Goal: Task Accomplishment & Management: Manage account settings

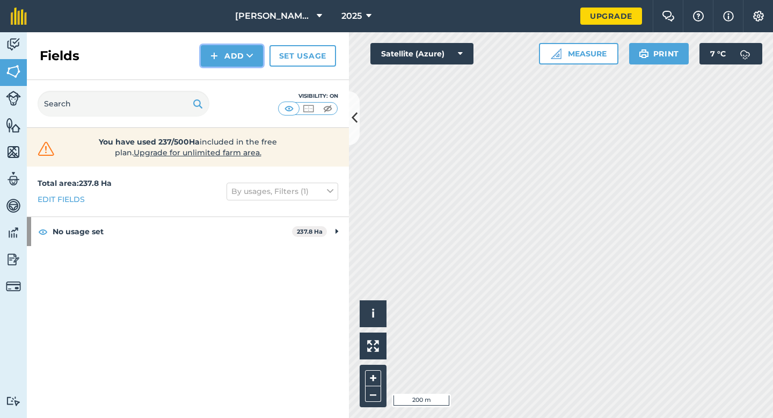
click at [216, 53] on img at bounding box center [214, 55] width 8 height 13
click at [216, 73] on link "Draw" at bounding box center [231, 80] width 59 height 24
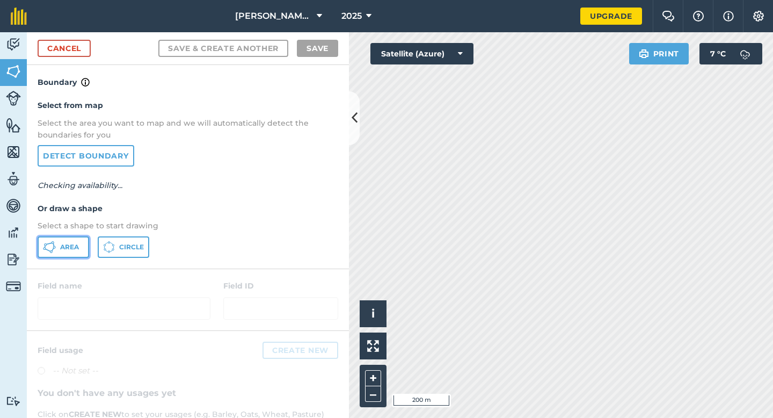
click at [79, 250] on button "Area" at bounding box center [64, 246] width 52 height 21
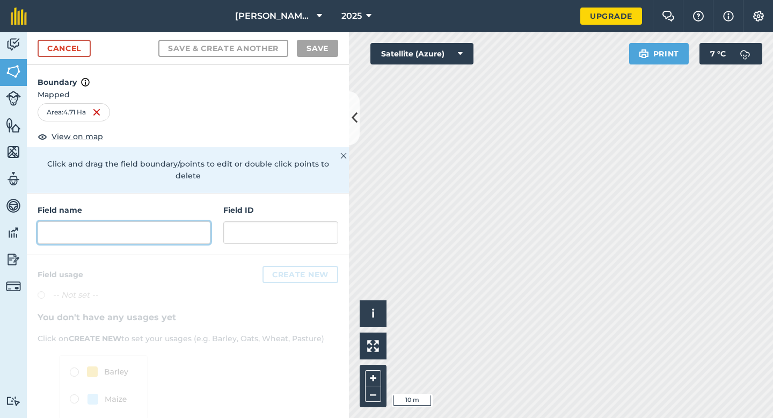
click at [128, 222] on input "text" at bounding box center [124, 232] width 173 height 23
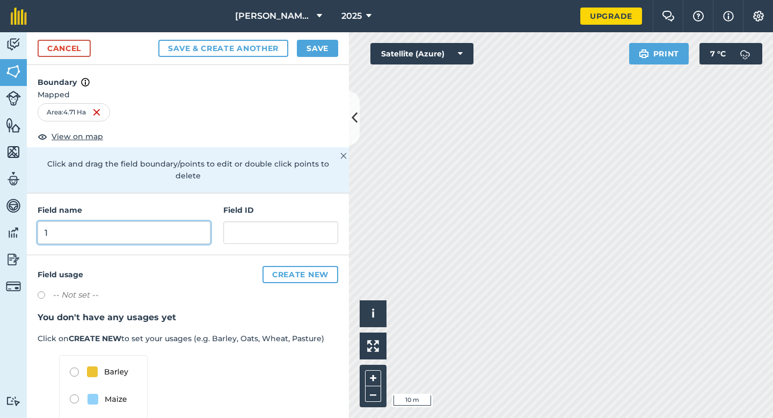
type input "1"
click at [320, 46] on button "Save" at bounding box center [317, 48] width 41 height 17
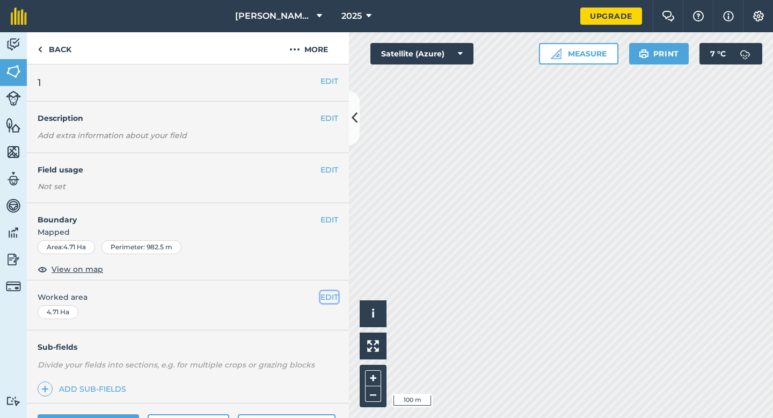
click at [328, 298] on button "EDIT" at bounding box center [329, 297] width 18 height 12
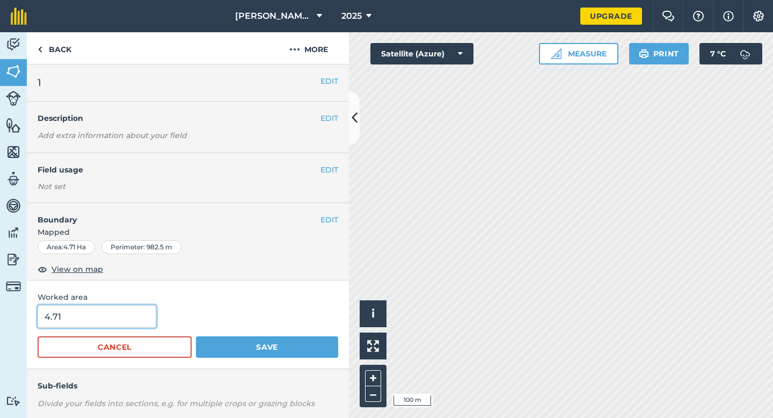
click at [99, 319] on input "4.71" at bounding box center [97, 316] width 119 height 23
type input "5"
click at [196, 336] on button "Save" at bounding box center [267, 346] width 142 height 21
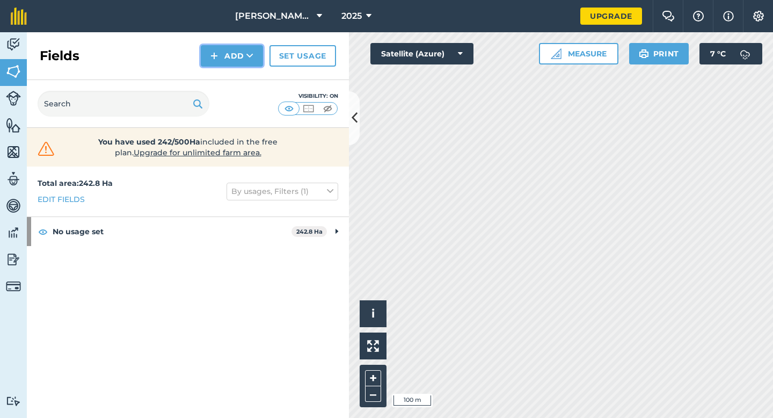
click at [235, 48] on button "Add" at bounding box center [232, 55] width 62 height 21
click at [235, 73] on link "Draw" at bounding box center [231, 80] width 59 height 24
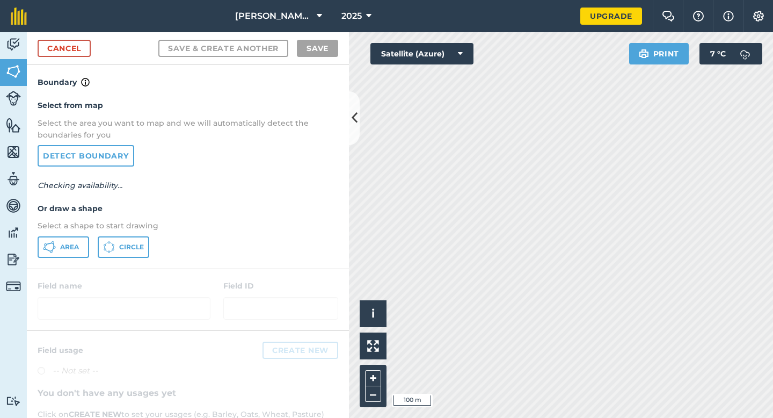
click at [77, 227] on p "Select a shape to start drawing" at bounding box center [188, 226] width 301 height 12
click at [77, 245] on span "Area" at bounding box center [69, 247] width 19 height 9
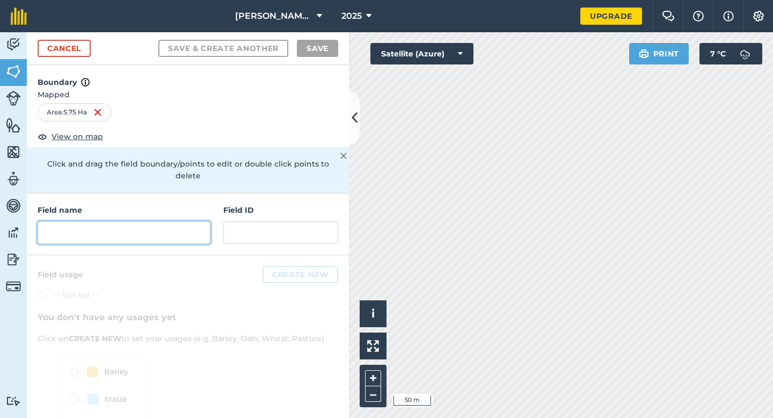
click at [189, 222] on input "text" at bounding box center [124, 232] width 173 height 23
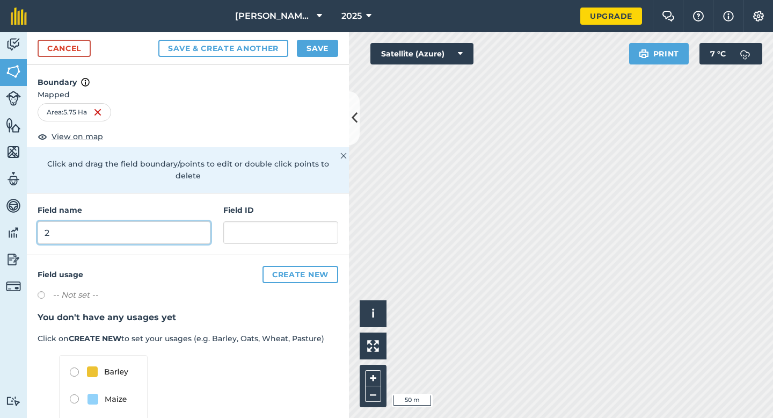
type input "2"
click at [324, 38] on div "Cancel Save & Create Another Save" at bounding box center [188, 48] width 322 height 33
click at [311, 38] on div "Cancel Save & Create Another Save" at bounding box center [188, 48] width 322 height 33
click at [311, 42] on button "Save" at bounding box center [317, 48] width 41 height 17
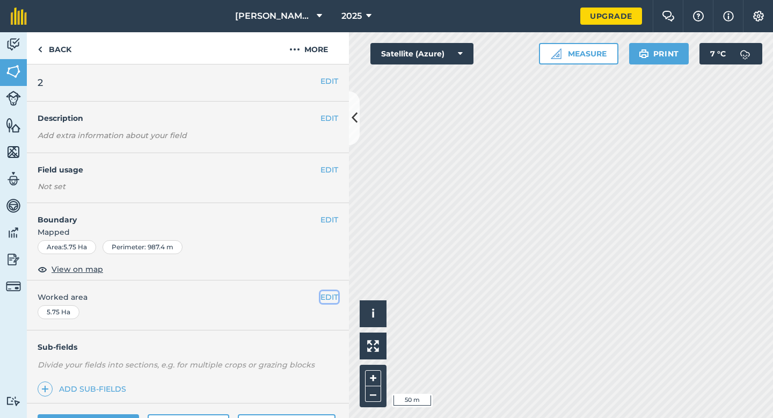
click at [335, 297] on button "EDIT" at bounding box center [329, 297] width 18 height 12
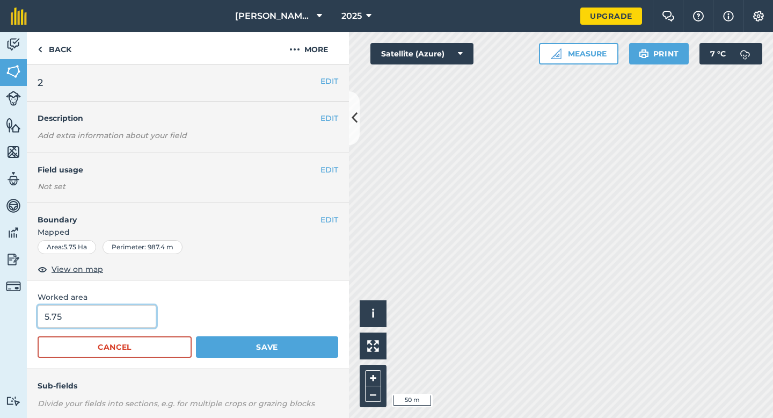
click at [121, 309] on input "5.75" at bounding box center [97, 316] width 119 height 23
click at [121, 324] on input "5.75" at bounding box center [97, 316] width 119 height 23
type input "5.8"
click at [196, 336] on button "Save" at bounding box center [267, 346] width 142 height 21
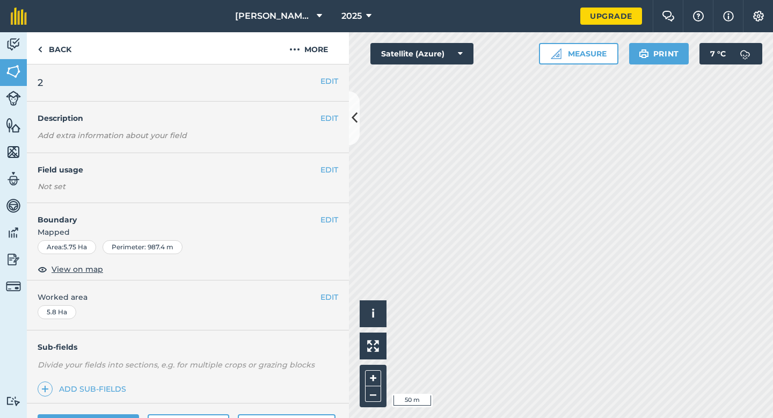
click at [319, 296] on span "Worked area" at bounding box center [188, 297] width 301 height 12
click at [344, 296] on div "EDIT Worked area 5.8 Ha" at bounding box center [188, 305] width 322 height 50
click at [330, 296] on button "EDIT" at bounding box center [329, 297] width 18 height 12
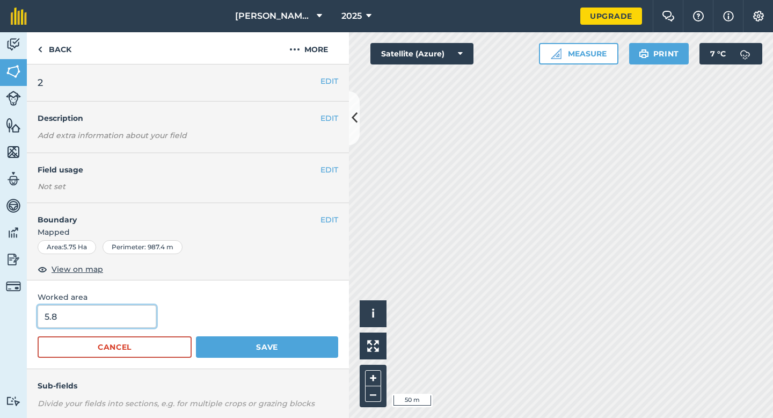
click at [130, 325] on input "5.8" at bounding box center [97, 316] width 119 height 23
type input "6"
click at [196, 336] on button "Save" at bounding box center [267, 346] width 142 height 21
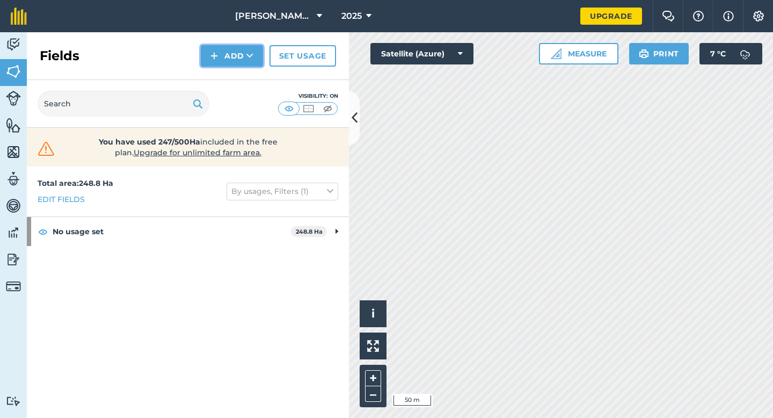
click at [250, 56] on icon at bounding box center [249, 55] width 7 height 11
click at [250, 77] on link "Draw" at bounding box center [231, 80] width 59 height 24
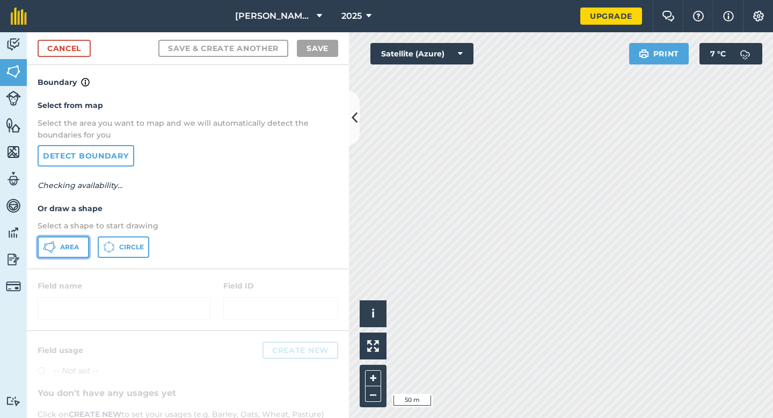
click at [68, 242] on button "Area" at bounding box center [64, 246] width 52 height 21
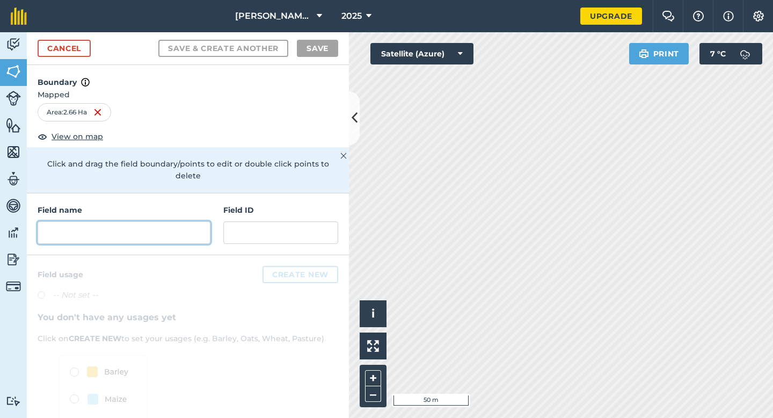
click at [180, 221] on input "text" at bounding box center [124, 232] width 173 height 23
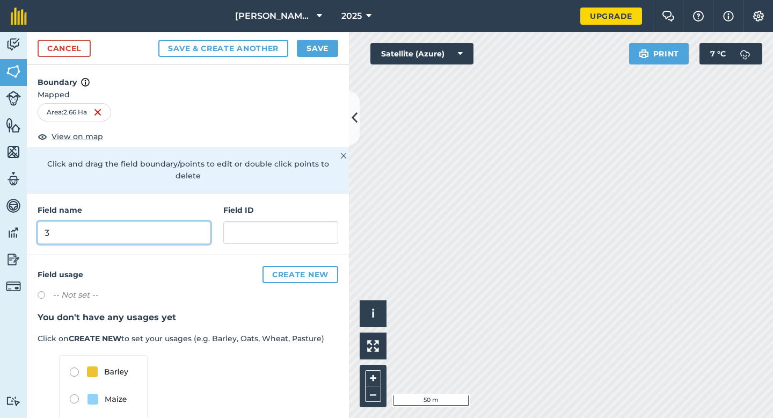
type input "3"
click at [332, 41] on button "Save" at bounding box center [317, 48] width 41 height 17
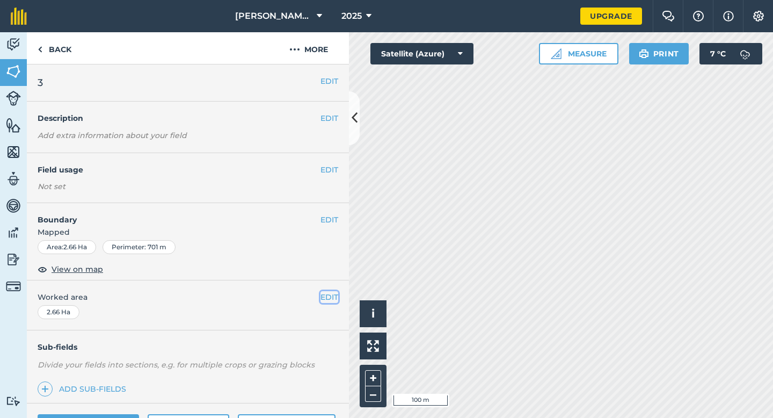
click at [327, 298] on button "EDIT" at bounding box center [329, 297] width 18 height 12
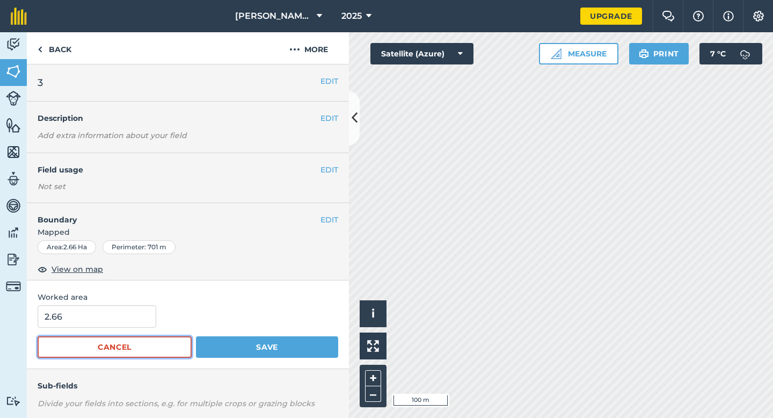
click at [68, 337] on button "Cancel" at bounding box center [115, 346] width 154 height 21
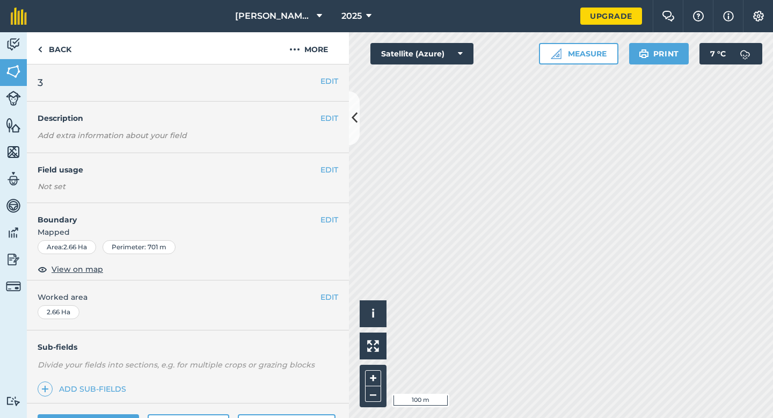
click at [68, 324] on div "EDIT Worked area 2.66 Ha" at bounding box center [188, 305] width 322 height 50
click at [327, 303] on button "EDIT" at bounding box center [329, 297] width 18 height 12
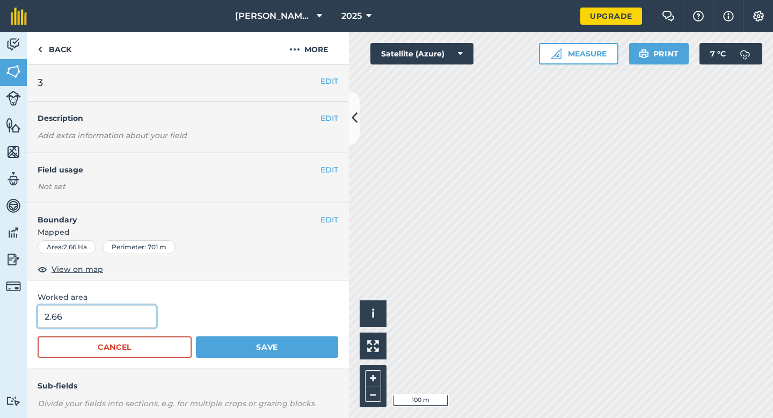
click at [136, 316] on input "2.66" at bounding box center [97, 316] width 119 height 23
type input "3"
click at [196, 336] on button "Save" at bounding box center [267, 346] width 142 height 21
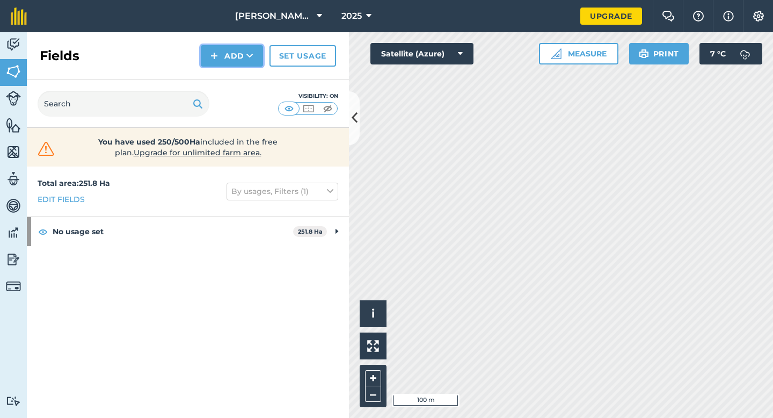
click at [246, 66] on button "Add" at bounding box center [232, 55] width 62 height 21
click at [246, 75] on link "Draw" at bounding box center [231, 80] width 59 height 24
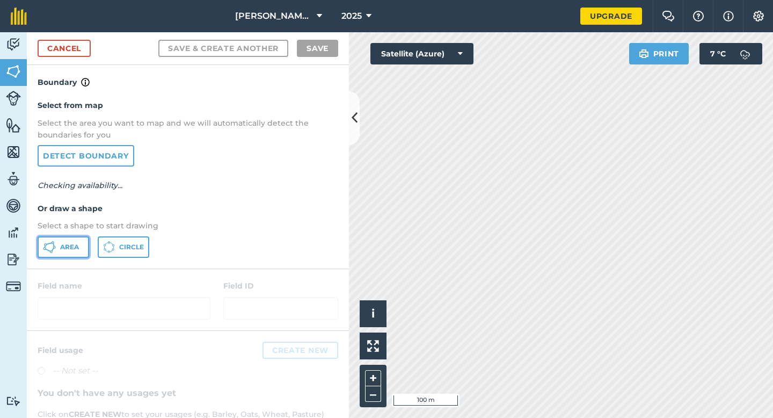
click at [69, 251] on button "Area" at bounding box center [64, 246] width 52 height 21
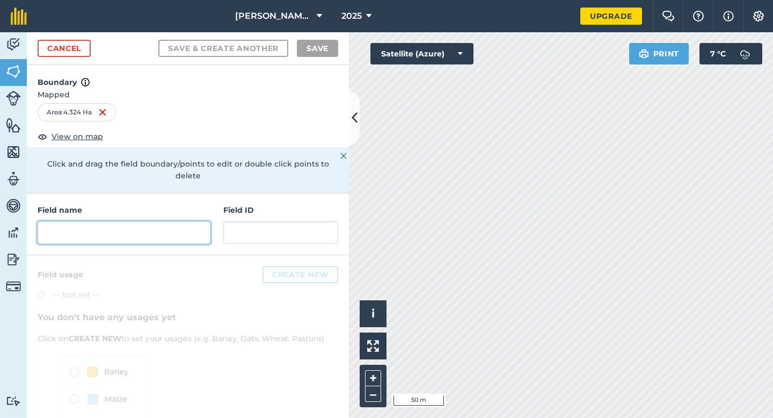
click at [158, 230] on input "text" at bounding box center [124, 232] width 173 height 23
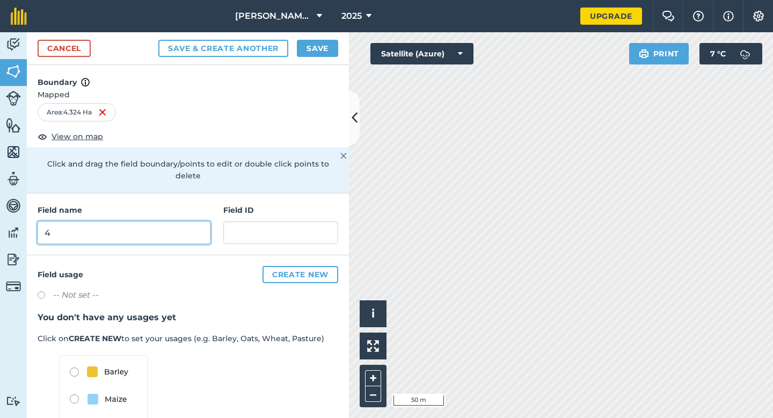
type input "4"
click at [304, 56] on button "Save" at bounding box center [317, 48] width 41 height 17
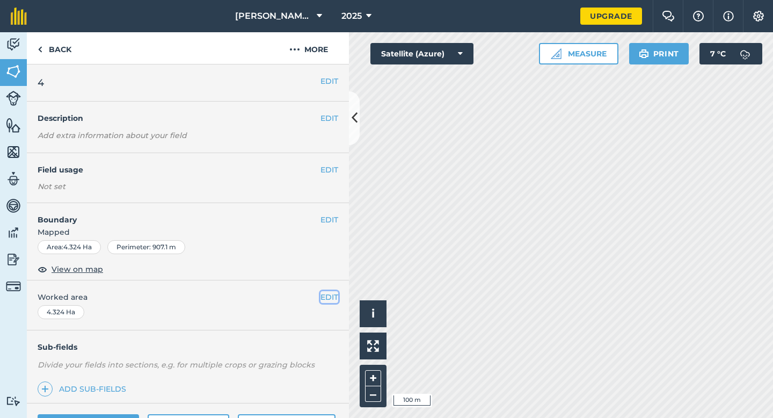
click at [331, 300] on button "EDIT" at bounding box center [329, 297] width 18 height 12
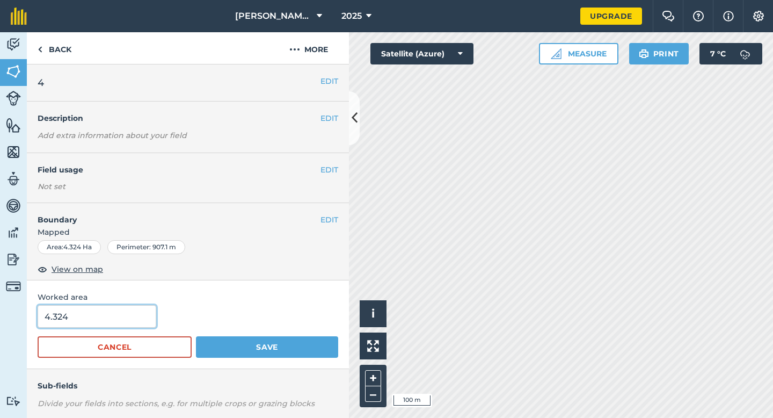
click at [116, 319] on input "4.324" at bounding box center [97, 316] width 119 height 23
type input "4.32"
click at [196, 336] on button "Save" at bounding box center [267, 346] width 142 height 21
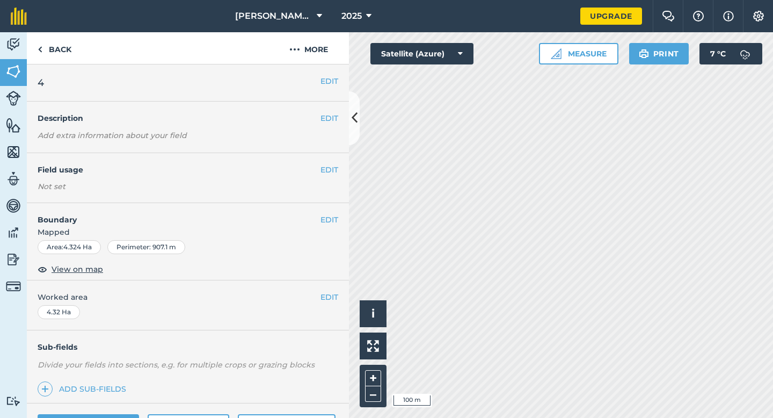
click at [327, 294] on button "EDIT" at bounding box center [329, 297] width 18 height 12
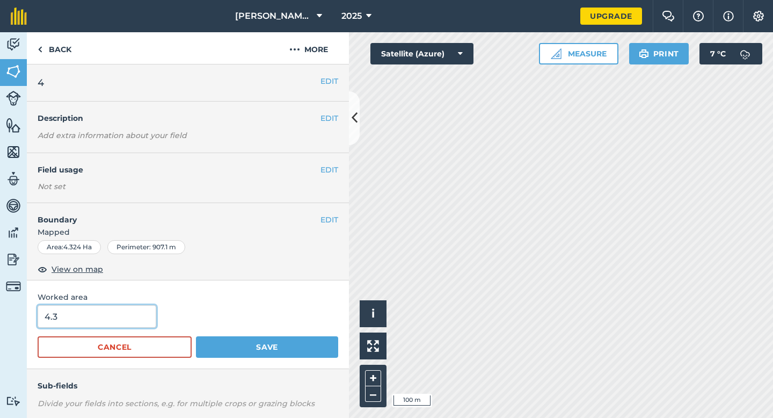
click at [128, 318] on input "4.3" at bounding box center [97, 316] width 119 height 23
type input "4.3"
click at [196, 336] on button "Save" at bounding box center [267, 346] width 142 height 21
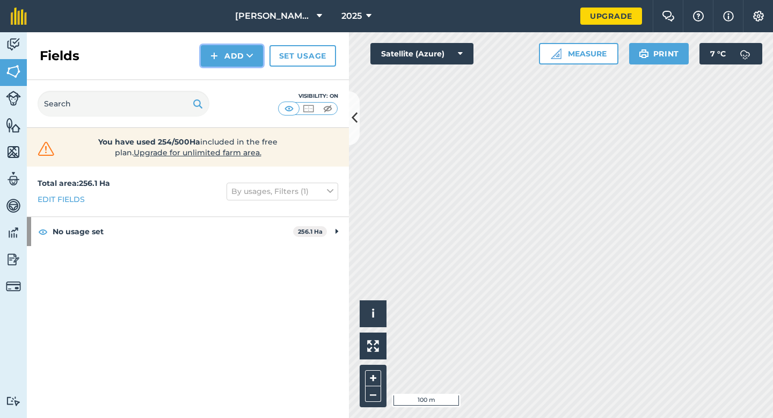
click at [242, 60] on button "Add" at bounding box center [232, 55] width 62 height 21
click at [242, 71] on link "Draw" at bounding box center [231, 80] width 59 height 24
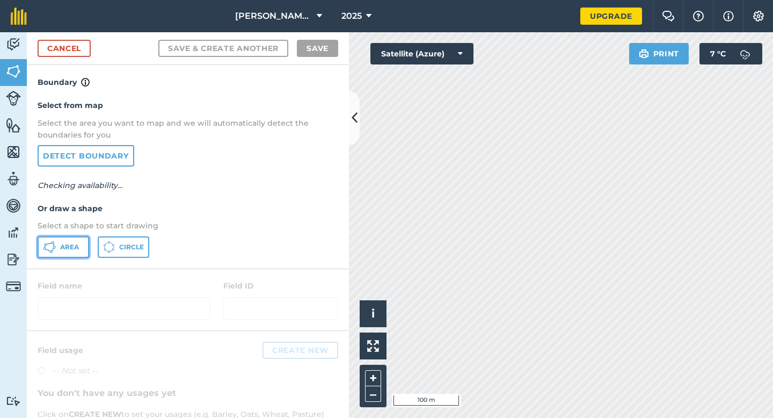
click at [67, 246] on span "Area" at bounding box center [69, 247] width 19 height 9
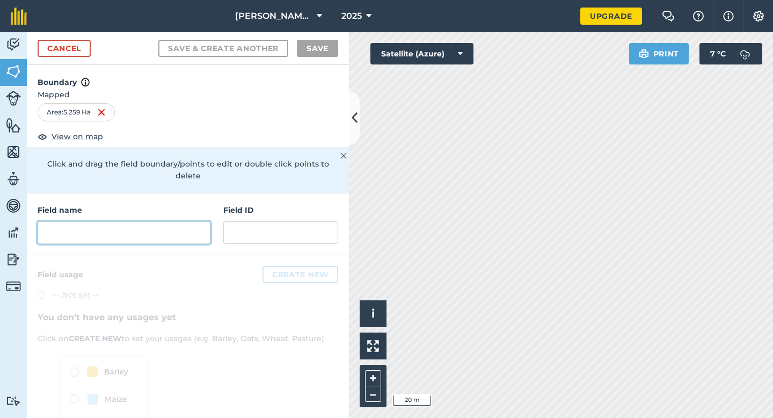
click at [142, 221] on input "text" at bounding box center [124, 232] width 173 height 23
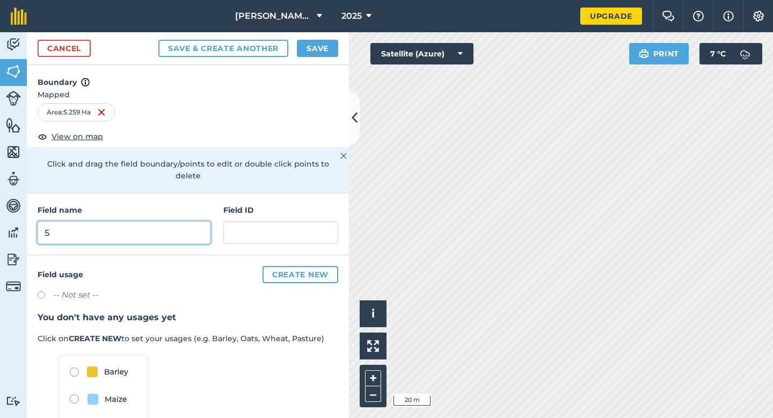
type input "5"
click at [316, 57] on div "Cancel Save & Create Another Save" at bounding box center [188, 48] width 322 height 33
click at [316, 51] on button "Save" at bounding box center [317, 48] width 41 height 17
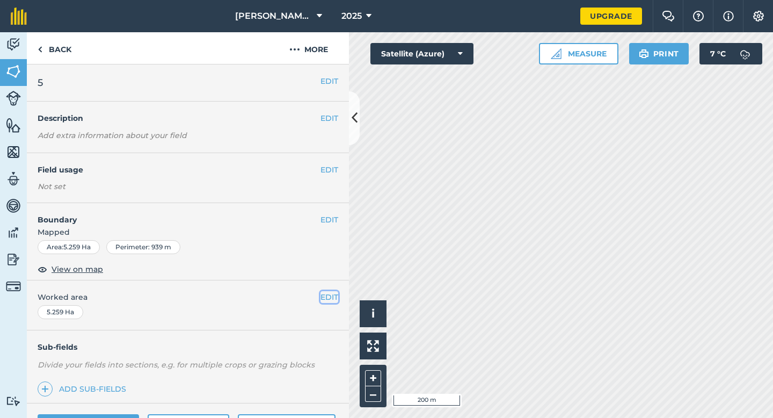
click at [336, 295] on button "EDIT" at bounding box center [329, 297] width 18 height 12
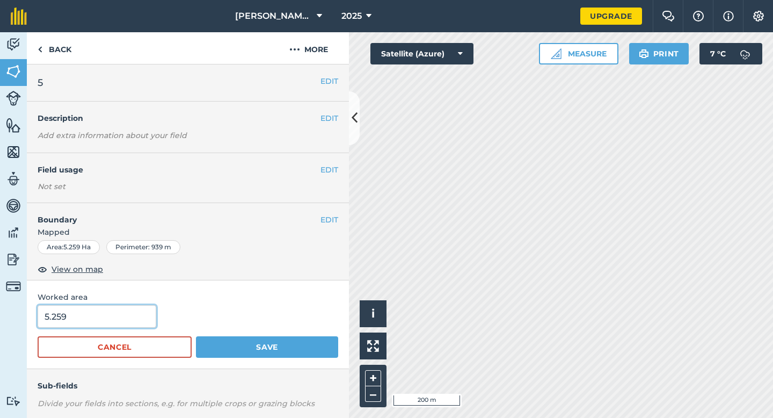
click at [141, 311] on input "5.259" at bounding box center [97, 316] width 119 height 23
type input "5.3"
click at [196, 336] on button "Save" at bounding box center [267, 346] width 142 height 21
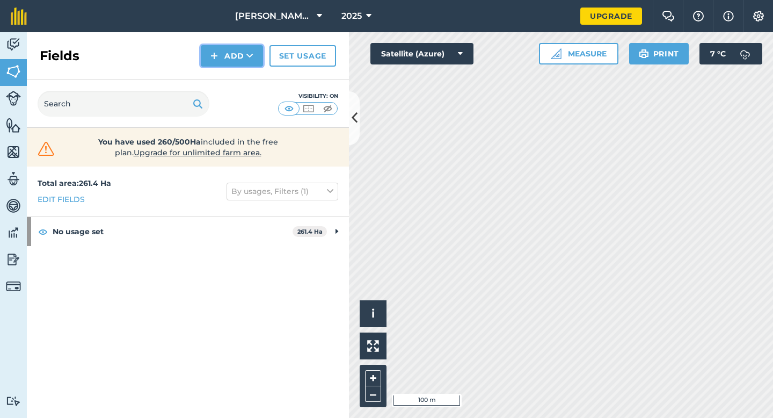
click at [223, 64] on button "Add" at bounding box center [232, 55] width 62 height 21
click at [226, 76] on link "Draw" at bounding box center [231, 80] width 59 height 24
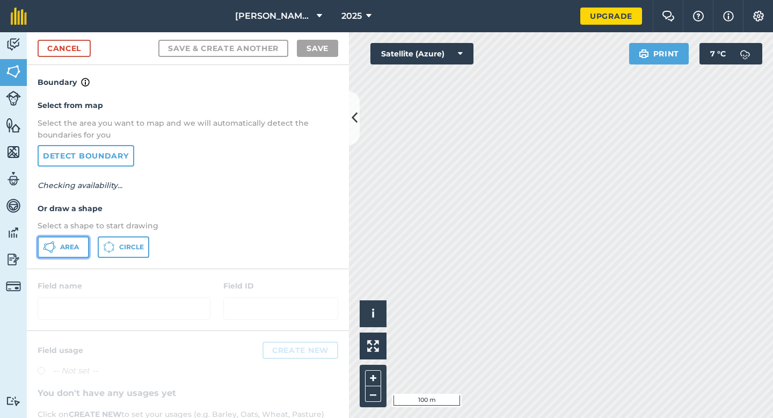
click at [58, 236] on button "Area" at bounding box center [64, 246] width 52 height 21
click at [59, 238] on button "Area" at bounding box center [64, 246] width 52 height 21
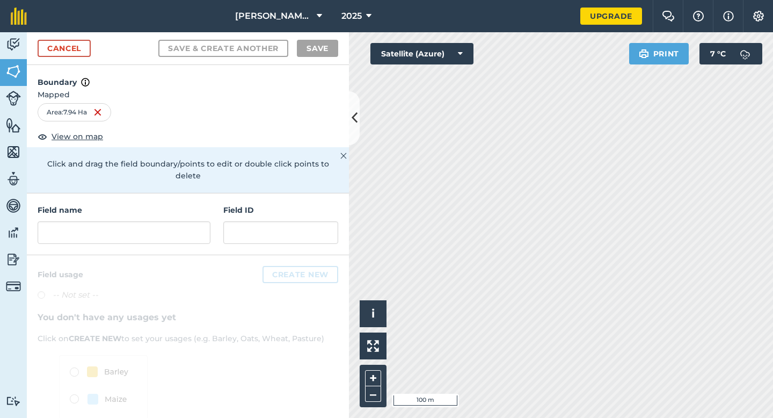
click at [204, 232] on div "Field name Field ID" at bounding box center [188, 224] width 322 height 62
click at [203, 229] on input "text" at bounding box center [124, 232] width 173 height 23
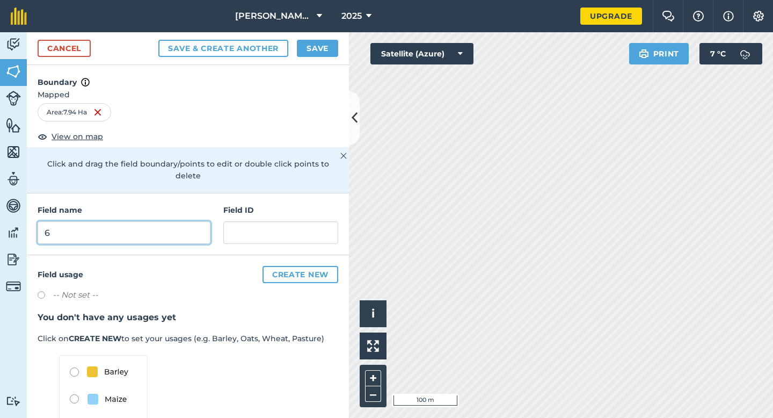
type input "6"
click at [324, 47] on button "Save" at bounding box center [317, 48] width 41 height 17
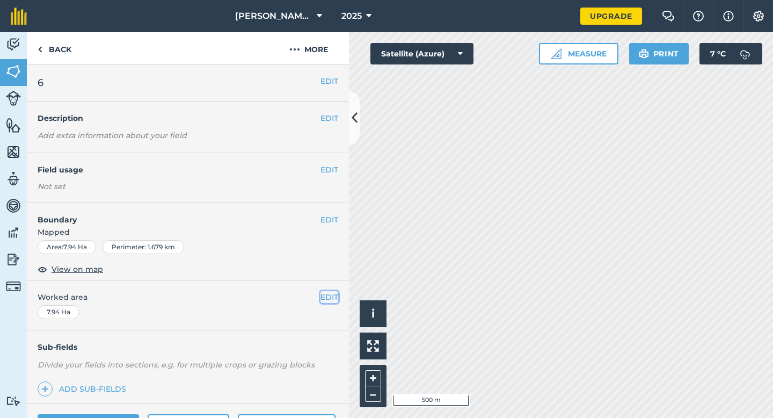
click at [337, 298] on button "EDIT" at bounding box center [329, 297] width 18 height 12
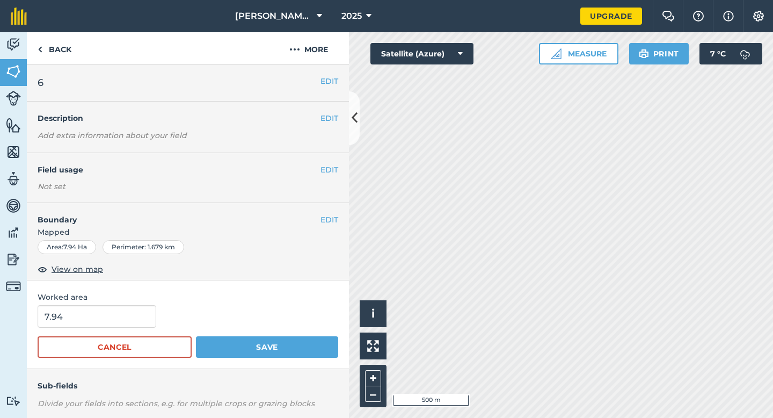
click at [153, 317] on div "7.94" at bounding box center [188, 316] width 301 height 23
click at [142, 317] on input "7.94" at bounding box center [97, 316] width 119 height 23
type input "8"
click at [196, 336] on button "Save" at bounding box center [267, 346] width 142 height 21
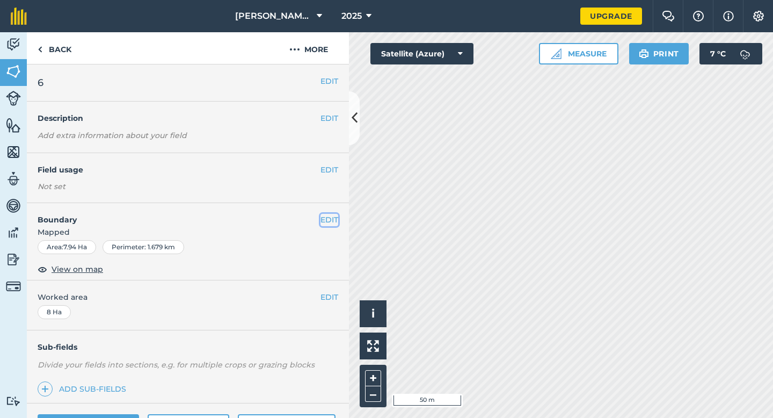
click at [331, 222] on button "EDIT" at bounding box center [329, 220] width 18 height 12
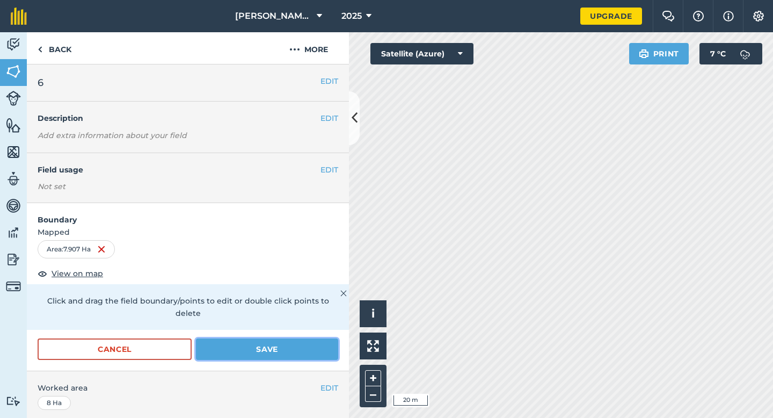
click at [289, 338] on button "Save" at bounding box center [267, 348] width 142 height 21
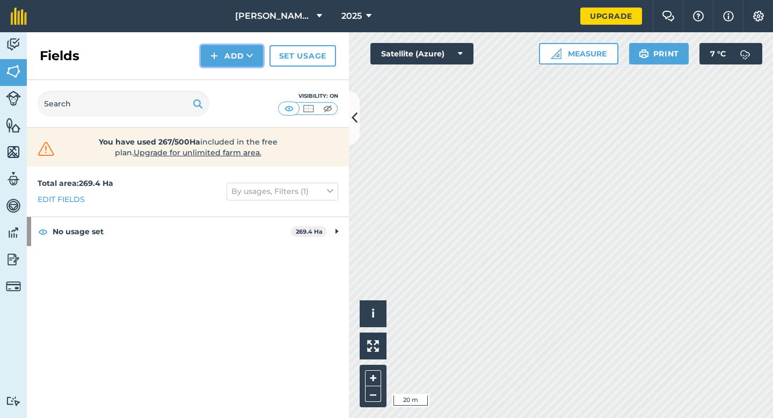
click at [237, 60] on button "Add" at bounding box center [232, 55] width 62 height 21
click at [237, 73] on link "Draw" at bounding box center [231, 80] width 59 height 24
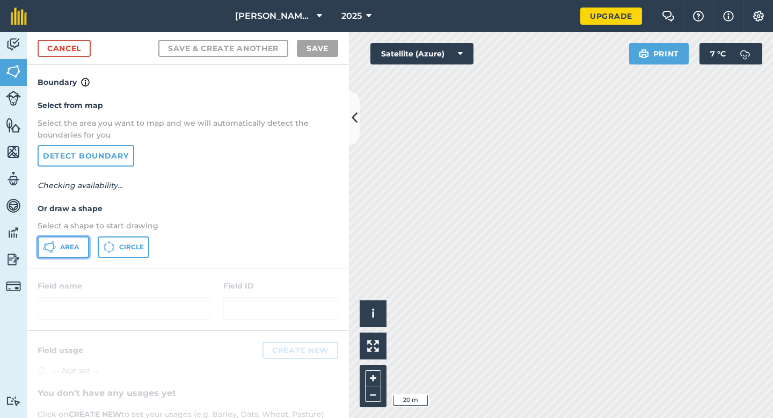
click at [72, 247] on span "Area" at bounding box center [69, 247] width 19 height 9
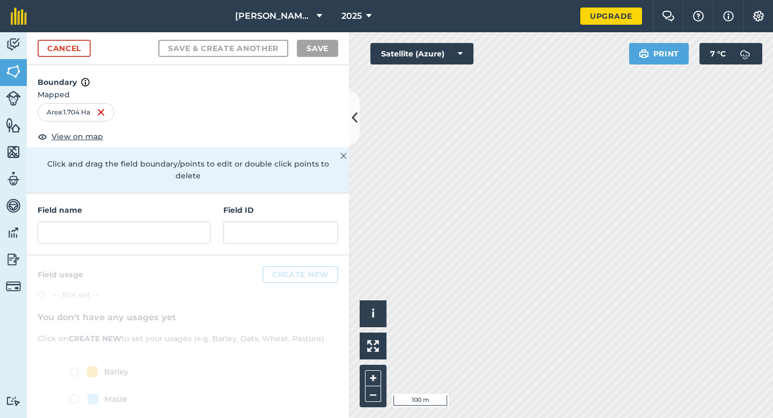
click at [160, 206] on div "Field name" at bounding box center [124, 224] width 173 height 40
click at [160, 221] on input "text" at bounding box center [124, 232] width 173 height 23
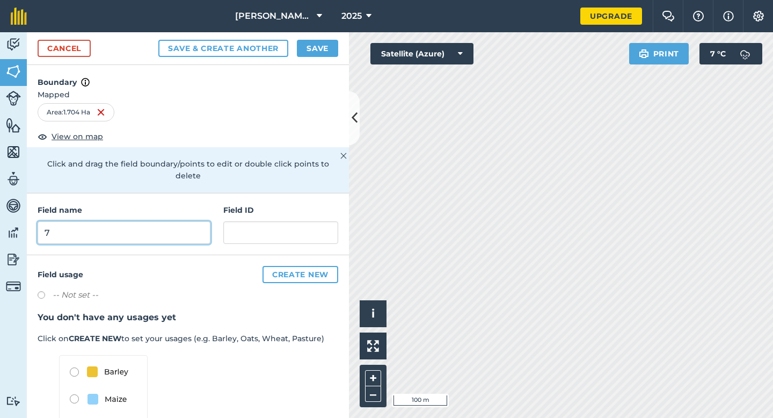
type input "7"
click at [325, 51] on button "Save" at bounding box center [317, 48] width 41 height 17
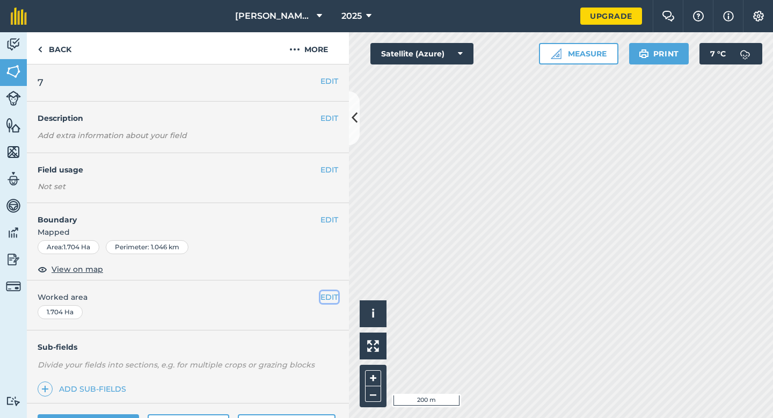
click at [324, 295] on button "EDIT" at bounding box center [329, 297] width 18 height 12
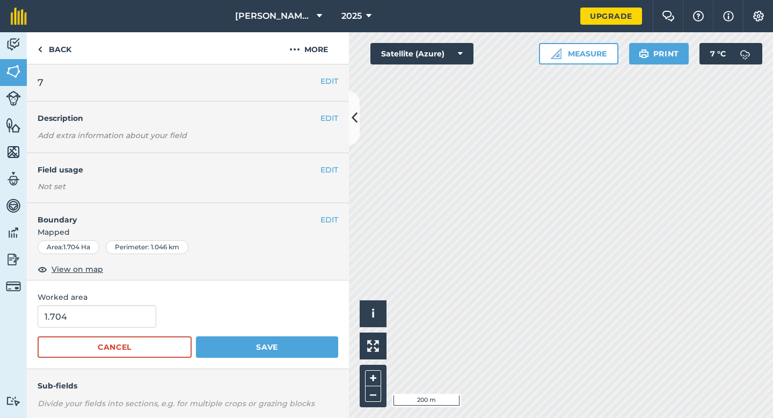
click at [81, 335] on form "1.704 Cancel Save" at bounding box center [188, 331] width 301 height 53
click at [81, 320] on input "1.704" at bounding box center [97, 316] width 119 height 23
type input "2"
click at [196, 336] on button "Save" at bounding box center [267, 346] width 142 height 21
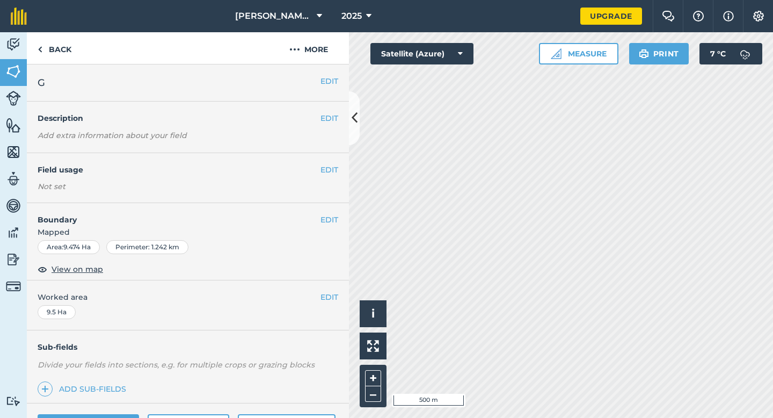
click at [319, 169] on h4 "Field usage" at bounding box center [179, 170] width 283 height 12
click at [318, 167] on h4 "Field usage" at bounding box center [179, 170] width 283 height 12
click at [322, 167] on button "EDIT" at bounding box center [329, 170] width 18 height 12
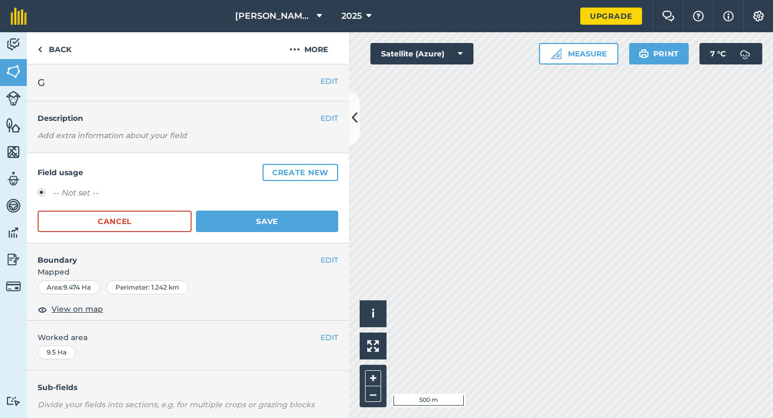
click at [322, 167] on button "Create new" at bounding box center [300, 172] width 76 height 17
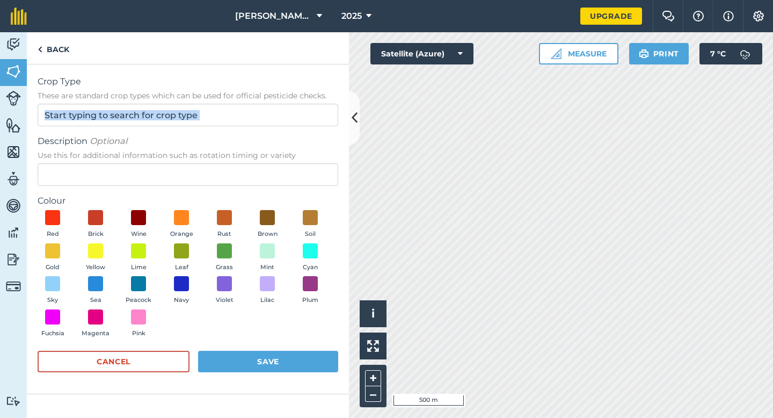
click at [305, 126] on form "Crop Type These are standard crop types which can be used for official pesticid…" at bounding box center [188, 229] width 301 height 308
click at [305, 135] on span "Description Optional" at bounding box center [188, 141] width 301 height 13
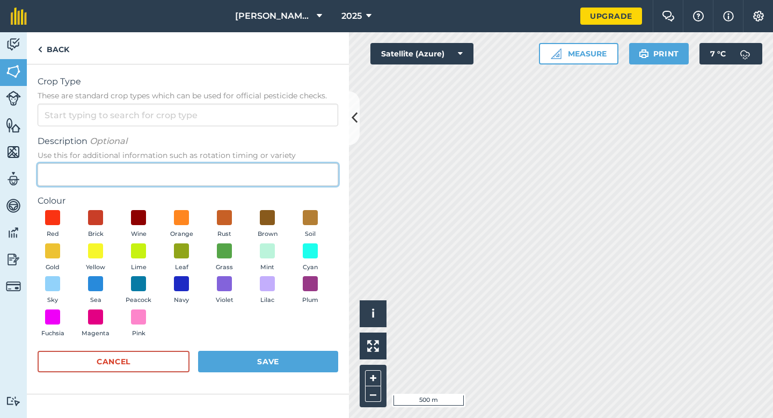
click at [305, 163] on input "Description Optional Use this for additional information such as rotation timin…" at bounding box center [188, 174] width 301 height 23
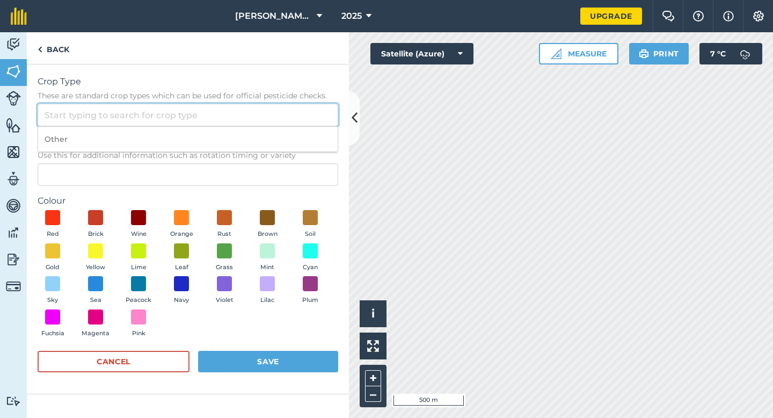
click at [305, 117] on input "Crop Type These are standard crop types which can be used for official pesticid…" at bounding box center [188, 115] width 301 height 23
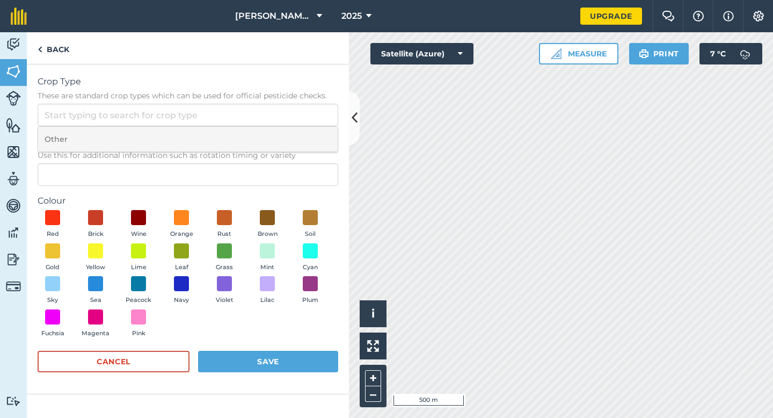
click at [305, 129] on li "Other" at bounding box center [188, 139] width 300 height 25
type input "Other"
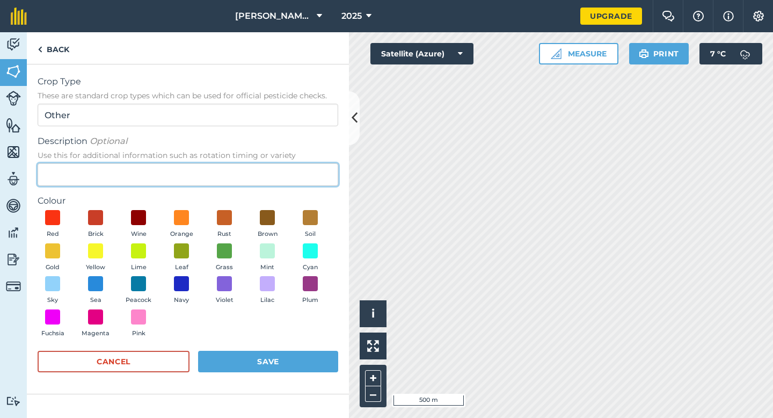
click at [305, 169] on input "Description Optional Use this for additional information such as rotation timin…" at bounding box center [188, 174] width 301 height 23
type input "Chard Seed"
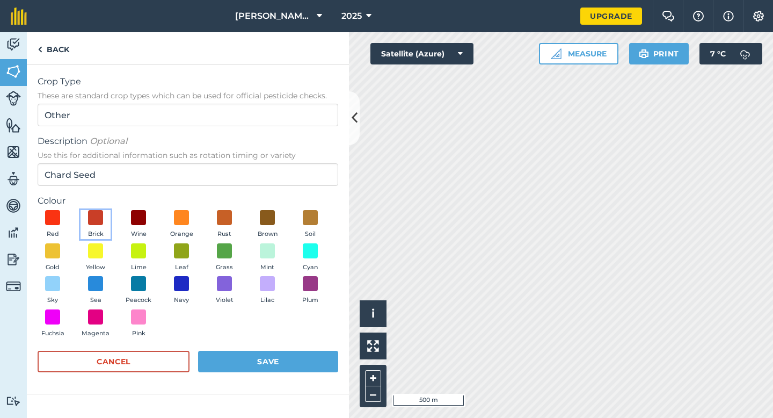
click at [85, 219] on button "Brick" at bounding box center [96, 224] width 30 height 29
click at [251, 361] on button "Save" at bounding box center [268, 361] width 140 height 21
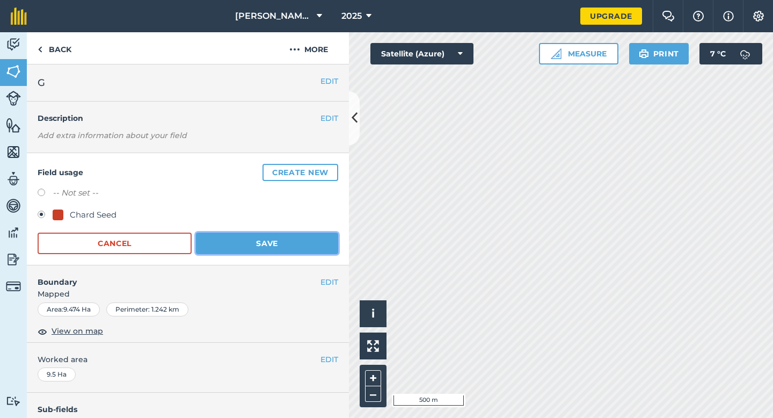
click at [315, 245] on button "Save" at bounding box center [267, 242] width 142 height 21
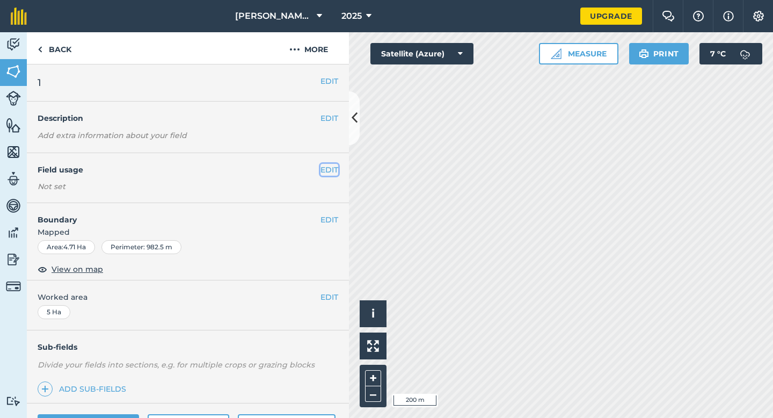
click at [326, 168] on button "EDIT" at bounding box center [329, 170] width 18 height 12
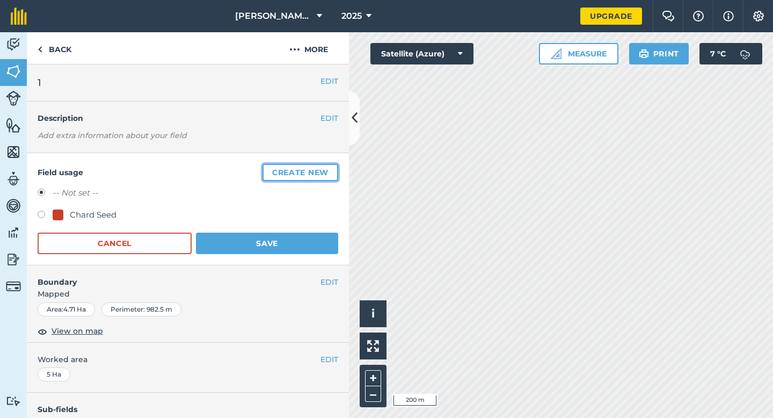
click at [326, 168] on button "Create new" at bounding box center [300, 172] width 76 height 17
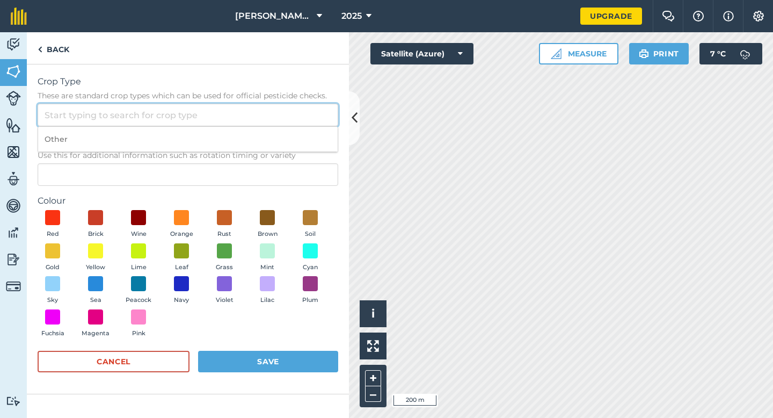
click at [300, 123] on input "Crop Type These are standard crop types which can be used for official pesticid…" at bounding box center [188, 115] width 301 height 23
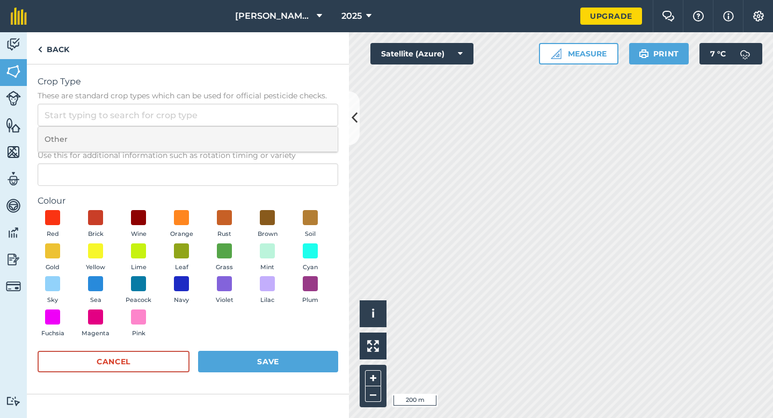
click at [300, 133] on li "Other" at bounding box center [188, 139] width 300 height 25
type input "Other"
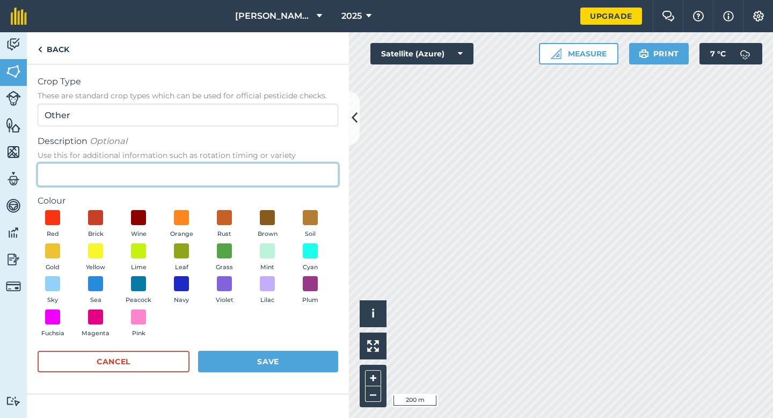
click at [295, 176] on input "Description Optional Use this for additional information such as rotation timin…" at bounding box center [188, 174] width 301 height 23
type input "Grass"
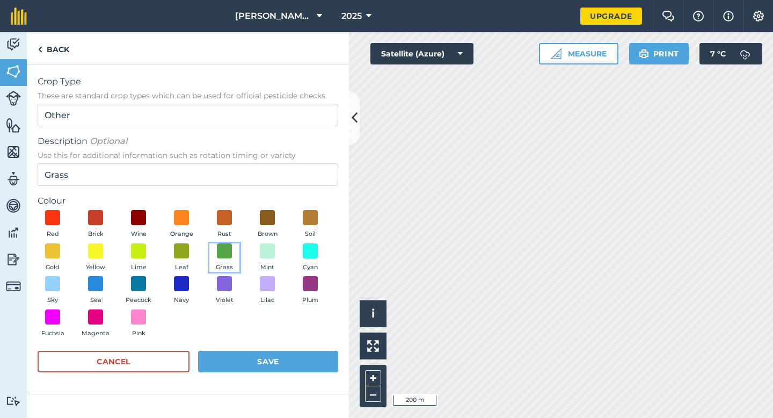
click at [224, 260] on button "Grass" at bounding box center [224, 257] width 30 height 29
click at [280, 351] on button "Save" at bounding box center [268, 361] width 140 height 21
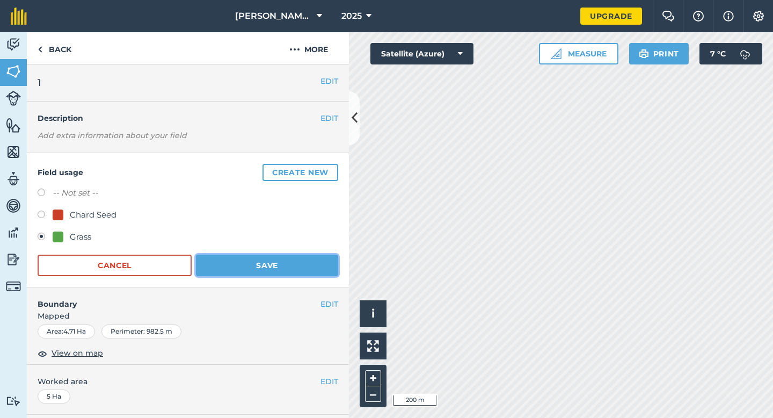
click at [311, 266] on button "Save" at bounding box center [267, 264] width 142 height 21
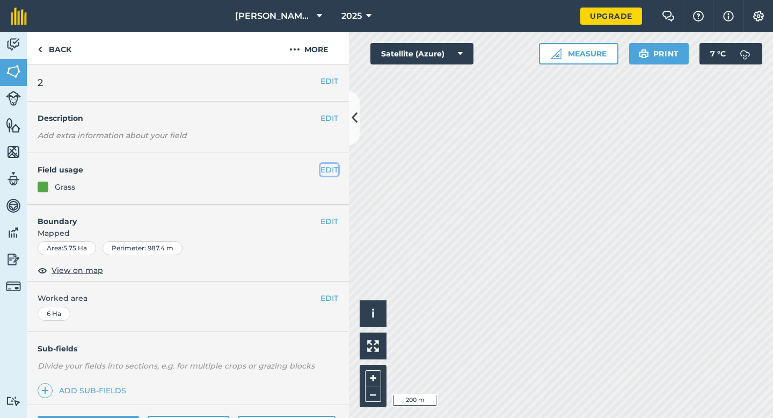
click at [328, 174] on button "EDIT" at bounding box center [329, 170] width 18 height 12
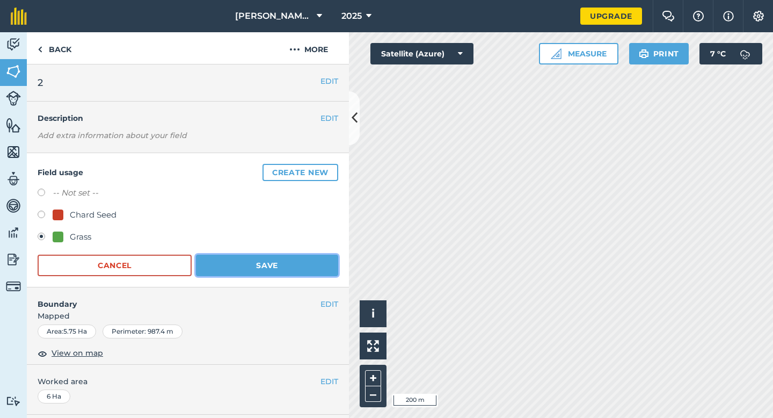
click at [232, 273] on button "Save" at bounding box center [267, 264] width 142 height 21
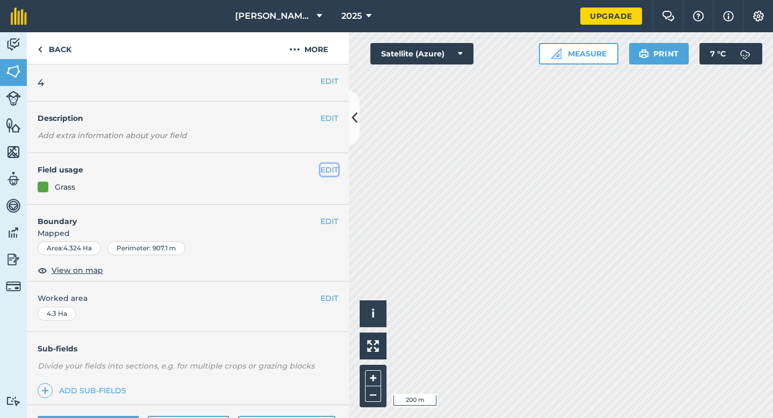
click at [326, 167] on button "EDIT" at bounding box center [329, 170] width 18 height 12
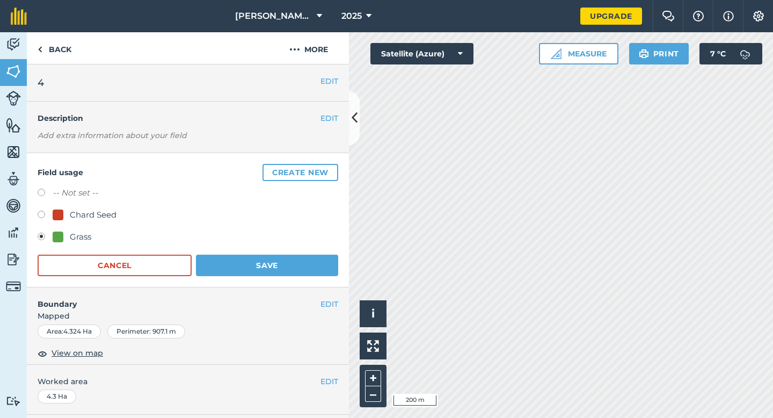
click at [224, 246] on form "-- Not set -- Chard Seed Grass Cancel Save" at bounding box center [188, 231] width 301 height 90
click at [229, 259] on button "Save" at bounding box center [267, 264] width 142 height 21
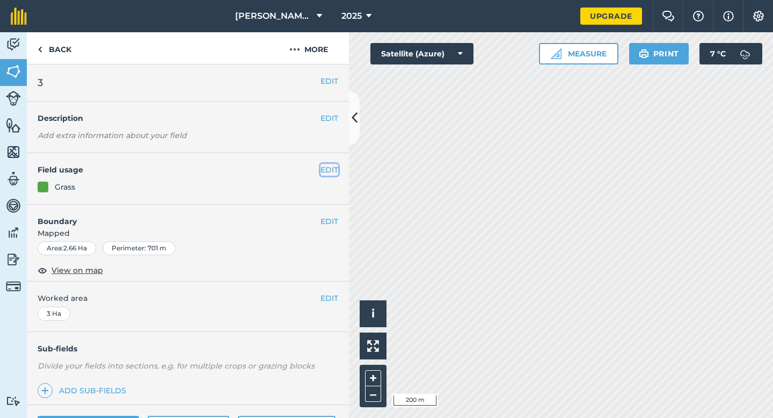
click at [333, 165] on button "EDIT" at bounding box center [329, 170] width 18 height 12
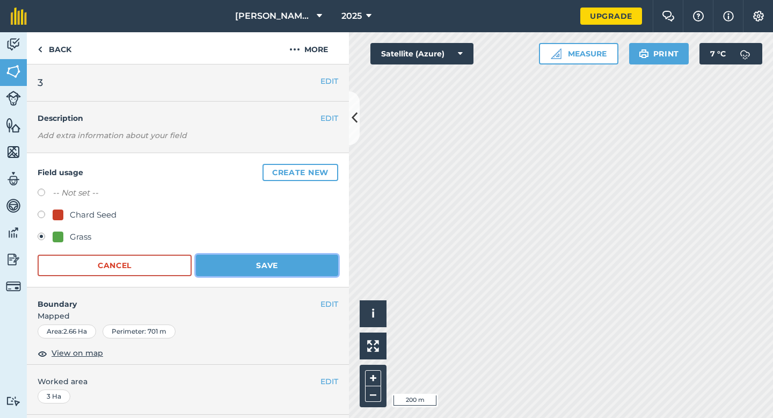
click at [228, 274] on button "Save" at bounding box center [267, 264] width 142 height 21
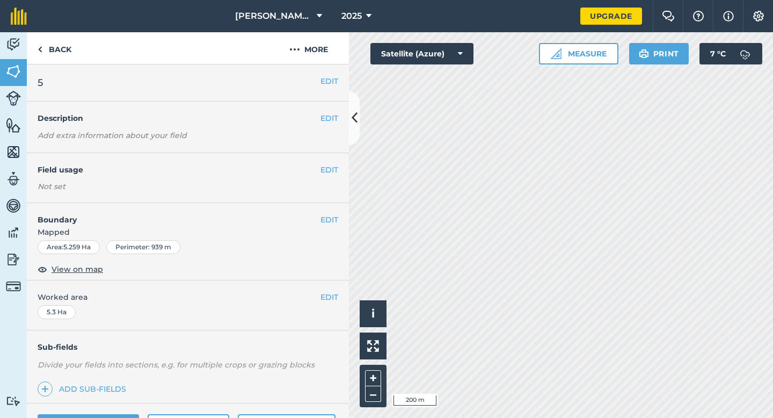
click at [326, 176] on div "EDIT Field usage Not set" at bounding box center [188, 178] width 322 height 50
click at [326, 171] on button "EDIT" at bounding box center [329, 170] width 18 height 12
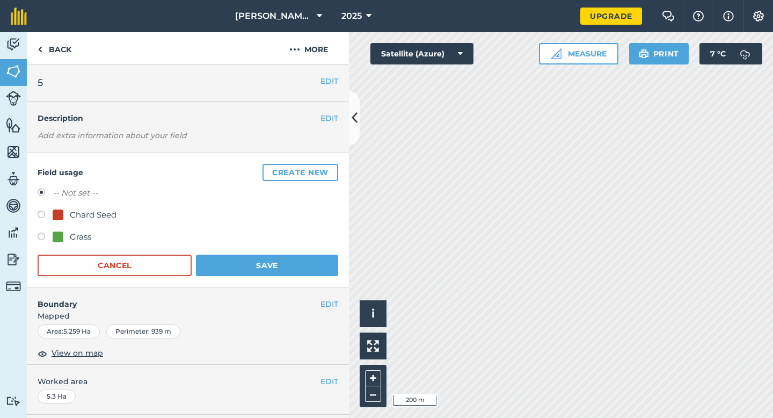
click at [86, 230] on div "Grass" at bounding box center [80, 236] width 21 height 13
radio input "true"
radio input "false"
click at [249, 281] on div "Field usage Create new -- Not set -- Chard Seed Grass Cancel Save" at bounding box center [188, 220] width 322 height 134
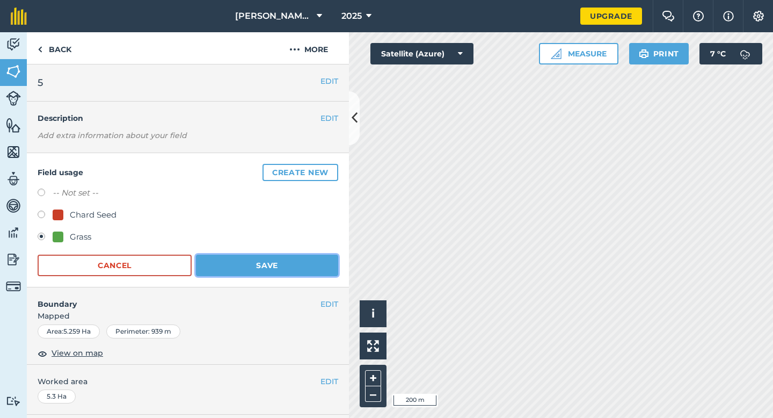
click at [303, 257] on button "Save" at bounding box center [267, 264] width 142 height 21
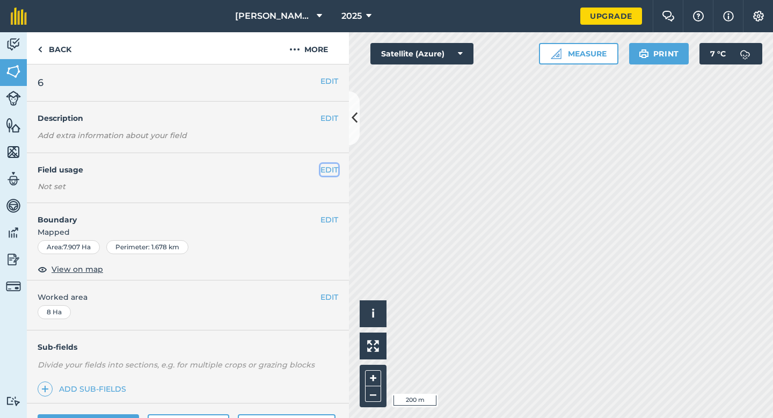
click at [335, 173] on button "EDIT" at bounding box center [329, 170] width 18 height 12
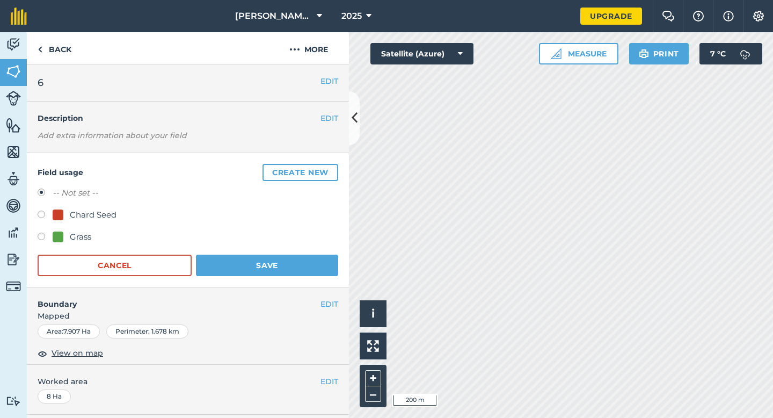
click at [56, 229] on div "-- Not set -- Chard Seed Grass" at bounding box center [188, 216] width 301 height 60
click at [66, 229] on div "-- Not set -- Chard Seed Grass" at bounding box center [188, 216] width 301 height 60
click at [49, 243] on label at bounding box center [45, 237] width 15 height 11
radio input "true"
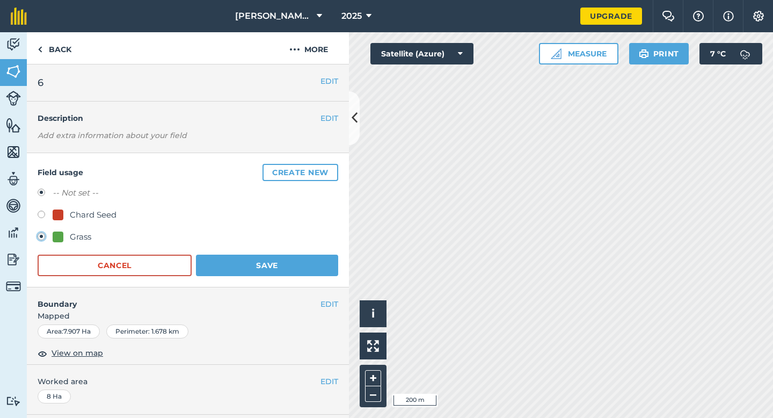
radio input "false"
click at [249, 273] on button "Save" at bounding box center [267, 264] width 142 height 21
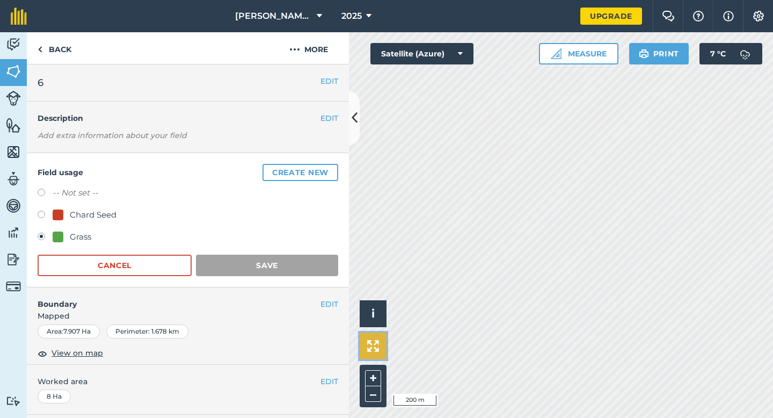
click at [381, 353] on button at bounding box center [373, 345] width 27 height 27
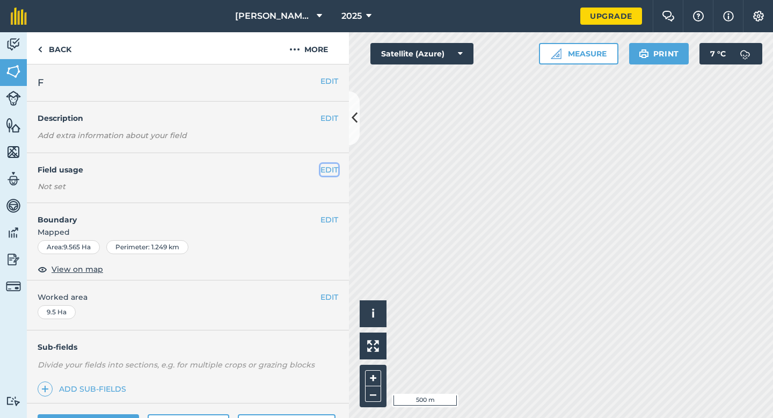
click at [327, 169] on button "EDIT" at bounding box center [329, 170] width 18 height 12
click at [330, 168] on button "EDIT" at bounding box center [329, 170] width 18 height 12
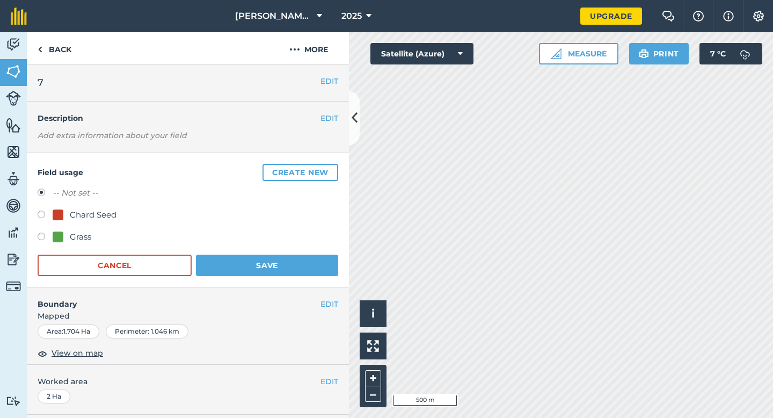
click at [62, 235] on div at bounding box center [58, 236] width 11 height 11
radio input "true"
radio input "false"
click at [223, 272] on button "Save" at bounding box center [267, 264] width 142 height 21
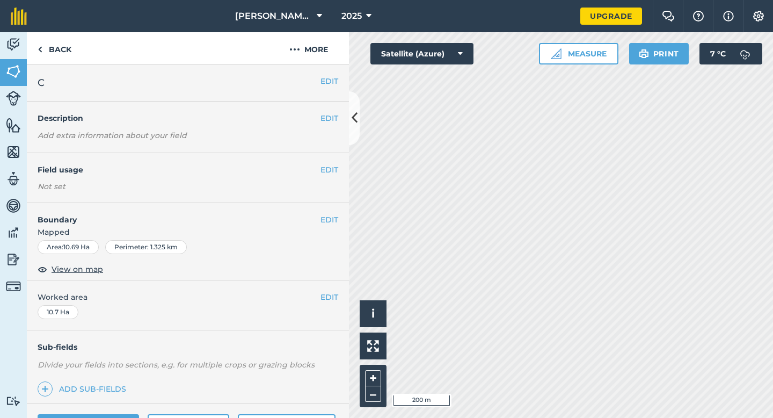
click at [330, 177] on div "EDIT Field usage Not set" at bounding box center [188, 178] width 322 height 50
click at [330, 175] on button "EDIT" at bounding box center [329, 170] width 18 height 12
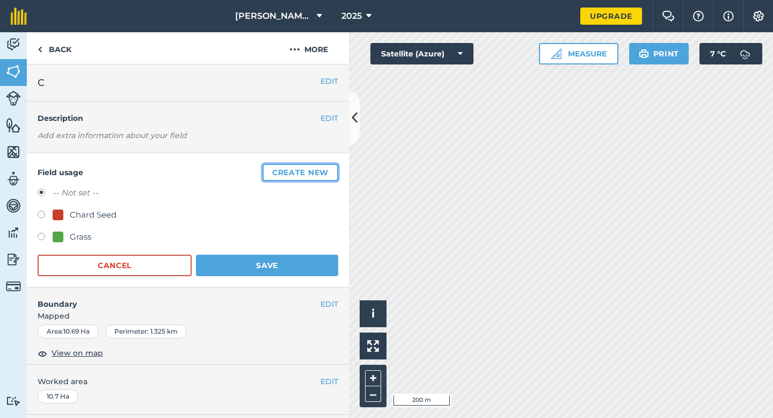
click at [330, 173] on button "Create new" at bounding box center [300, 172] width 76 height 17
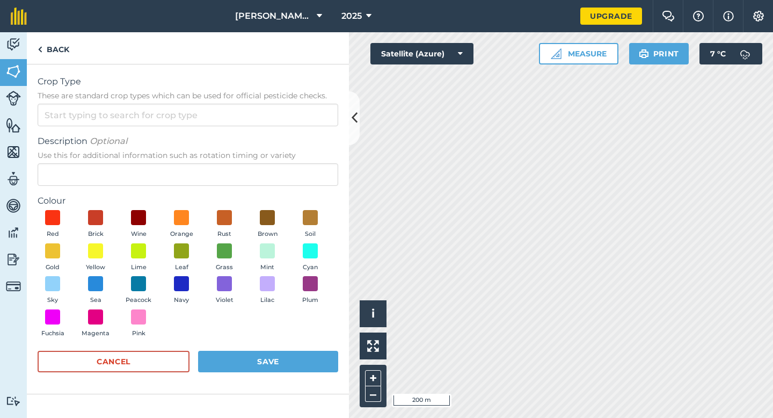
click at [278, 97] on span "These are standard crop types which can be used for official pesticide checks." at bounding box center [188, 95] width 301 height 11
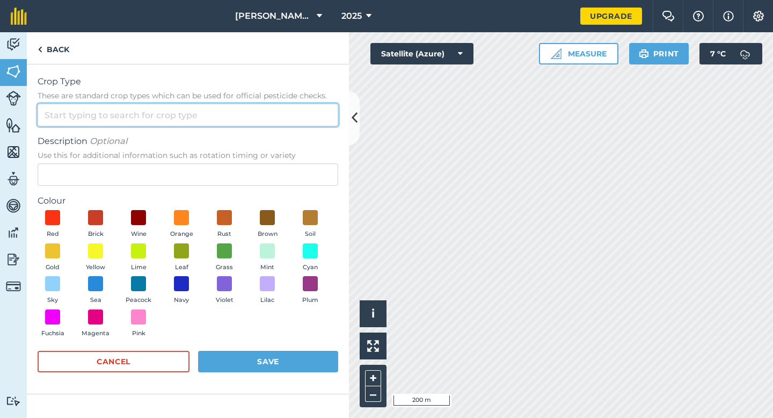
click at [278, 104] on input "Crop Type These are standard crop types which can be used for official pesticid…" at bounding box center [188, 115] width 301 height 23
click at [278, 121] on input "Crop Type These are standard crop types which can be used for official pesticid…" at bounding box center [188, 115] width 301 height 23
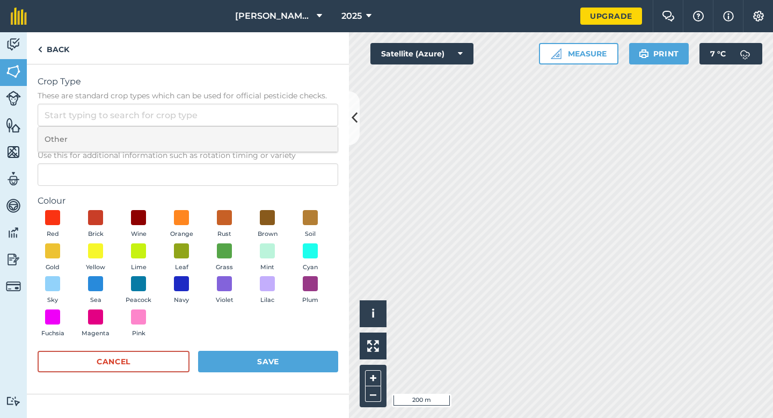
click at [278, 141] on li "Other" at bounding box center [188, 139] width 300 height 25
type input "Other"
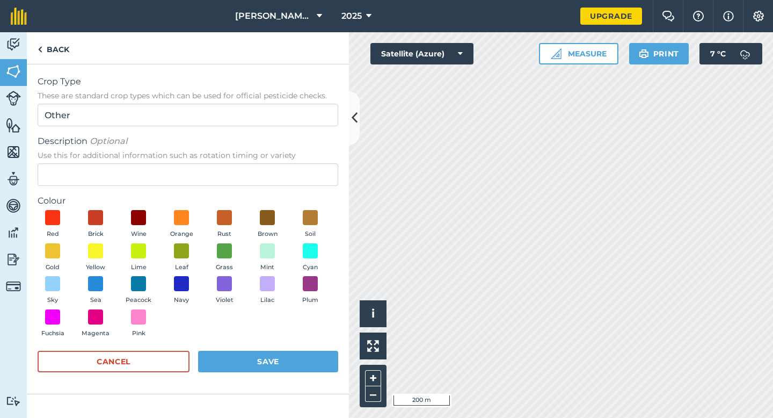
click at [276, 187] on form "Crop Type These are standard crop types which can be used for official pesticid…" at bounding box center [188, 229] width 301 height 308
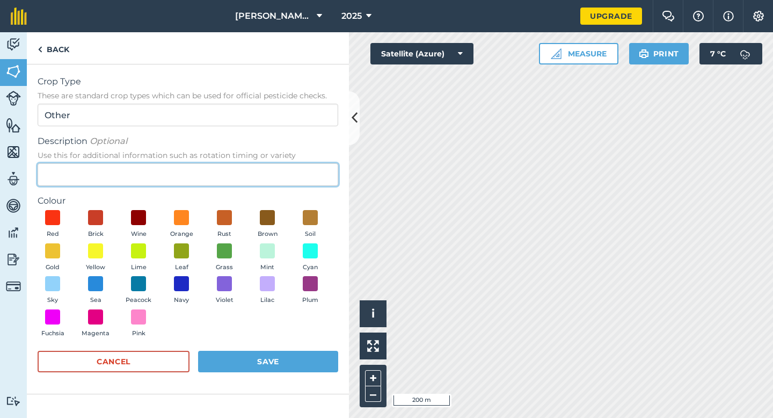
click at [276, 177] on input "Description Optional Use this for additional information such as rotation timin…" at bounding box center [188, 174] width 301 height 23
type input "Watties Peas"
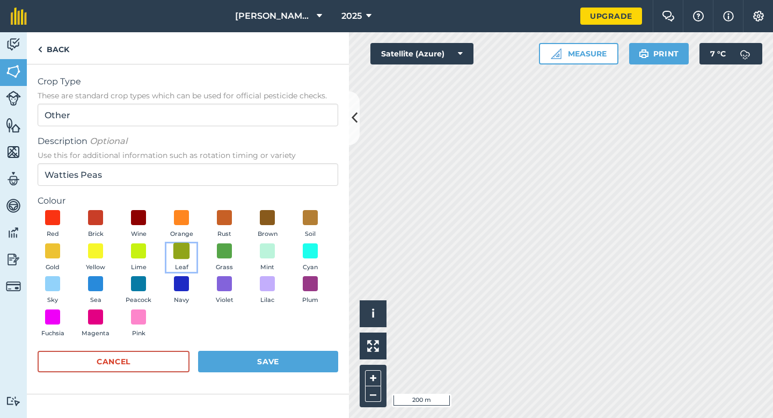
click at [178, 245] on span at bounding box center [181, 250] width 17 height 17
click at [247, 352] on button "Save" at bounding box center [268, 361] width 140 height 21
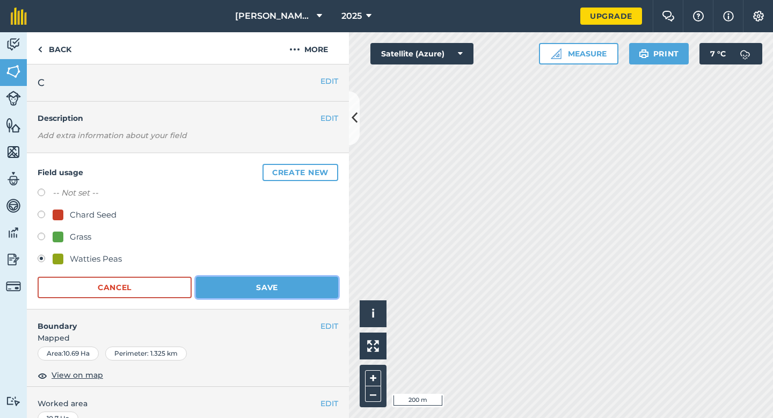
click at [277, 292] on button "Save" at bounding box center [267, 286] width 142 height 21
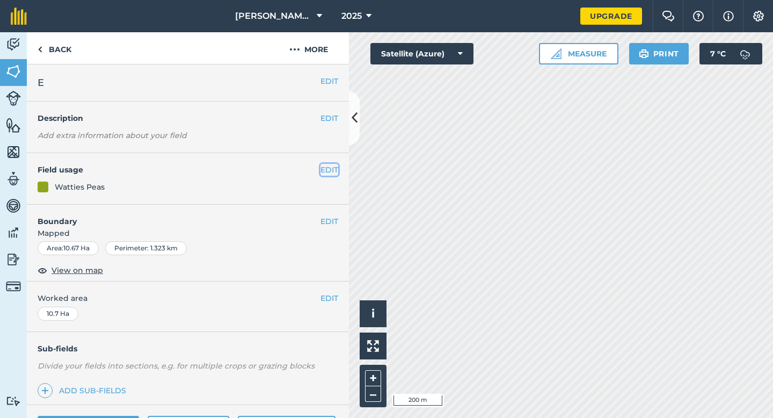
click at [332, 170] on button "EDIT" at bounding box center [329, 170] width 18 height 12
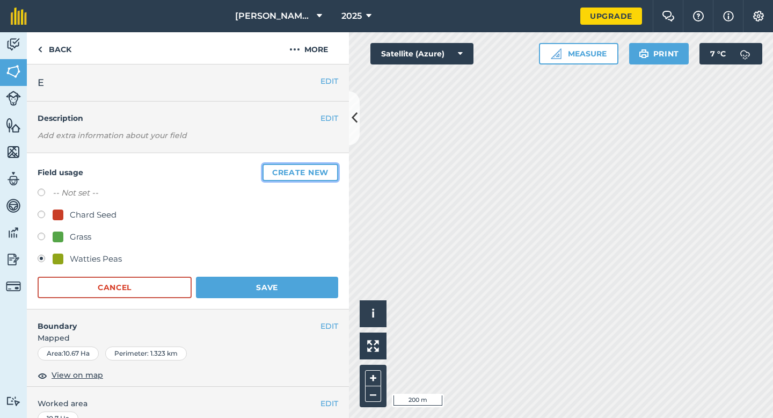
click at [332, 170] on button "Create new" at bounding box center [300, 172] width 76 height 17
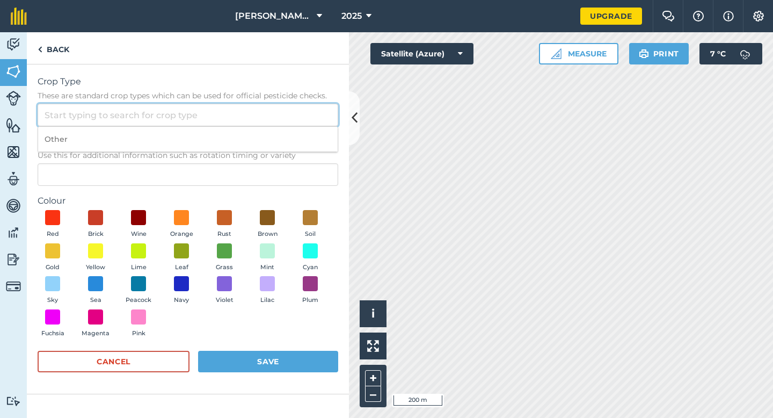
click at [277, 107] on input "Crop Type These are standard crop types which can be used for official pesticid…" at bounding box center [188, 115] width 301 height 23
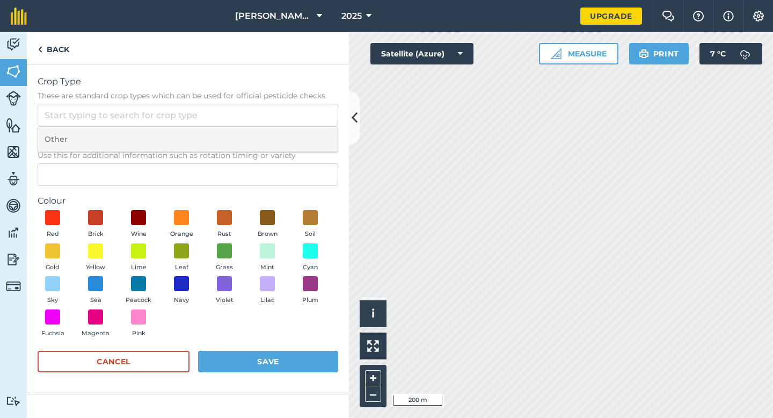
click at [277, 135] on li "Other" at bounding box center [188, 139] width 300 height 25
type input "Other"
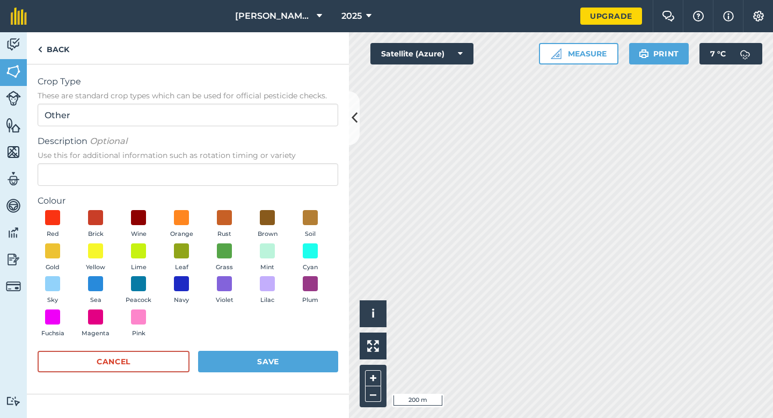
click at [271, 192] on form "Crop Type These are standard crop types which can be used for official pesticid…" at bounding box center [188, 229] width 301 height 308
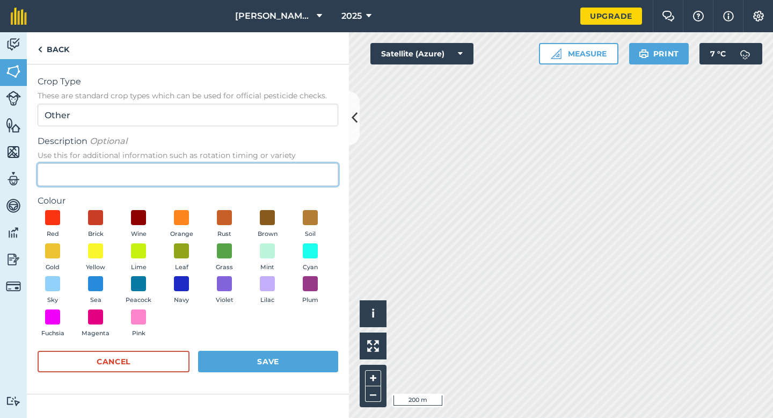
click at [273, 181] on input "Description Optional Use this for additional information such as rotation timin…" at bounding box center [188, 174] width 301 height 23
type input "Watties Beans"
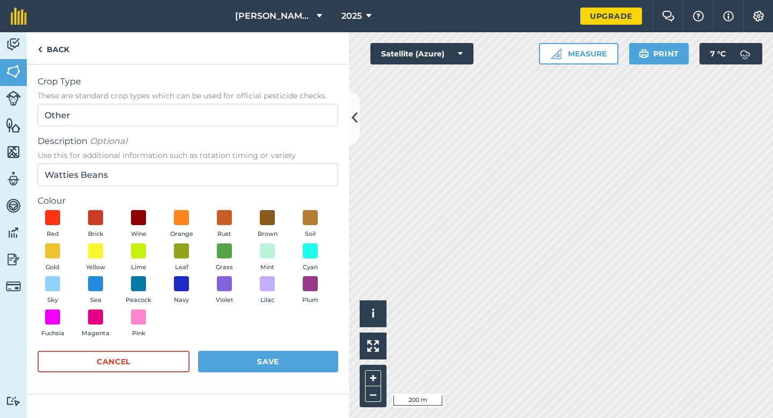
click at [189, 242] on div "Red Brick Wine Orange Rust Brown Soil Gold Yellow Lime Leaf Grass Mint Cyan Sky…" at bounding box center [188, 276] width 301 height 132
click at [184, 261] on button "Leaf" at bounding box center [181, 257] width 30 height 29
click at [272, 355] on button "Save" at bounding box center [268, 361] width 140 height 21
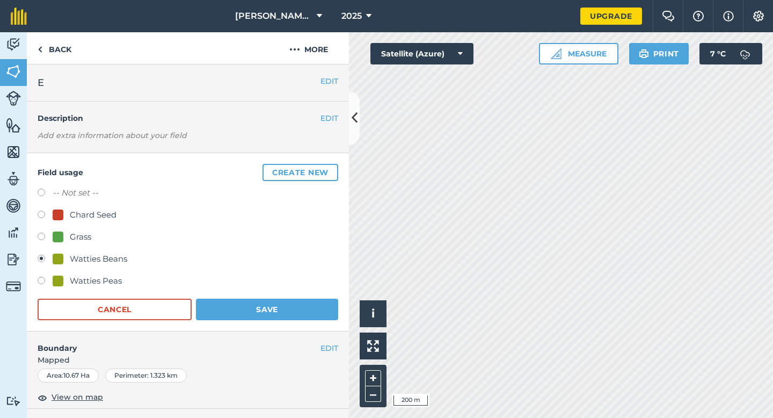
click at [290, 297] on form "-- Not set -- Chard Seed Grass Watties Beans Watties Peas Cancel Save" at bounding box center [188, 253] width 301 height 134
click at [289, 305] on button "Save" at bounding box center [267, 308] width 142 height 21
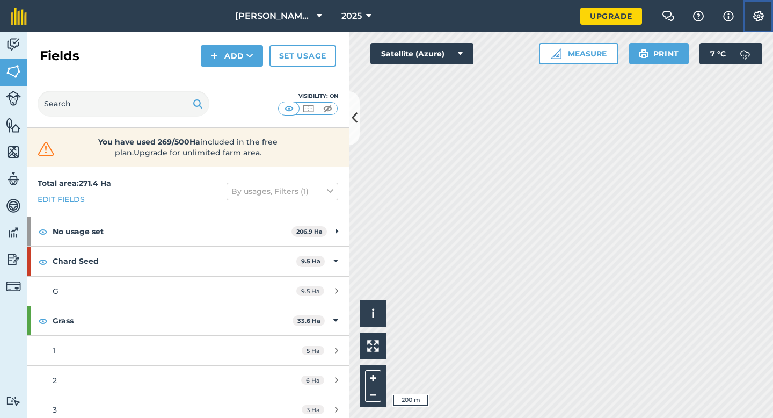
click at [760, 16] on img at bounding box center [758, 16] width 13 height 11
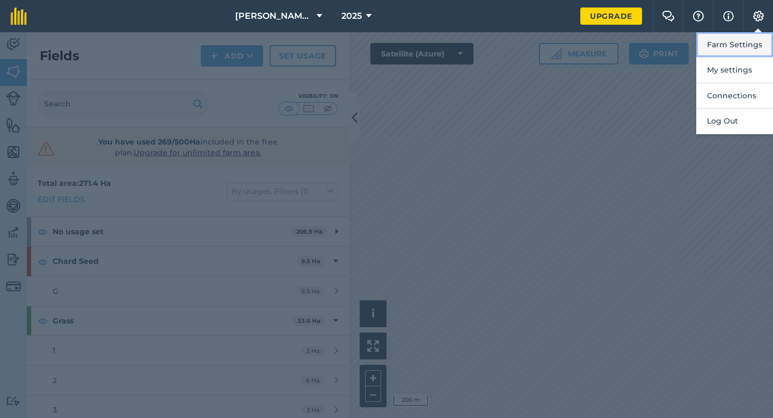
click at [749, 52] on button "Farm Settings" at bounding box center [734, 44] width 77 height 25
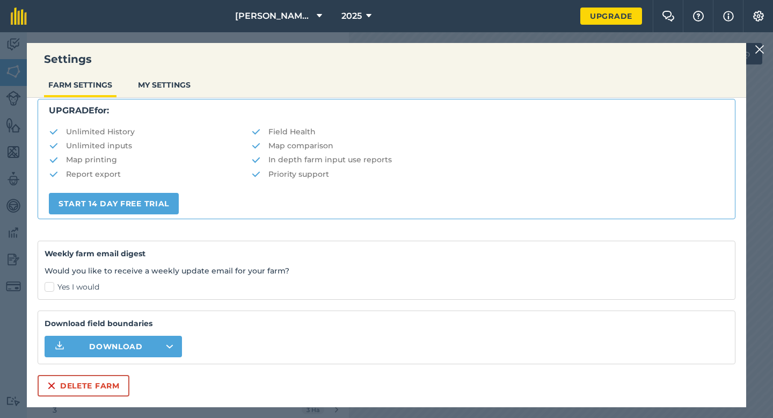
scroll to position [206, 0]
click at [82, 384] on button "Delete farm" at bounding box center [84, 385] width 92 height 21
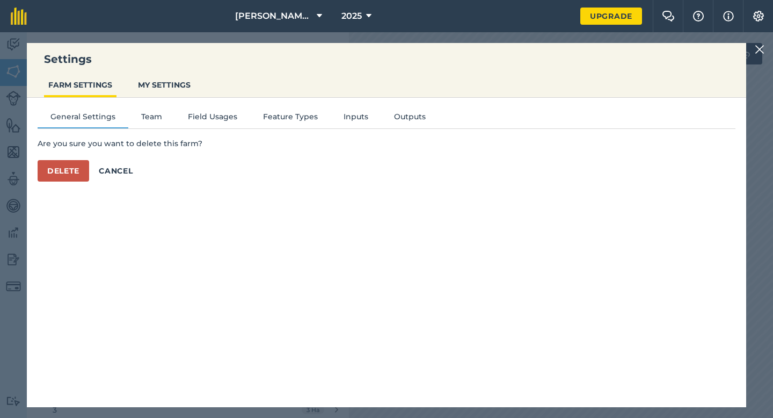
click at [69, 158] on div "Are you sure you want to delete this farm? Delete Cancel" at bounding box center [387, 159] width 698 height 44
click at [69, 170] on button "Delete" at bounding box center [64, 170] width 52 height 21
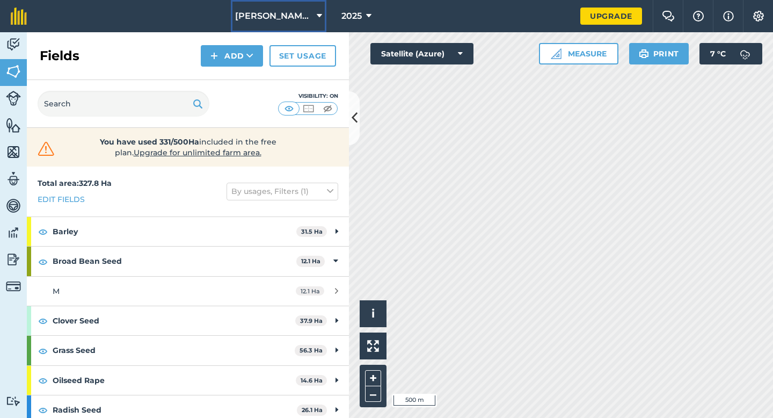
click at [301, 12] on span "[PERSON_NAME] & Sons" at bounding box center [273, 16] width 77 height 13
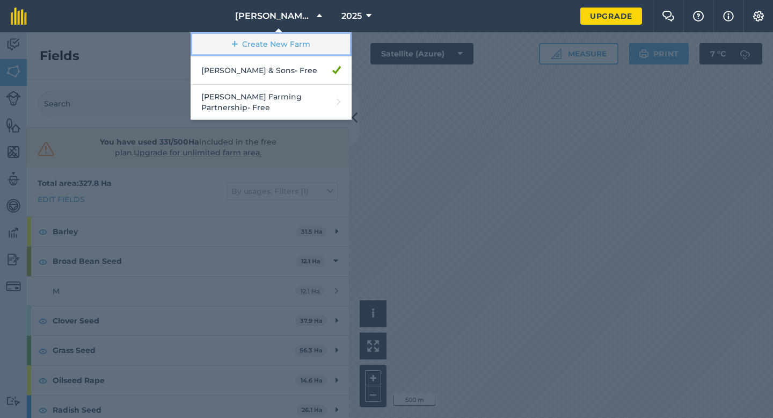
click at [290, 41] on link "Create New Farm" at bounding box center [271, 44] width 161 height 24
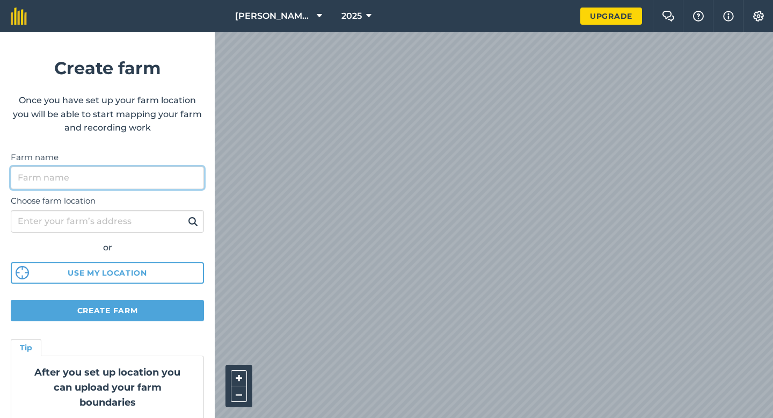
click at [152, 166] on input "Farm name" at bounding box center [107, 177] width 193 height 23
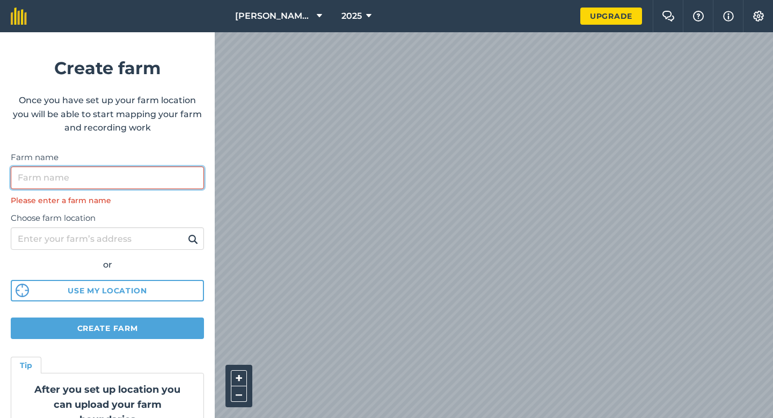
click at [128, 177] on input "Farm name" at bounding box center [107, 177] width 193 height 23
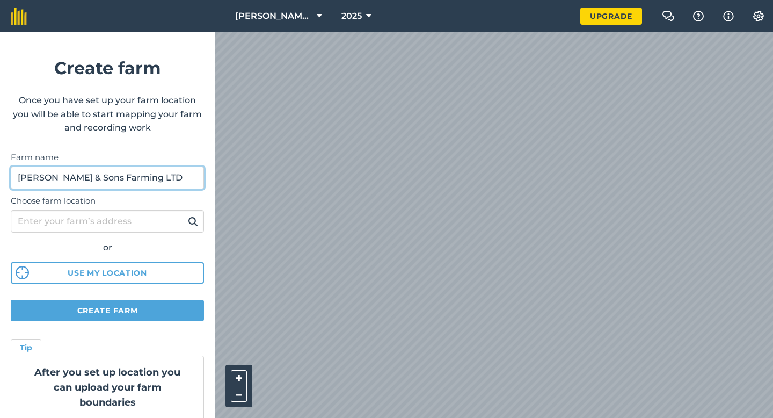
type input "[PERSON_NAME] & Sons Farming LTD"
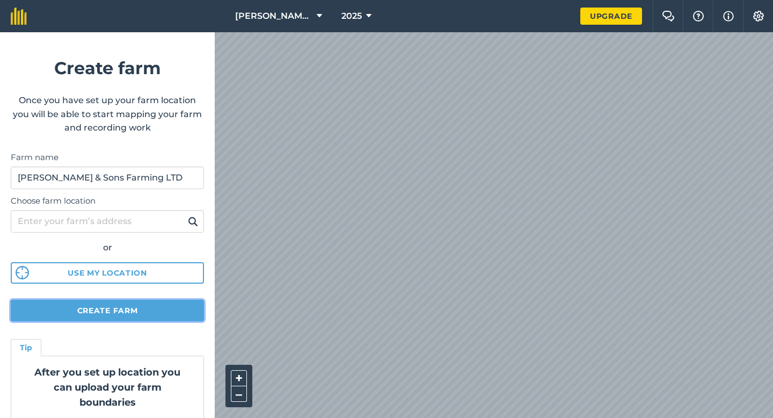
click at [135, 303] on button "Create farm" at bounding box center [107, 310] width 193 height 21
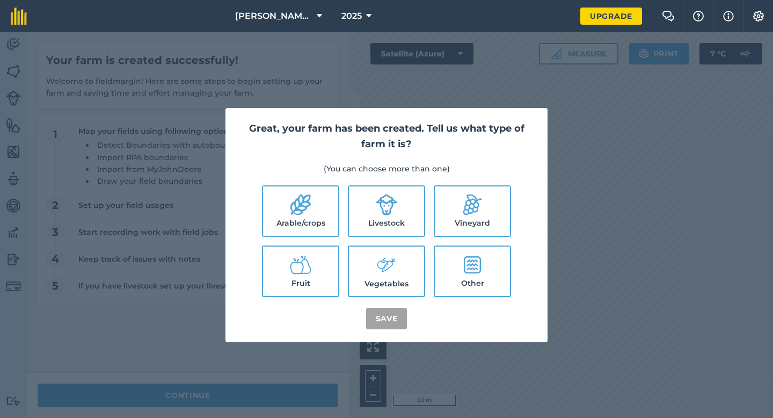
click at [272, 196] on label "Arable/crops" at bounding box center [300, 210] width 75 height 49
checkbox input "true"
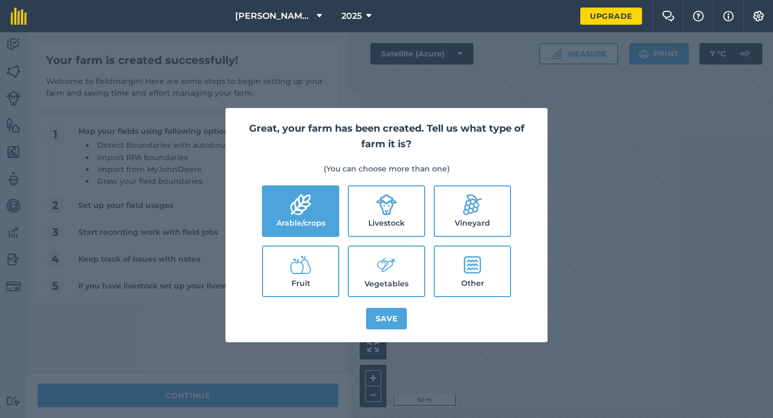
click at [386, 219] on label "Livestock" at bounding box center [386, 210] width 75 height 49
checkbox input "true"
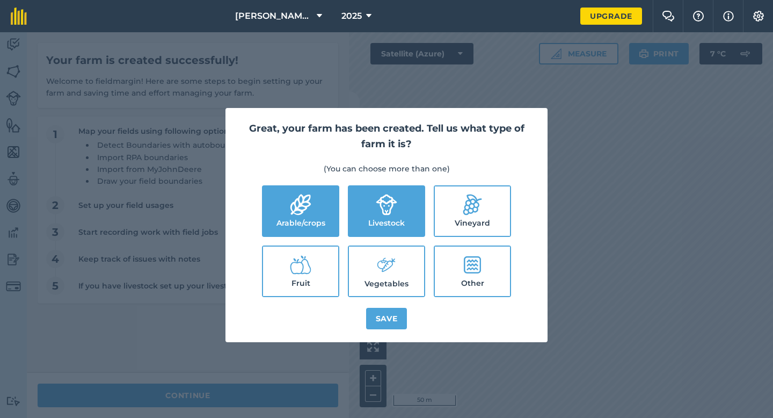
click at [386, 282] on label "Vegetables" at bounding box center [386, 270] width 75 height 49
checkbox input "true"
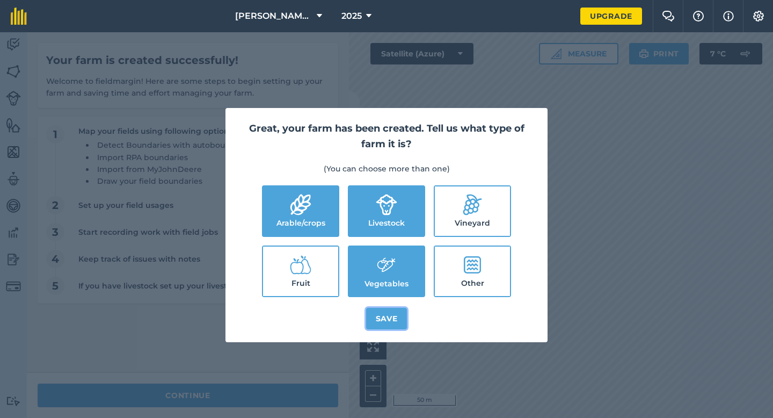
click at [389, 321] on button "Save" at bounding box center [386, 318] width 41 height 21
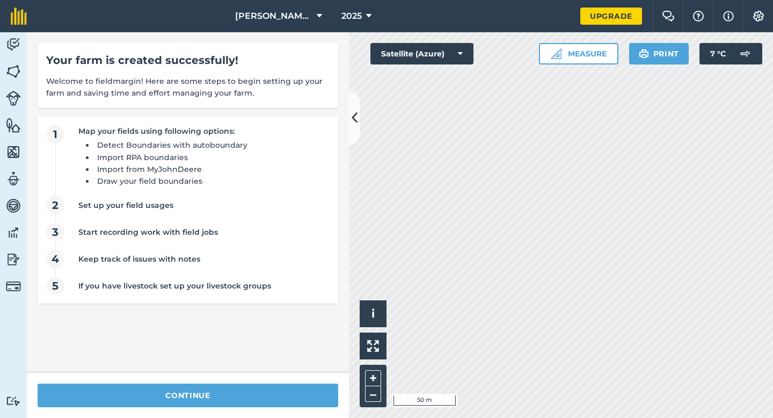
click at [286, 381] on div "continue" at bounding box center [188, 395] width 322 height 45
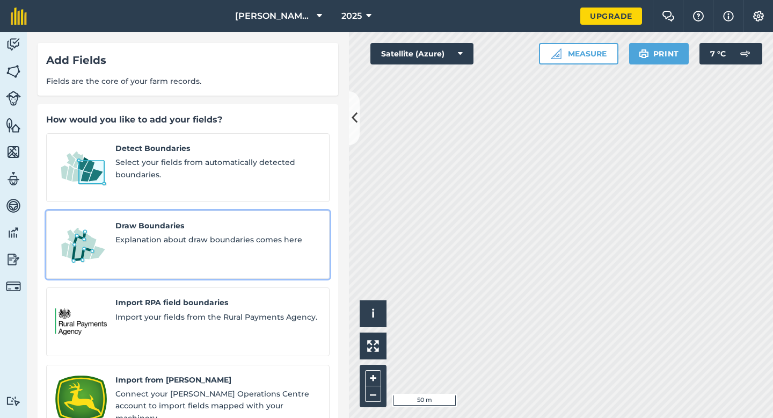
click at [156, 210] on link "Draw Boundaries Explanation about draw boundaries comes here" at bounding box center [187, 244] width 283 height 69
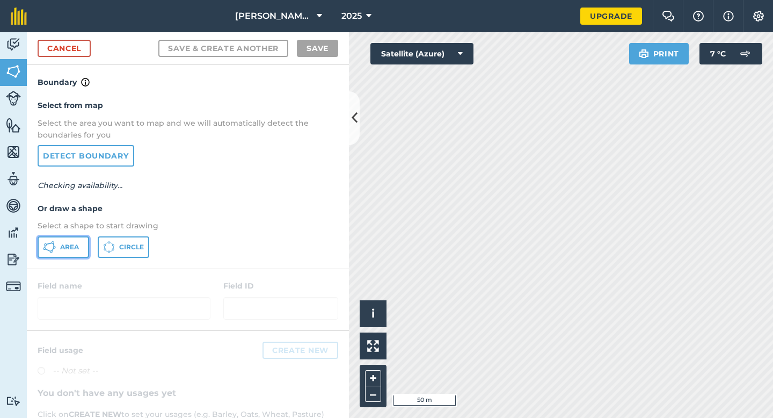
click at [68, 243] on span "Area" at bounding box center [69, 247] width 19 height 9
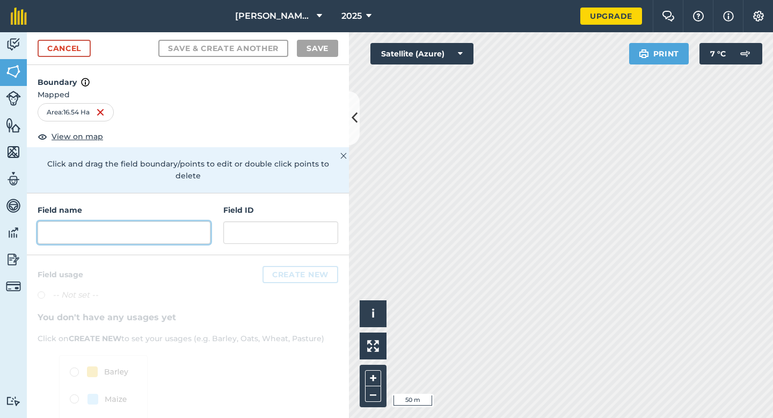
click at [149, 228] on input "text" at bounding box center [124, 232] width 173 height 23
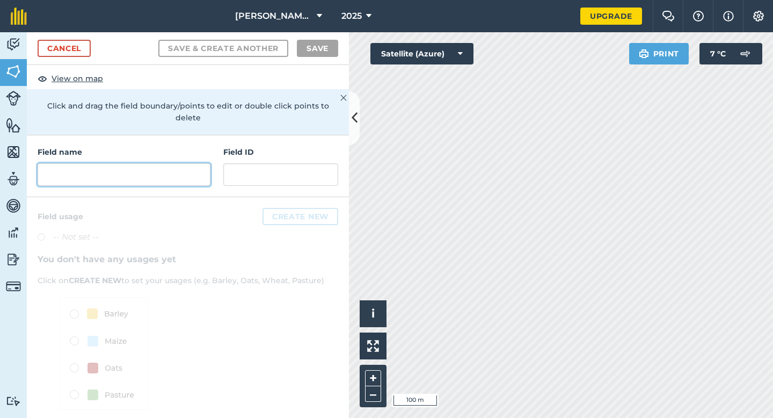
click at [202, 163] on input "text" at bounding box center [124, 174] width 173 height 23
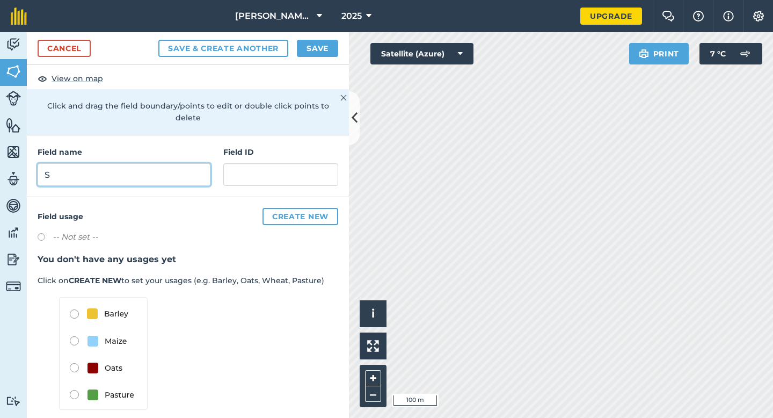
click at [202, 163] on input "S" at bounding box center [124, 174] width 173 height 23
type input "A"
click at [312, 55] on button "Save" at bounding box center [317, 48] width 41 height 17
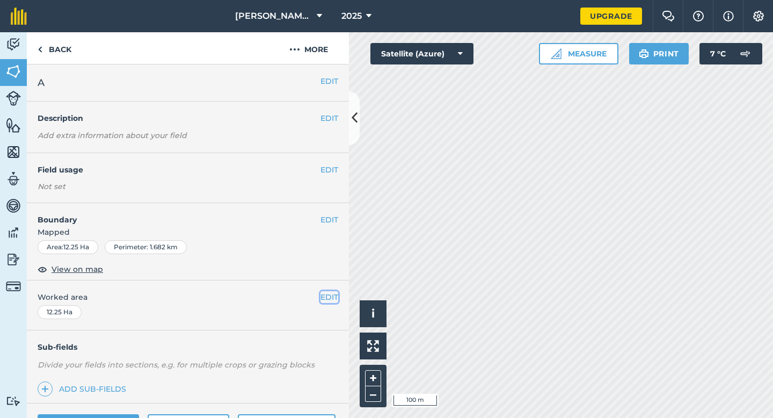
click at [328, 292] on button "EDIT" at bounding box center [329, 297] width 18 height 12
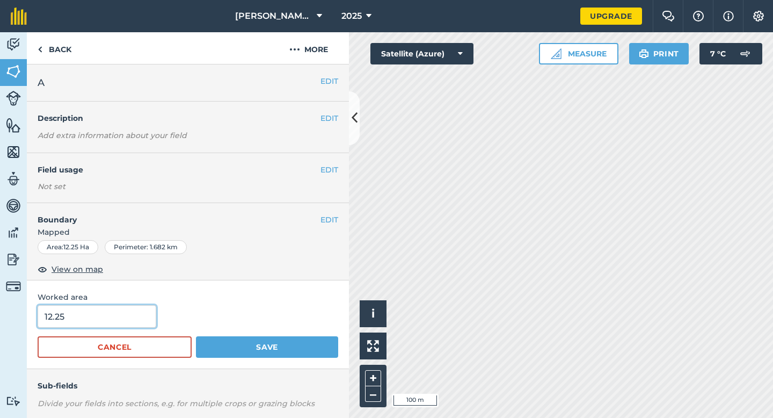
click at [137, 324] on input "12.25" at bounding box center [97, 316] width 119 height 23
type input "12.3"
click at [196, 336] on button "Save" at bounding box center [267, 346] width 142 height 21
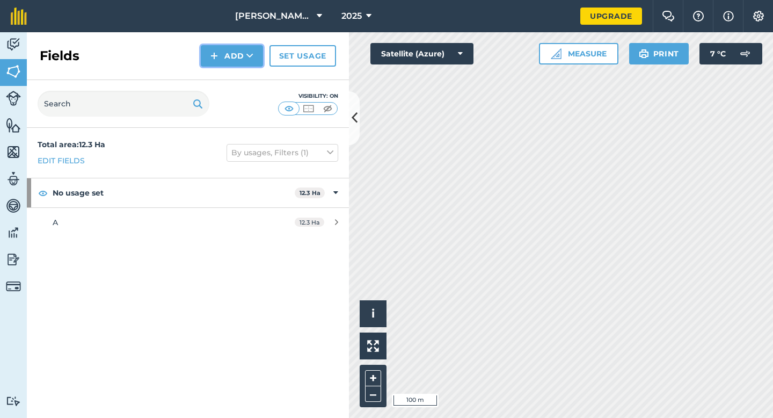
click at [234, 61] on button "Add" at bounding box center [232, 55] width 62 height 21
click at [235, 78] on link "Draw" at bounding box center [231, 80] width 59 height 24
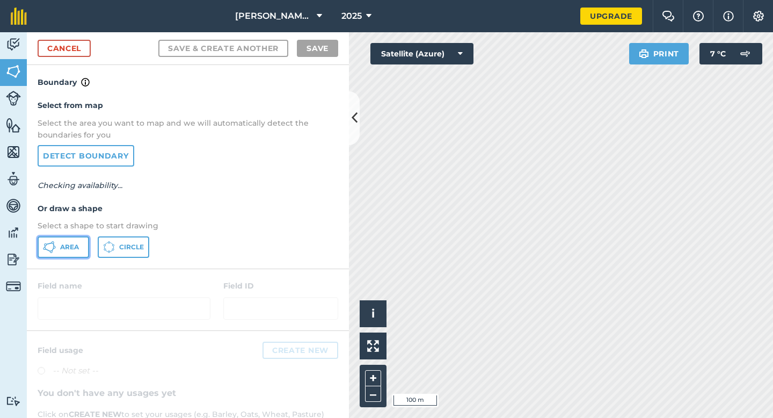
click at [68, 246] on span "Area" at bounding box center [69, 247] width 19 height 9
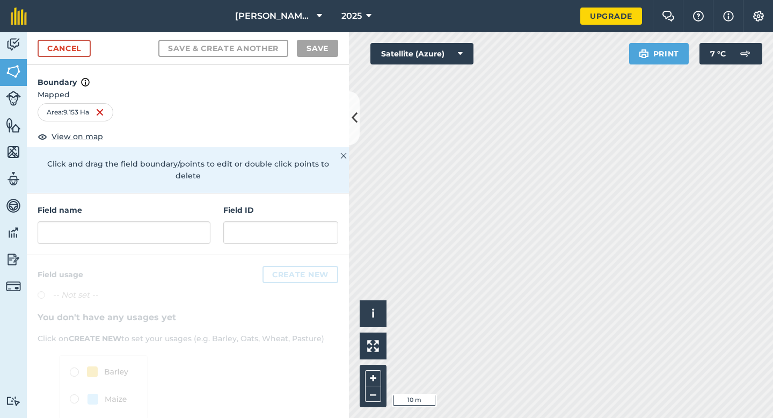
click at [198, 204] on h4 "Field name" at bounding box center [124, 210] width 173 height 12
click at [198, 221] on div at bounding box center [124, 232] width 173 height 23
click at [195, 221] on input "text" at bounding box center [124, 232] width 173 height 23
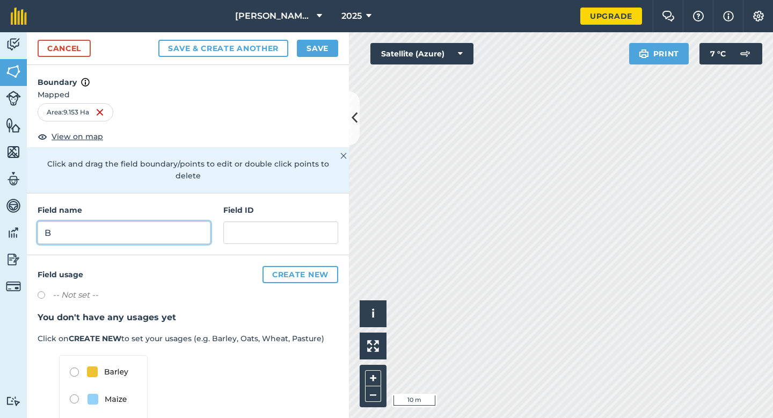
type input "B"
click at [330, 49] on button "Save" at bounding box center [317, 48] width 41 height 17
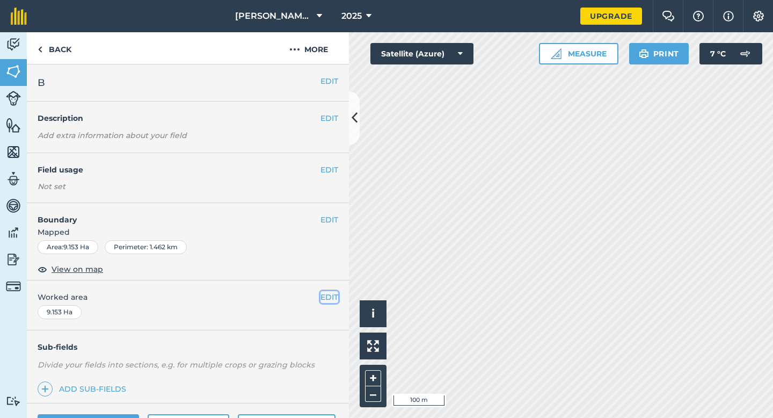
click at [327, 300] on button "EDIT" at bounding box center [329, 297] width 18 height 12
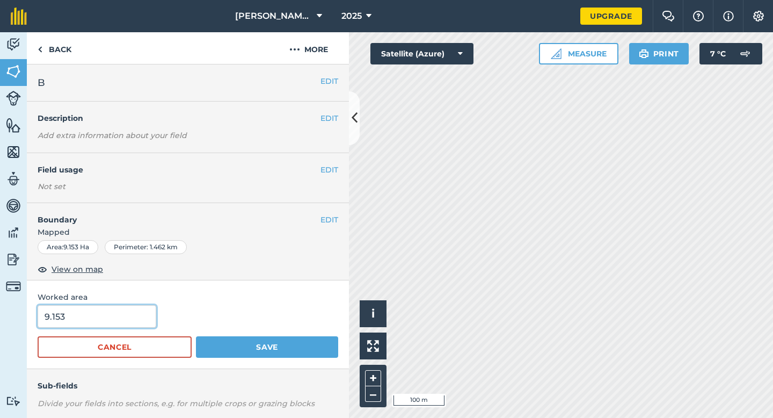
click at [114, 315] on input "9.153" at bounding box center [97, 316] width 119 height 23
type input "9.2"
click at [196, 336] on button "Save" at bounding box center [267, 346] width 142 height 21
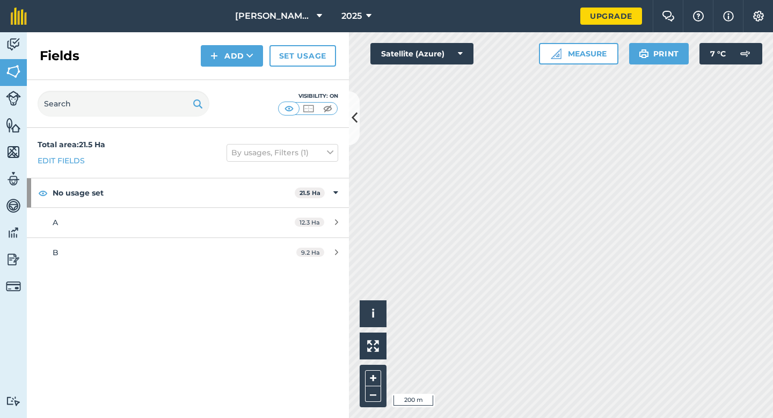
click at [240, 45] on div "Fields Add Set usage" at bounding box center [188, 56] width 322 height 48
click at [240, 64] on button "Add" at bounding box center [232, 55] width 62 height 21
click at [240, 83] on link "Draw" at bounding box center [231, 80] width 59 height 24
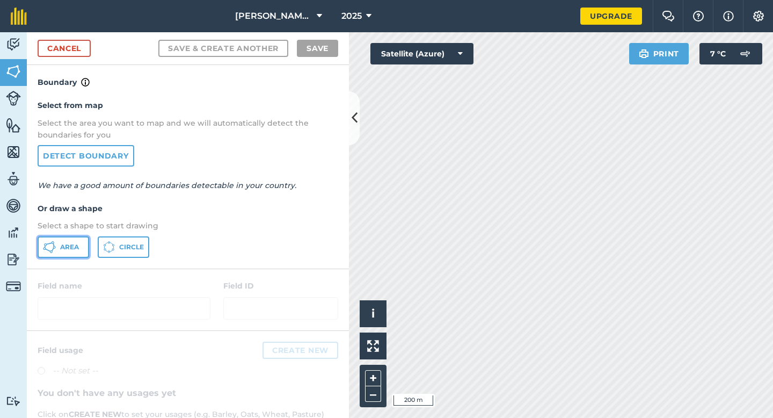
click at [64, 252] on button "Area" at bounding box center [64, 246] width 52 height 21
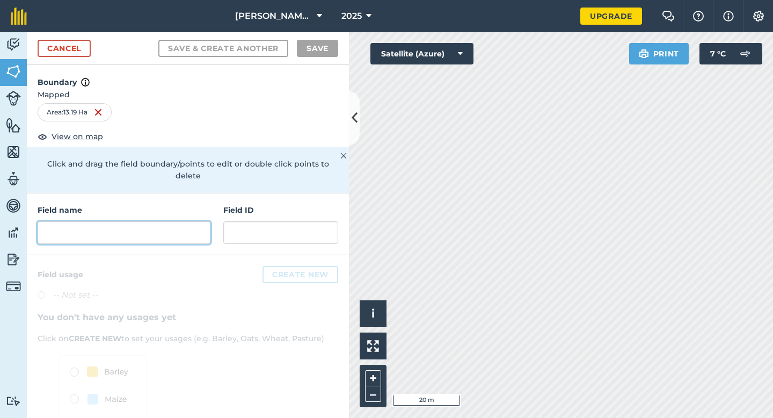
click at [194, 221] on input "text" at bounding box center [124, 232] width 173 height 23
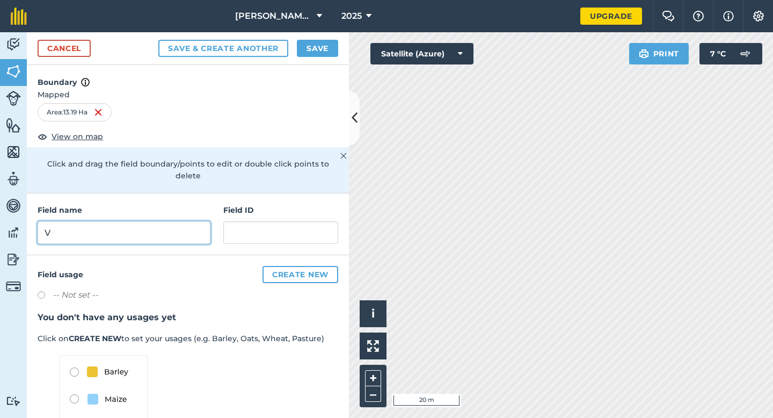
click at [194, 221] on input "V" at bounding box center [124, 232] width 173 height 23
type input "C"
click at [331, 37] on div "Cancel Save & Create Another Save" at bounding box center [188, 48] width 322 height 33
click at [331, 45] on button "Save" at bounding box center [317, 48] width 41 height 17
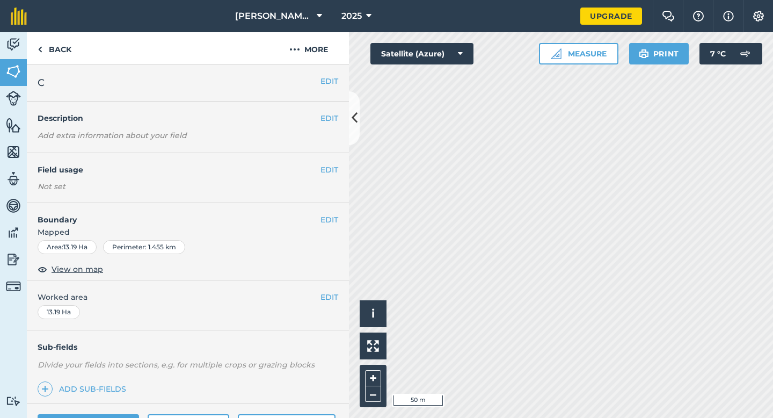
click at [329, 305] on div "EDIT Worked area 13.19 Ha" at bounding box center [188, 305] width 322 height 50
click at [329, 298] on button "EDIT" at bounding box center [329, 297] width 18 height 12
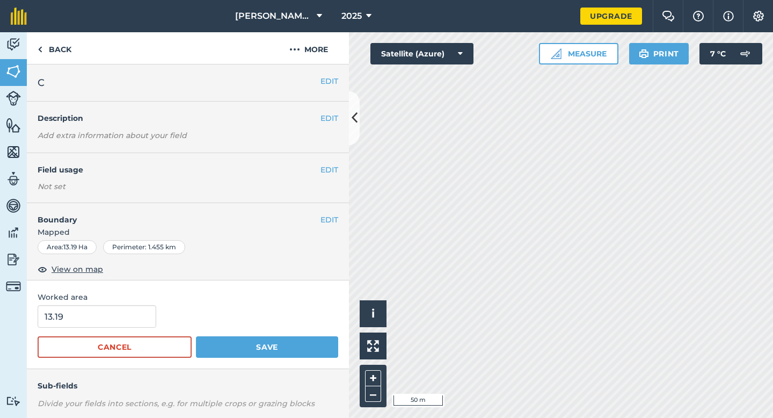
click at [132, 329] on form "13.19 Cancel Save" at bounding box center [188, 331] width 301 height 53
click at [133, 314] on input "13.19" at bounding box center [97, 316] width 119 height 23
type input "13.2"
click at [196, 336] on button "Save" at bounding box center [267, 346] width 142 height 21
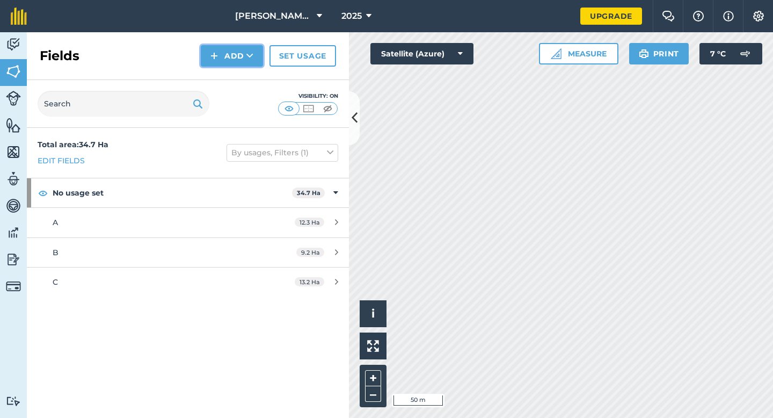
click at [246, 64] on button "Add" at bounding box center [232, 55] width 62 height 21
drag, startPoint x: 246, startPoint y: 67, endPoint x: 246, endPoint y: 81, distance: 14.0
click at [246, 81] on link "Draw" at bounding box center [231, 80] width 59 height 24
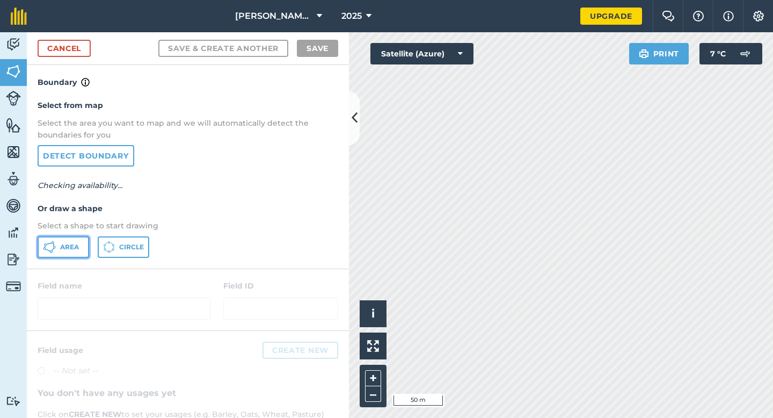
click at [68, 243] on span "Area" at bounding box center [69, 247] width 19 height 9
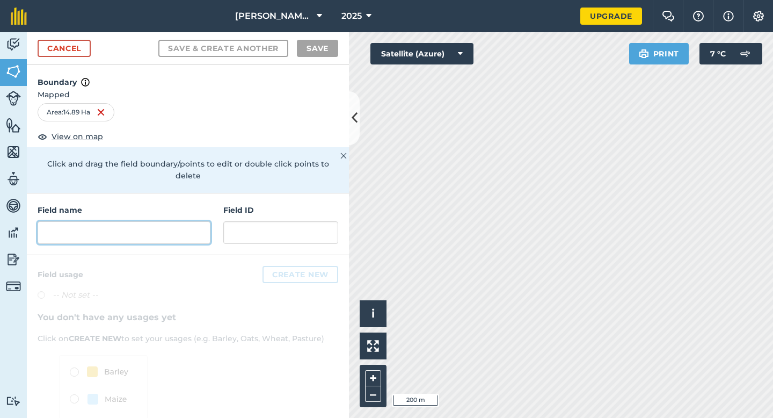
click at [186, 229] on input "text" at bounding box center [124, 232] width 173 height 23
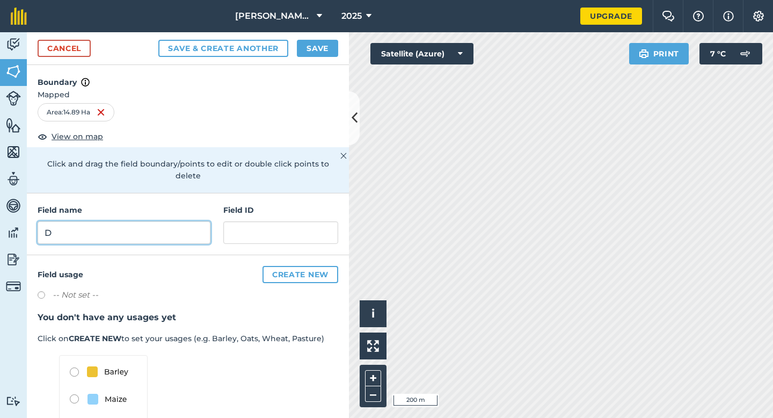
type input "D"
click at [313, 45] on button "Save" at bounding box center [317, 48] width 41 height 17
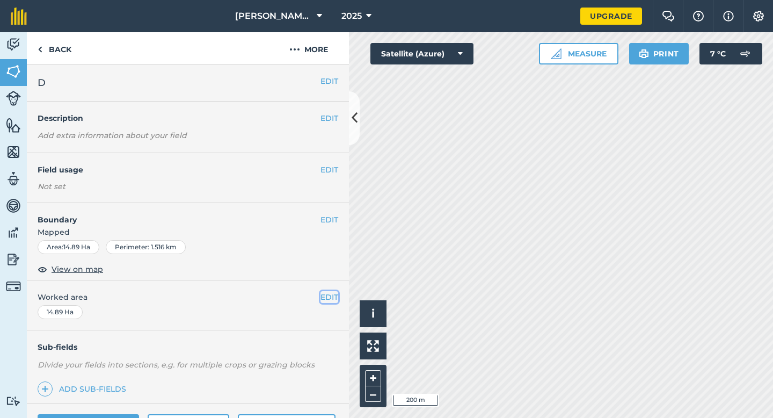
click at [327, 302] on button "EDIT" at bounding box center [329, 297] width 18 height 12
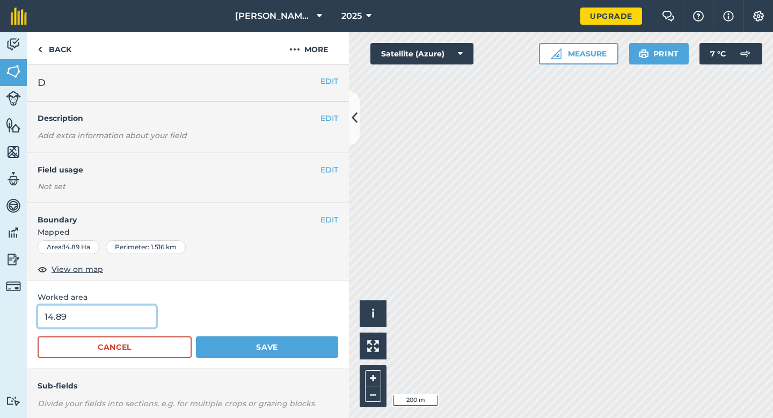
click at [81, 315] on input "14.89" at bounding box center [97, 316] width 119 height 23
type input "15"
click at [196, 336] on button "Save" at bounding box center [267, 346] width 142 height 21
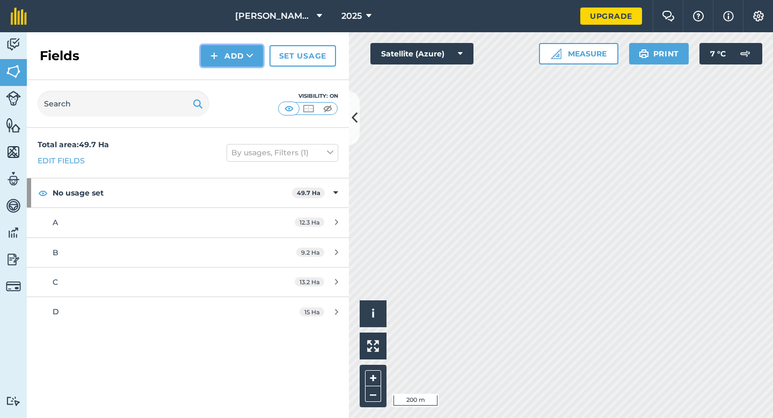
click at [229, 61] on button "Add" at bounding box center [232, 55] width 62 height 21
click at [229, 78] on link "Draw" at bounding box center [231, 80] width 59 height 24
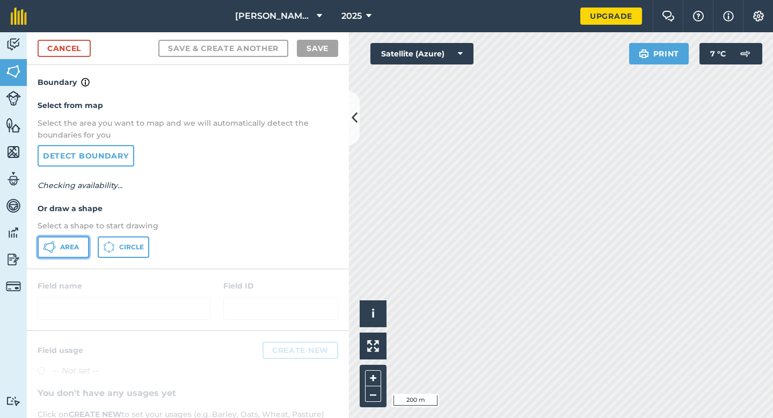
click at [59, 250] on button "Area" at bounding box center [64, 246] width 52 height 21
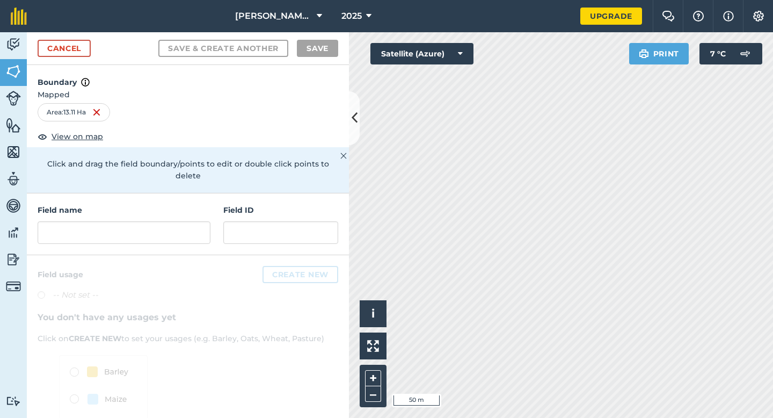
click at [147, 242] on div "Field name Field ID" at bounding box center [188, 224] width 322 height 62
click at [147, 229] on input "text" at bounding box center [124, 232] width 173 height 23
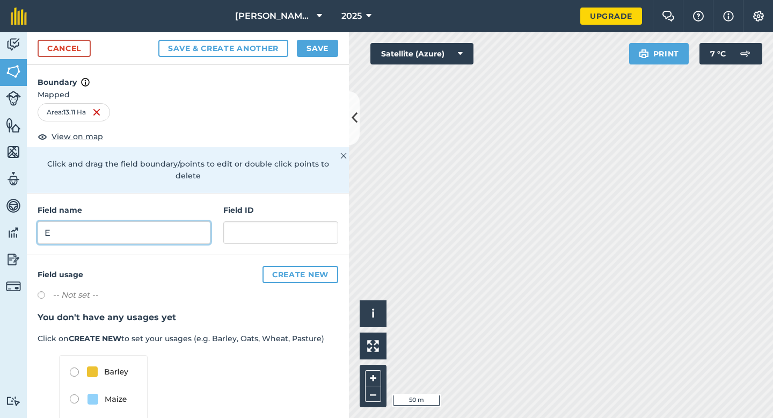
type input "E"
click at [326, 40] on button "Save" at bounding box center [317, 48] width 41 height 17
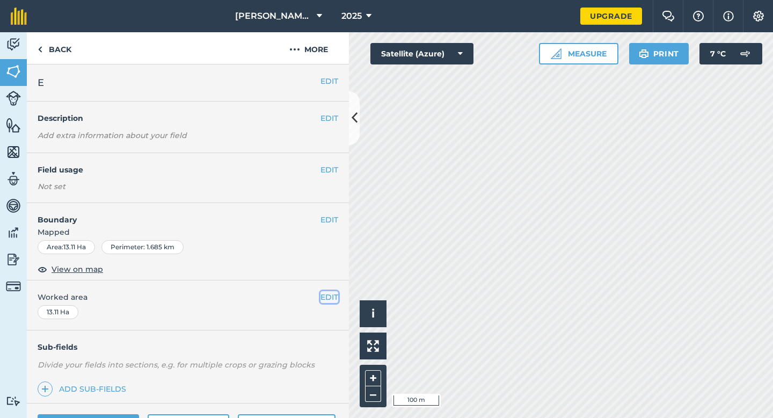
click at [330, 293] on button "EDIT" at bounding box center [329, 297] width 18 height 12
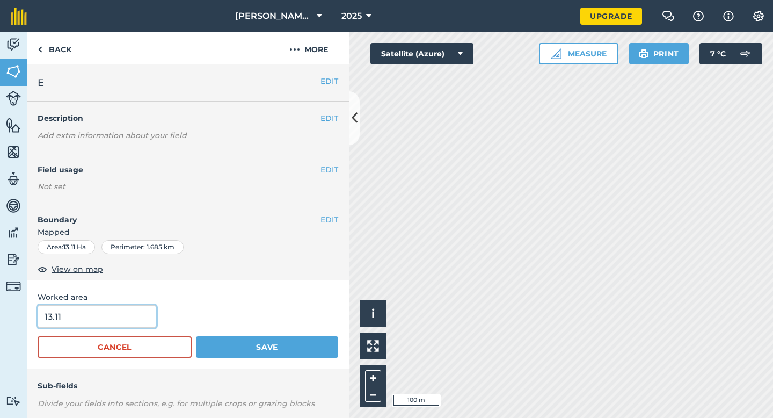
click at [97, 321] on input "13.11" at bounding box center [97, 316] width 119 height 23
type input "13"
click at [196, 336] on button "Save" at bounding box center [267, 346] width 142 height 21
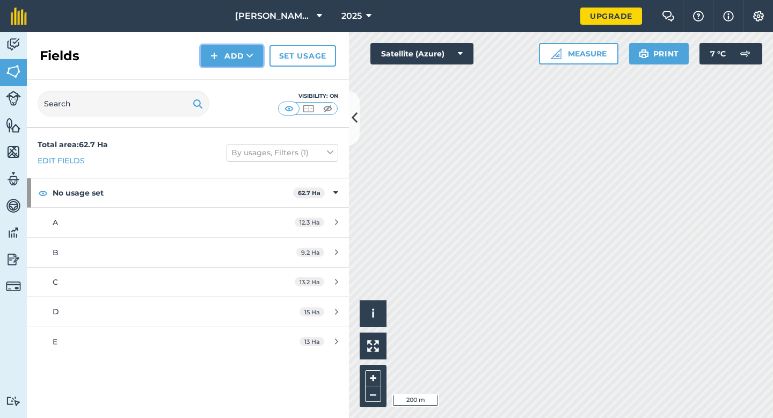
click at [247, 65] on button "Add" at bounding box center [232, 55] width 62 height 21
click at [247, 77] on link "Draw" at bounding box center [231, 80] width 59 height 24
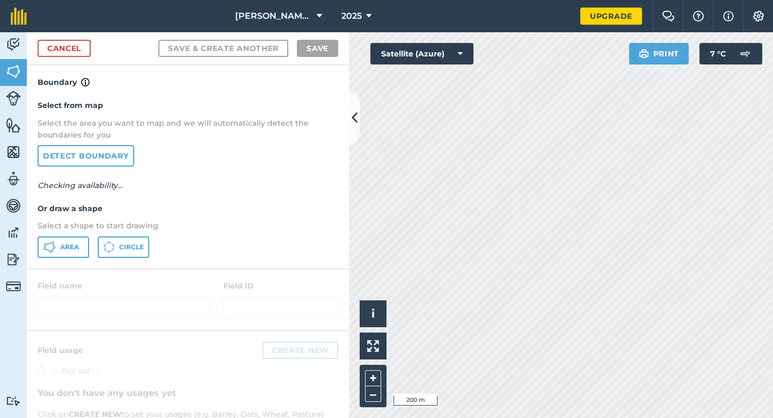
click at [74, 233] on div "Select from map Select the area you want to map and we will automatically detec…" at bounding box center [188, 178] width 322 height 179
click at [78, 240] on button "Area" at bounding box center [64, 246] width 52 height 21
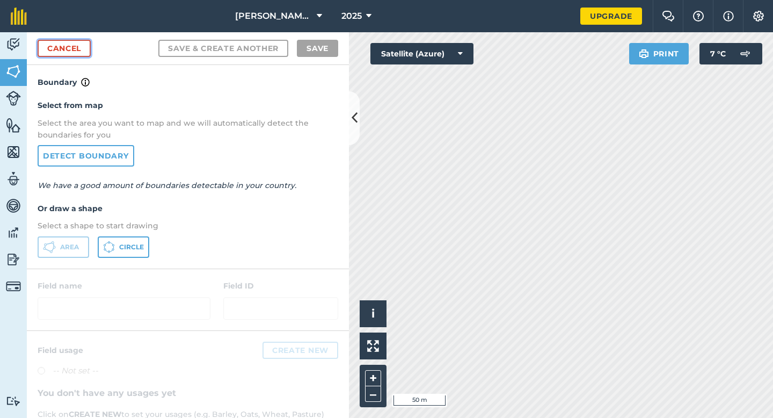
click at [75, 50] on link "Cancel" at bounding box center [64, 48] width 53 height 17
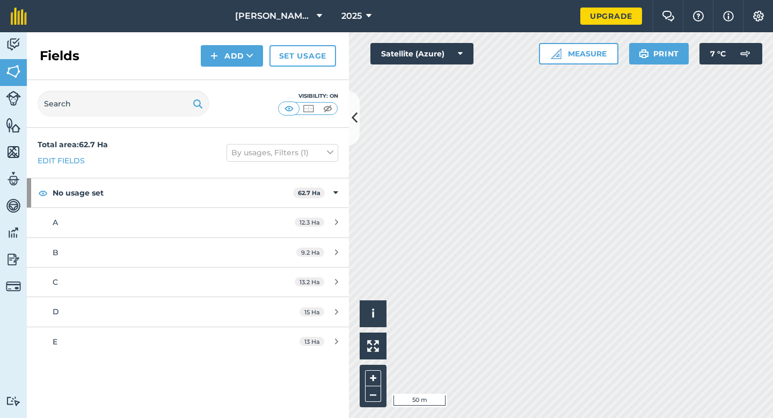
click at [253, 72] on div "Fields Add Set usage" at bounding box center [188, 56] width 322 height 48
click at [238, 68] on div "Fields Add Set usage" at bounding box center [188, 56] width 322 height 48
click at [238, 59] on button "Add" at bounding box center [232, 55] width 62 height 21
click at [238, 74] on link "Draw" at bounding box center [231, 80] width 59 height 24
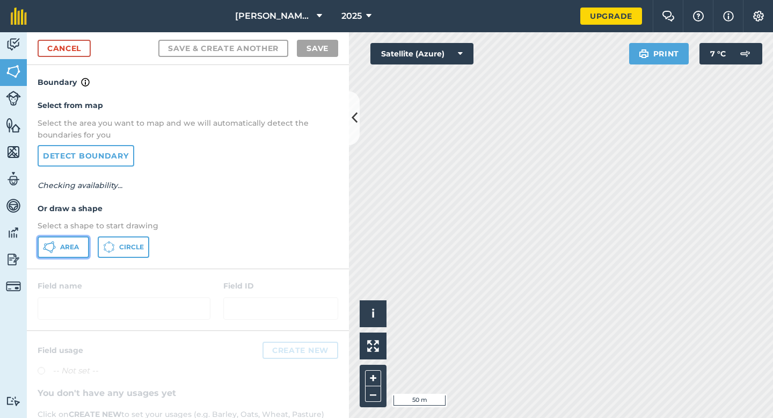
click at [65, 246] on span "Area" at bounding box center [69, 247] width 19 height 9
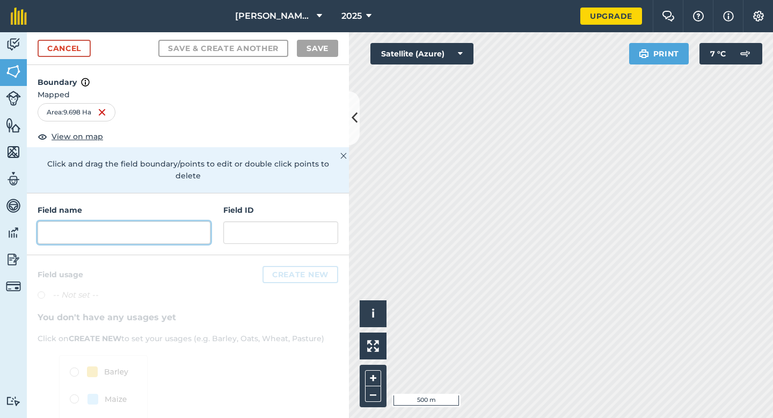
click at [181, 221] on input "text" at bounding box center [124, 232] width 173 height 23
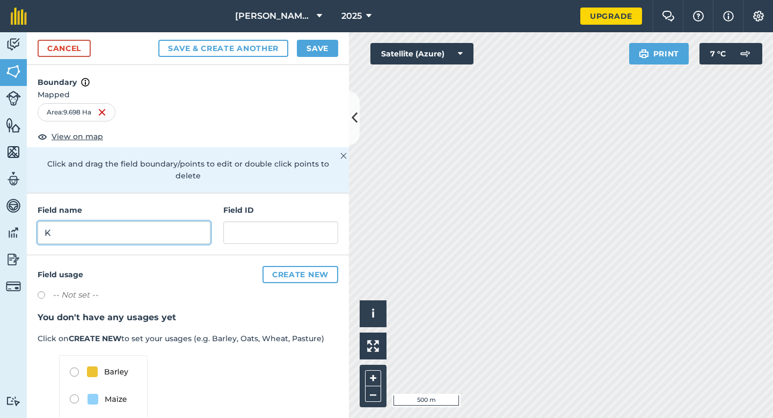
type input "K"
click at [330, 52] on button "Save" at bounding box center [317, 48] width 41 height 17
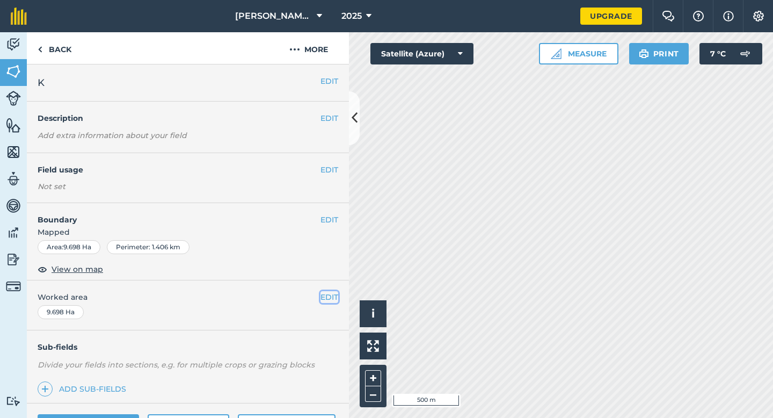
click at [332, 298] on button "EDIT" at bounding box center [329, 297] width 18 height 12
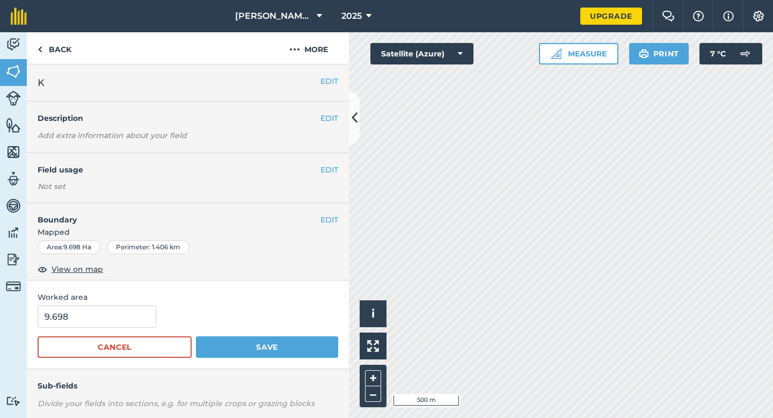
click at [154, 308] on div "9.698" at bounding box center [188, 316] width 301 height 23
click at [134, 308] on input "9.698" at bounding box center [97, 316] width 119 height 23
type input "10"
click at [196, 336] on button "Save" at bounding box center [267, 346] width 142 height 21
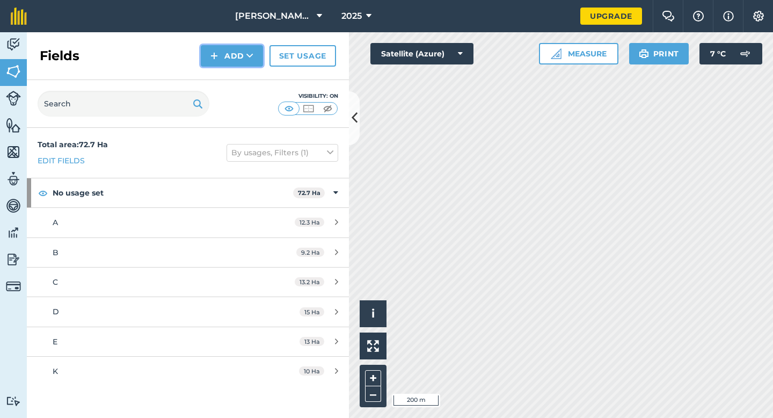
click at [228, 61] on button "Add" at bounding box center [232, 55] width 62 height 21
click at [228, 72] on link "Draw" at bounding box center [231, 80] width 59 height 24
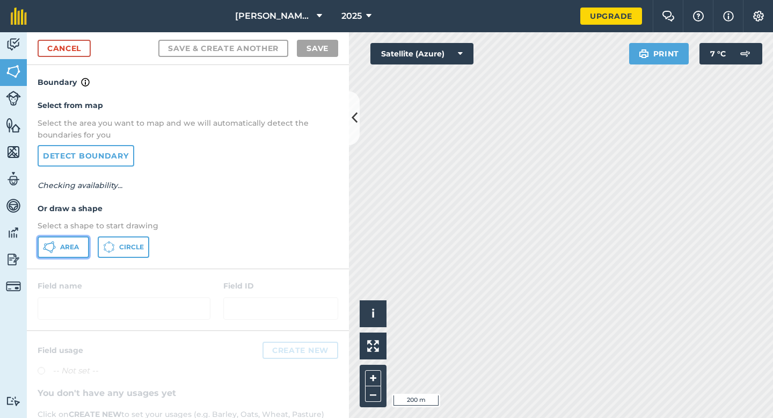
click at [69, 247] on span "Area" at bounding box center [69, 247] width 19 height 9
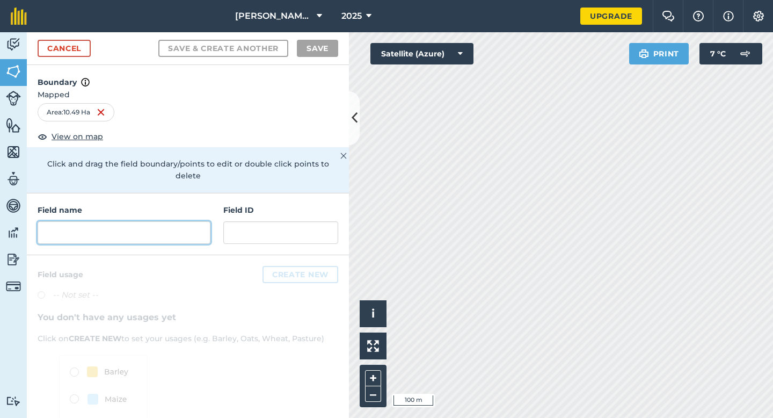
click at [184, 221] on input "text" at bounding box center [124, 232] width 173 height 23
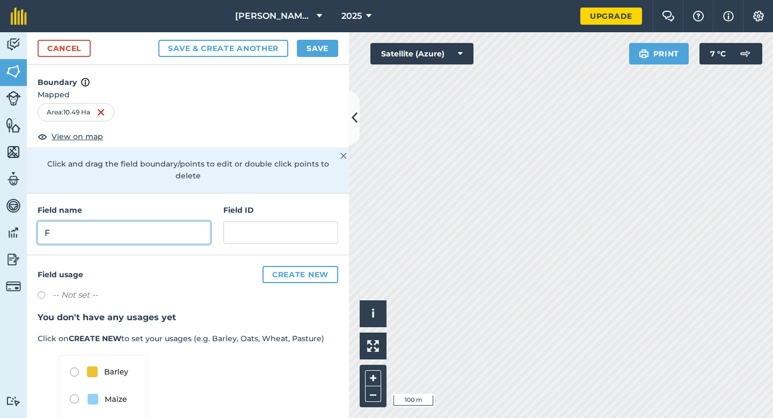
type input "F"
click at [310, 44] on button "Save" at bounding box center [317, 48] width 41 height 17
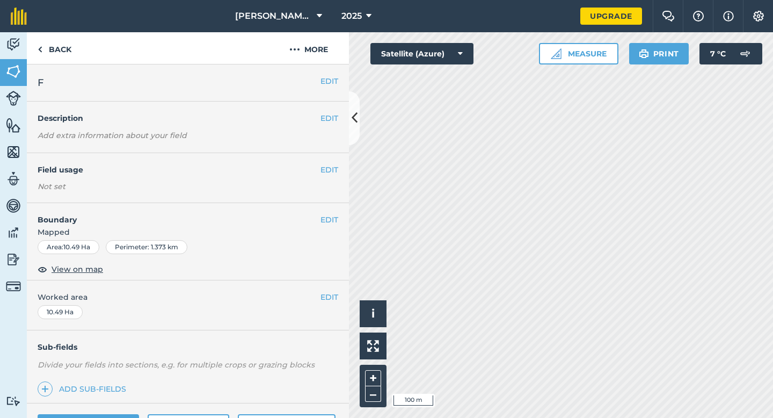
click at [333, 295] on button "EDIT" at bounding box center [329, 297] width 18 height 12
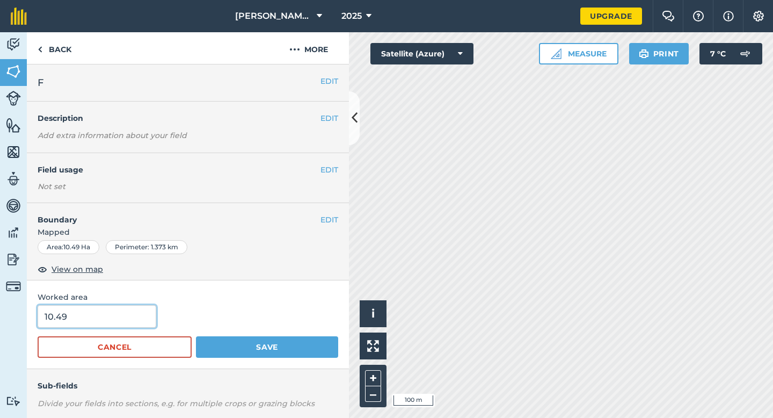
click at [100, 319] on input "10.49" at bounding box center [97, 316] width 119 height 23
type input "10.5"
click at [196, 336] on button "Save" at bounding box center [267, 346] width 142 height 21
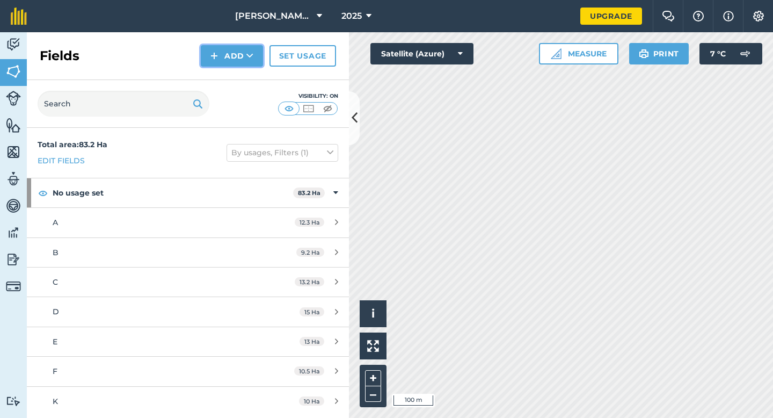
click at [228, 60] on button "Add" at bounding box center [232, 55] width 62 height 21
click at [228, 74] on link "Draw" at bounding box center [231, 80] width 59 height 24
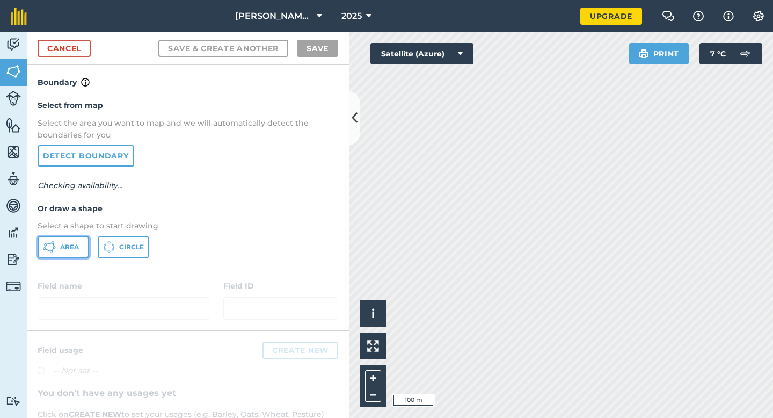
click at [80, 249] on button "Area" at bounding box center [64, 246] width 52 height 21
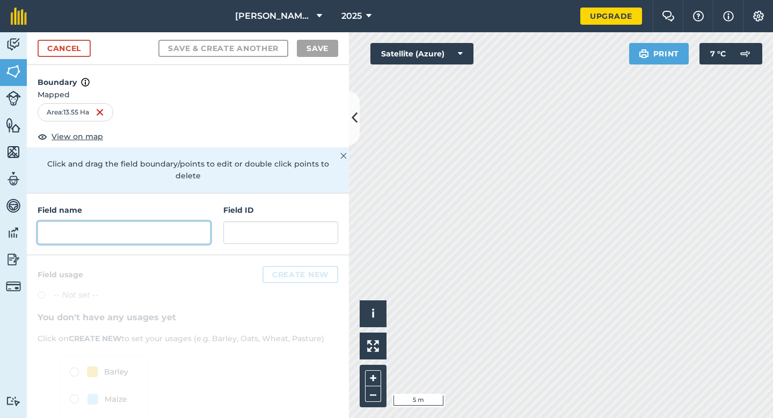
click at [141, 221] on input "text" at bounding box center [124, 232] width 173 height 23
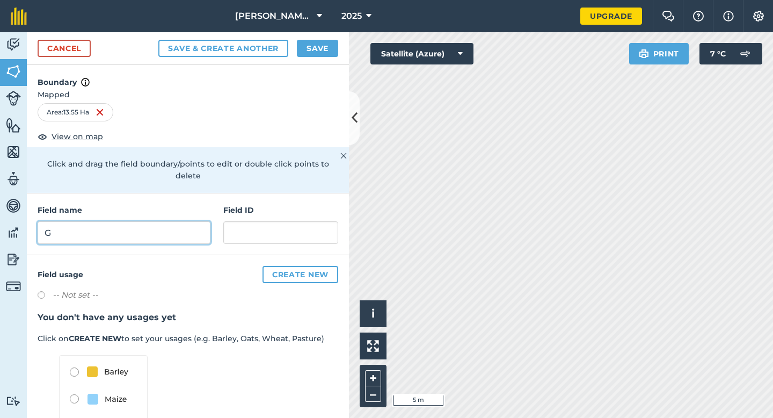
type input "G"
click at [305, 49] on button "Save" at bounding box center [317, 48] width 41 height 17
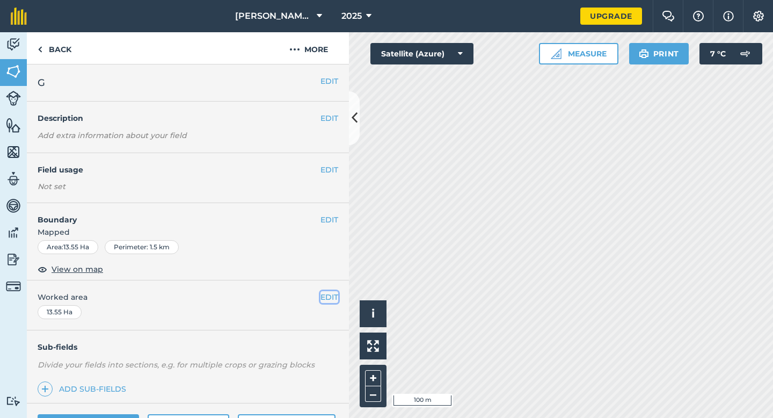
click at [325, 294] on button "EDIT" at bounding box center [329, 297] width 18 height 12
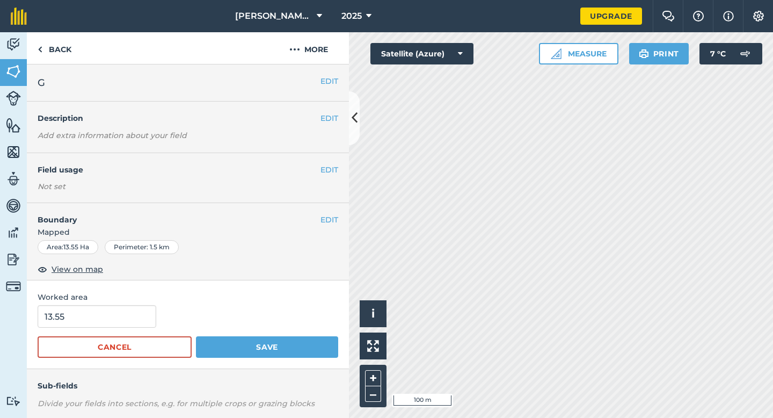
click at [152, 323] on div "13.55" at bounding box center [188, 316] width 301 height 23
click at [138, 323] on input "13.55" at bounding box center [97, 316] width 119 height 23
type input "13.5"
click at [196, 336] on button "Save" at bounding box center [267, 346] width 142 height 21
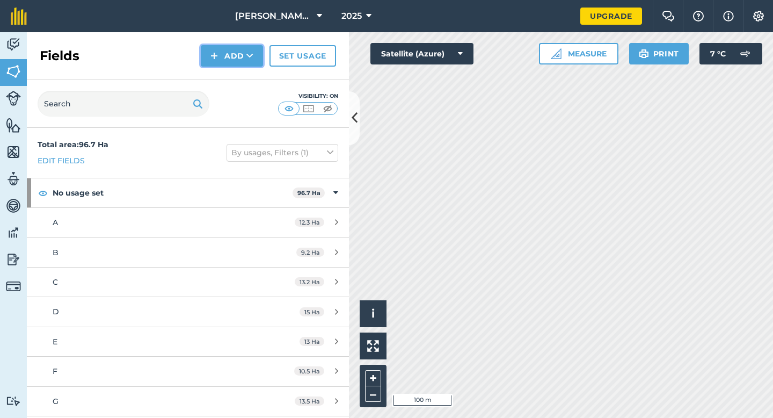
click at [208, 58] on button "Add" at bounding box center [232, 55] width 62 height 21
click at [214, 75] on link "Draw" at bounding box center [231, 80] width 59 height 24
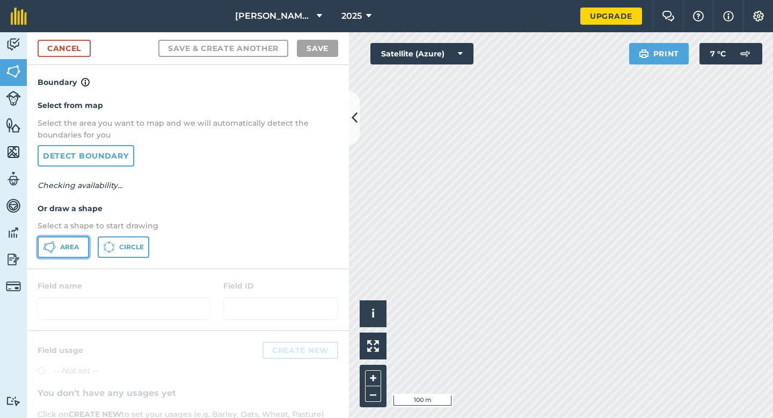
click at [80, 251] on button "Area" at bounding box center [64, 246] width 52 height 21
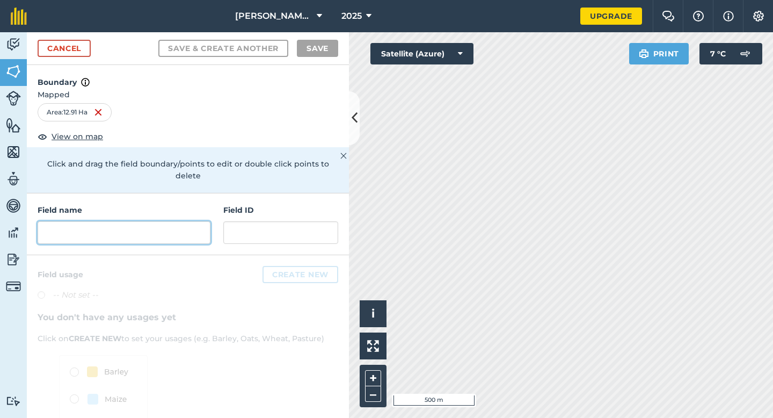
click at [201, 222] on input "text" at bounding box center [124, 232] width 173 height 23
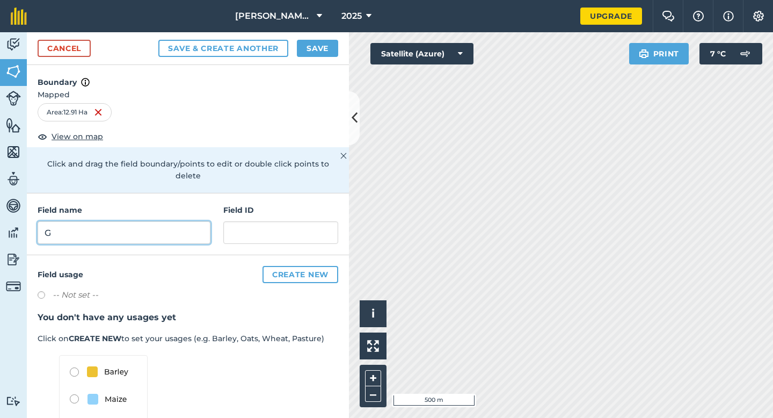
type input "G"
click at [328, 46] on button "Save" at bounding box center [317, 48] width 41 height 17
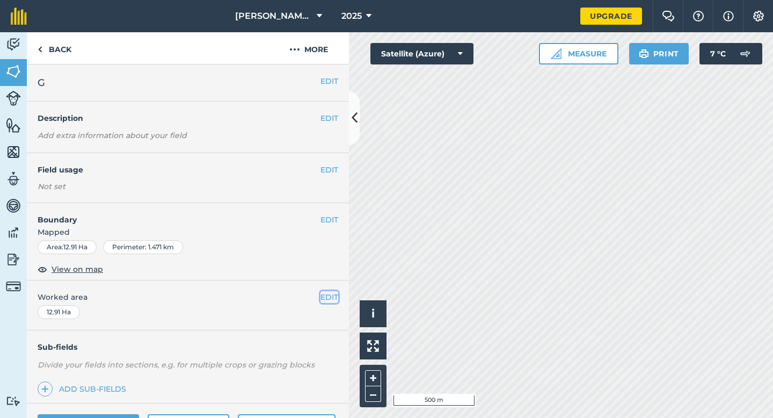
click at [328, 295] on button "EDIT" at bounding box center [329, 297] width 18 height 12
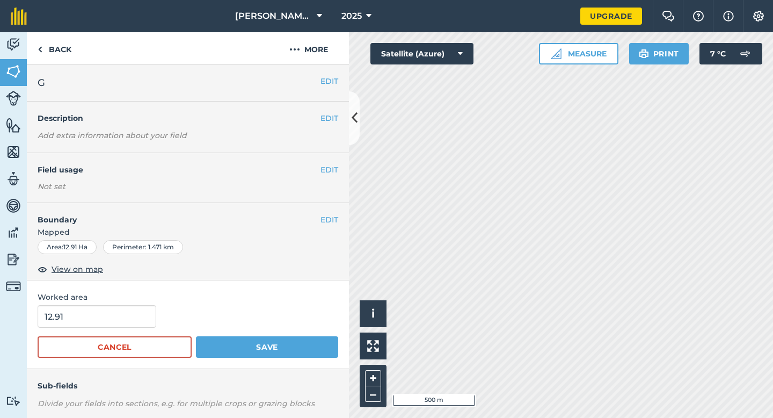
click at [123, 302] on span "Worked area" at bounding box center [188, 297] width 301 height 12
click at [123, 322] on input "12.91" at bounding box center [97, 316] width 119 height 23
type input "13"
click at [196, 336] on button "Save" at bounding box center [267, 346] width 142 height 21
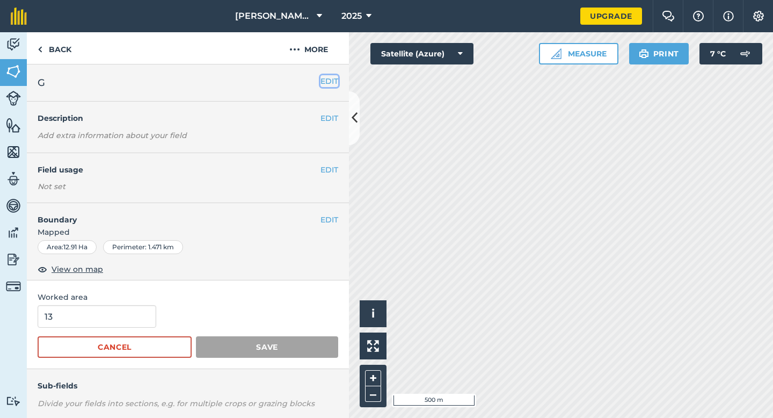
click at [333, 82] on button "EDIT" at bounding box center [329, 81] width 18 height 12
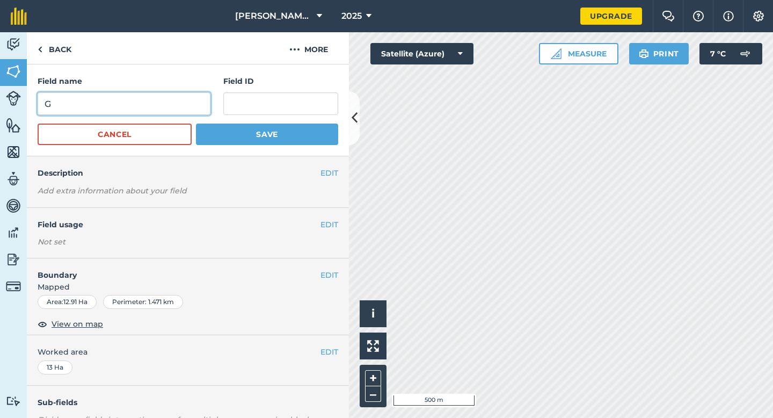
click at [154, 108] on input "G" at bounding box center [124, 103] width 173 height 23
type input "H"
click at [196, 123] on button "Save" at bounding box center [267, 133] width 142 height 21
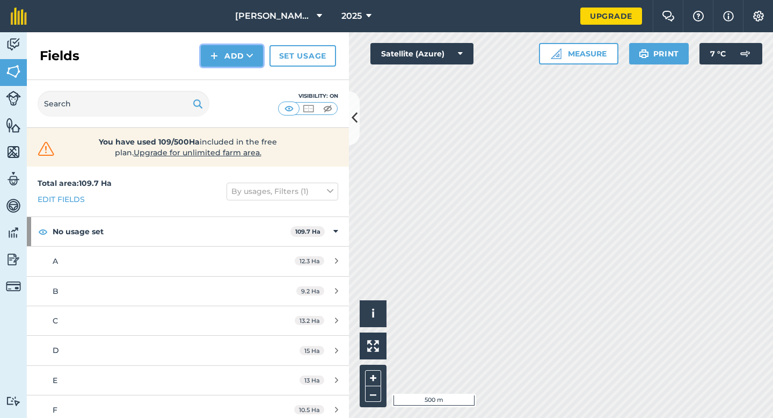
click at [232, 55] on button "Add" at bounding box center [232, 55] width 62 height 21
click at [233, 69] on link "Draw" at bounding box center [231, 80] width 59 height 24
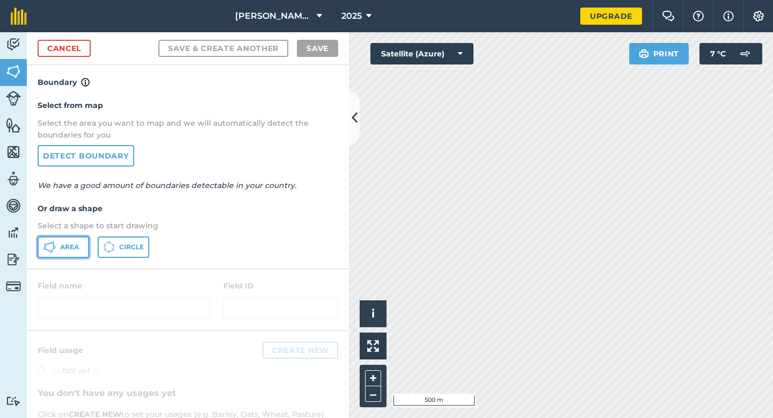
click at [74, 246] on span "Area" at bounding box center [69, 247] width 19 height 9
click at [49, 42] on link "Cancel" at bounding box center [64, 48] width 53 height 17
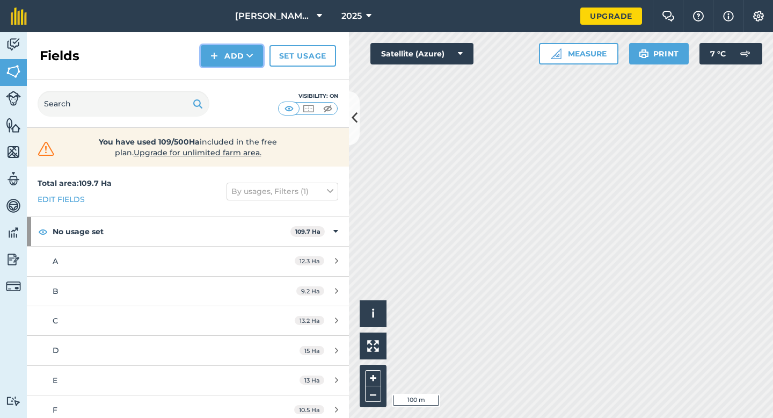
click at [209, 51] on button "Add" at bounding box center [232, 55] width 62 height 21
click at [221, 77] on link "Draw" at bounding box center [231, 80] width 59 height 24
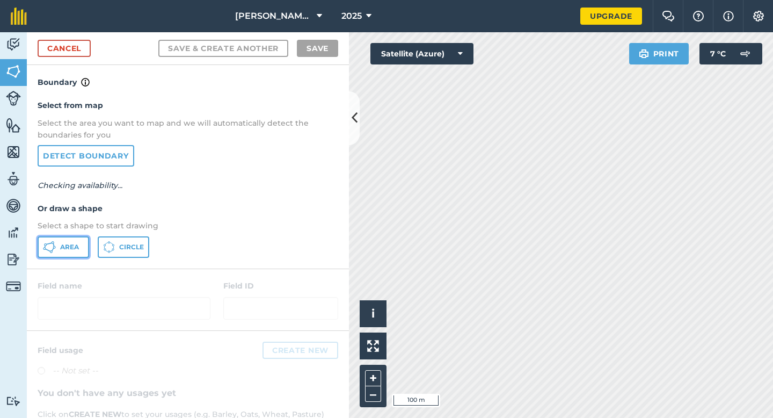
click at [76, 249] on span "Area" at bounding box center [69, 247] width 19 height 9
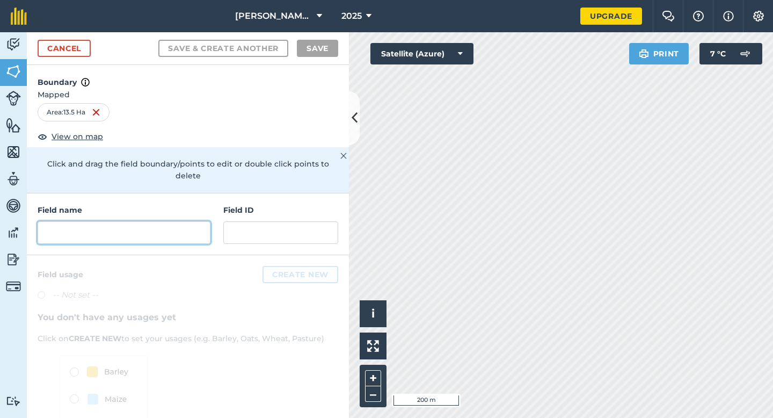
click at [177, 223] on input "text" at bounding box center [124, 232] width 173 height 23
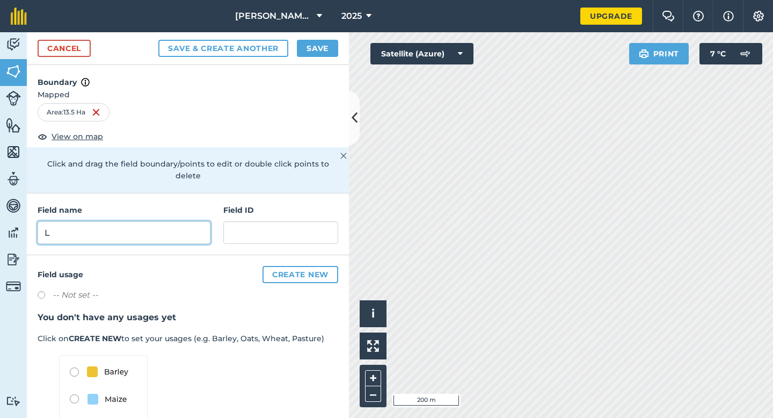
type input "L"
click at [316, 40] on button "Save" at bounding box center [317, 48] width 41 height 17
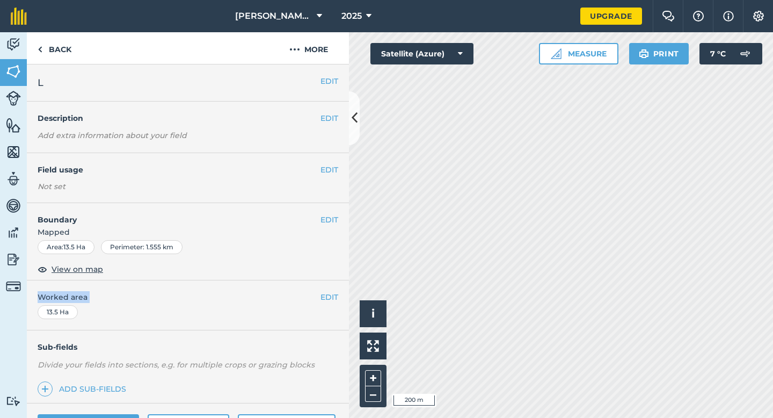
click at [328, 302] on div "EDIT Worked area 13.5 Ha" at bounding box center [188, 305] width 322 height 50
click at [332, 296] on button "EDIT" at bounding box center [329, 297] width 18 height 12
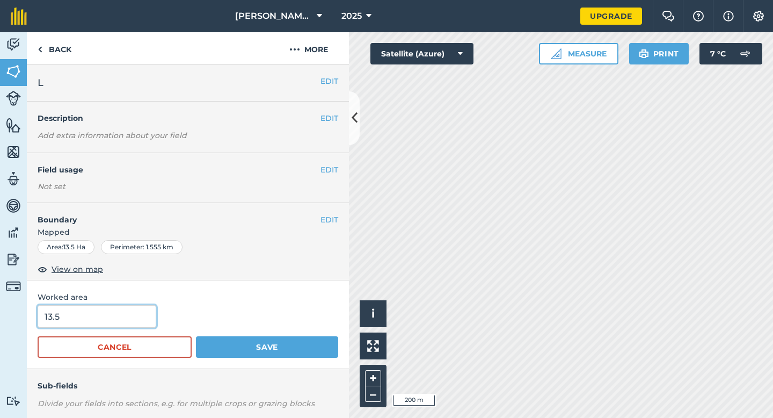
click at [146, 311] on input "13.5" at bounding box center [97, 316] width 119 height 23
click at [196, 336] on button "Save" at bounding box center [267, 346] width 142 height 21
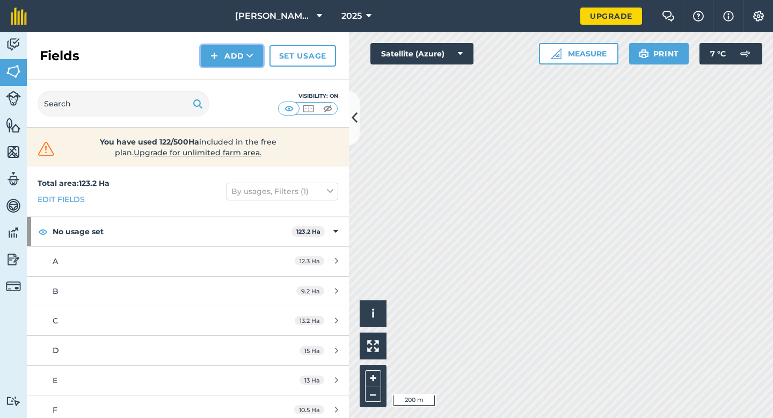
click at [207, 59] on button "Add" at bounding box center [232, 55] width 62 height 21
click at [211, 71] on link "Draw" at bounding box center [231, 80] width 59 height 24
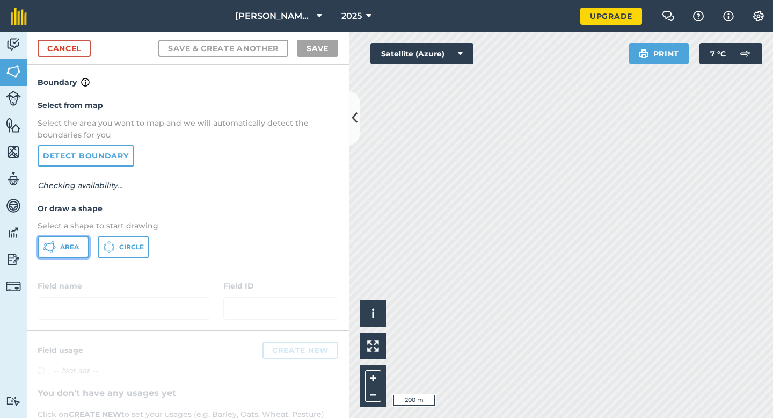
click at [84, 246] on button "Area" at bounding box center [64, 246] width 52 height 21
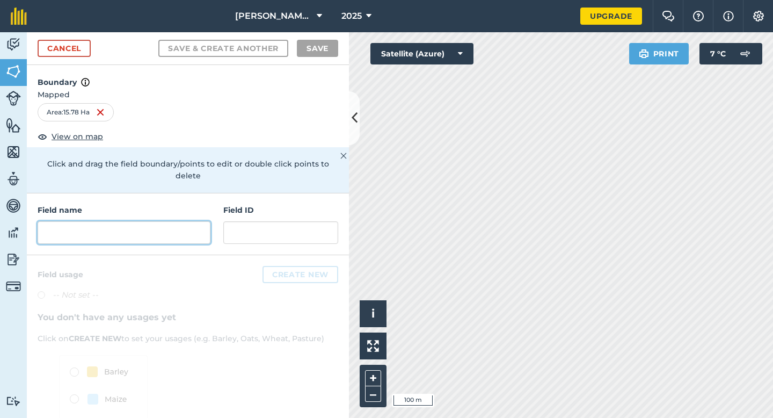
click at [173, 221] on input "text" at bounding box center [124, 232] width 173 height 23
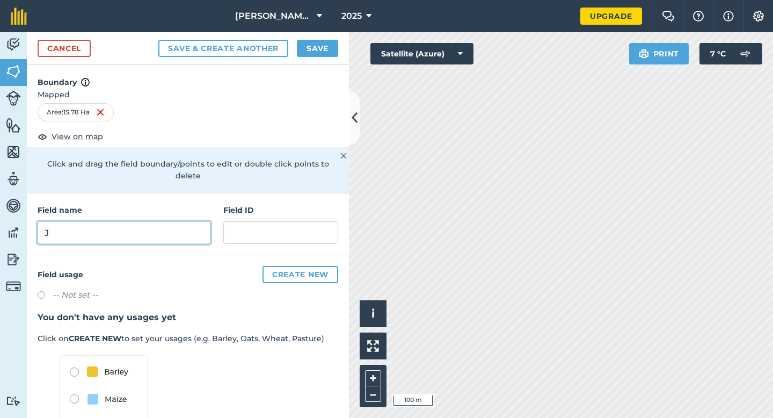
type input "J"
click at [313, 49] on button "Save" at bounding box center [317, 48] width 41 height 17
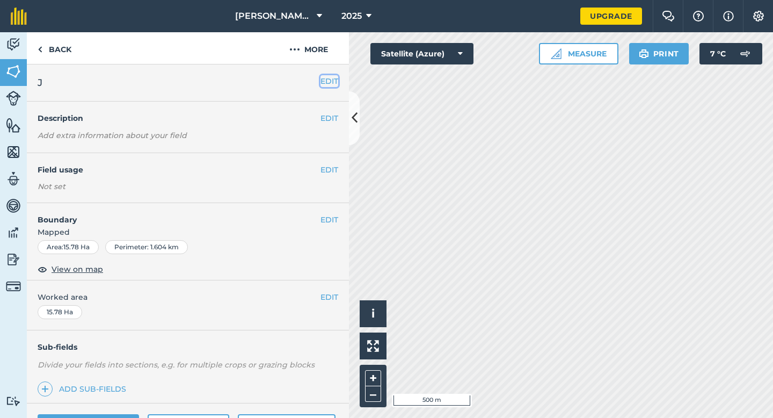
click at [333, 84] on button "EDIT" at bounding box center [329, 81] width 18 height 12
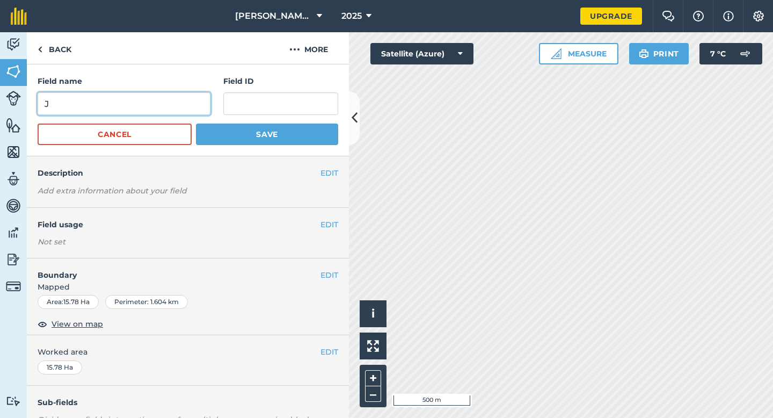
click at [138, 102] on input "J" at bounding box center [124, 103] width 173 height 23
type input "I"
click at [196, 123] on button "Save" at bounding box center [267, 133] width 142 height 21
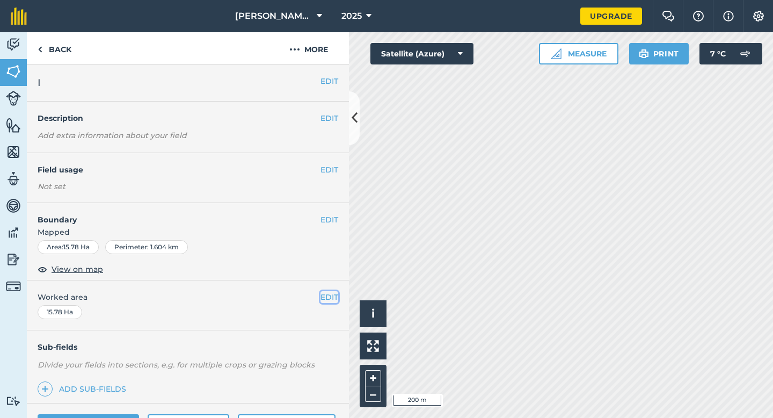
click at [330, 299] on button "EDIT" at bounding box center [329, 297] width 18 height 12
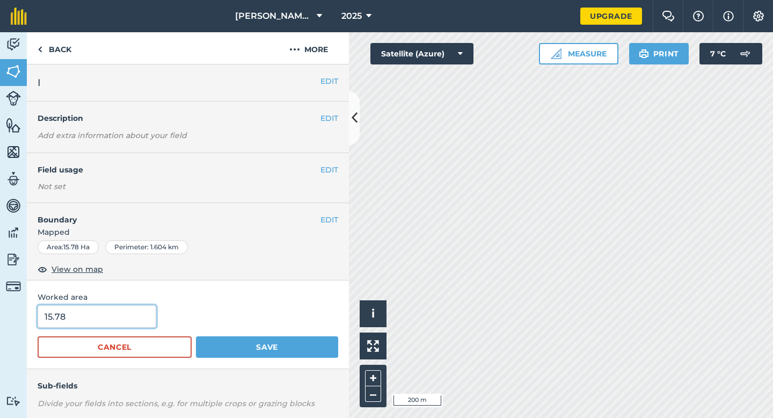
click at [140, 316] on input "15.78" at bounding box center [97, 316] width 119 height 23
type input "15.8"
click at [196, 336] on button "Save" at bounding box center [267, 346] width 142 height 21
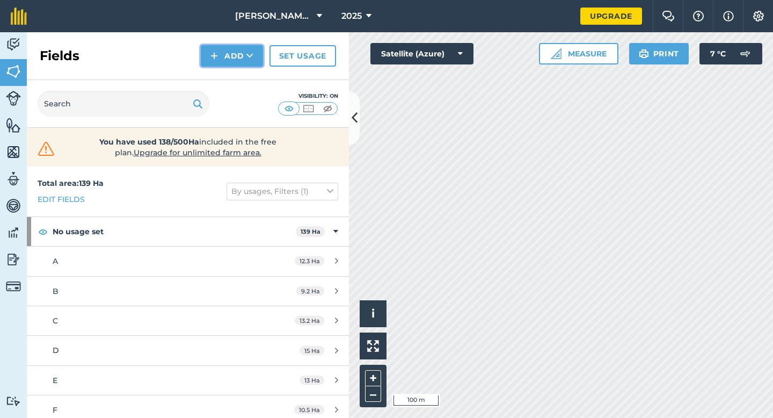
click at [218, 64] on button "Add" at bounding box center [232, 55] width 62 height 21
click at [220, 76] on link "Draw" at bounding box center [231, 80] width 59 height 24
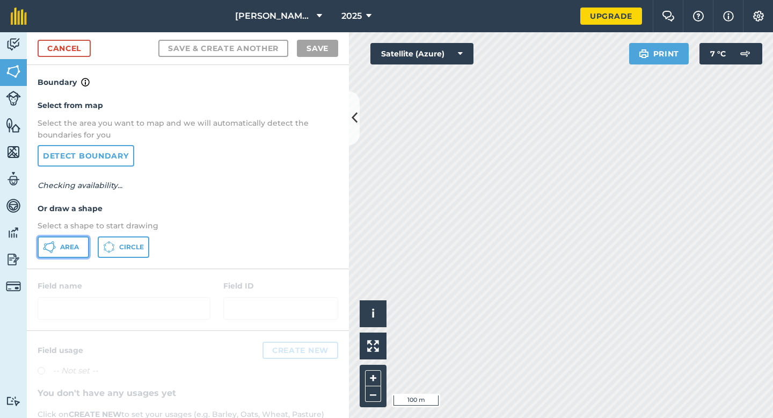
click at [83, 246] on button "Area" at bounding box center [64, 246] width 52 height 21
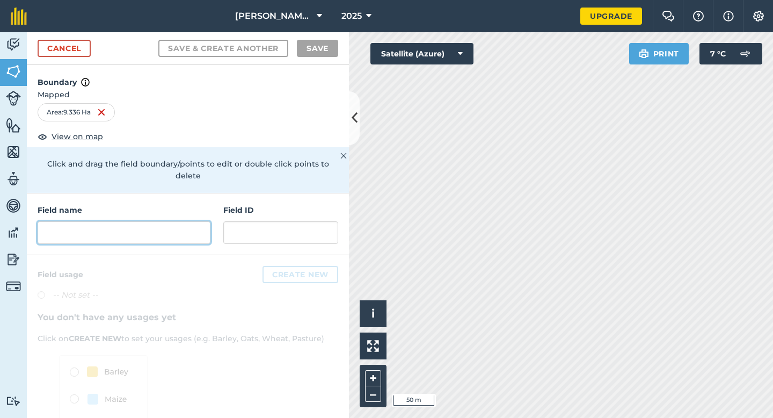
click at [151, 228] on input "text" at bounding box center [124, 232] width 173 height 23
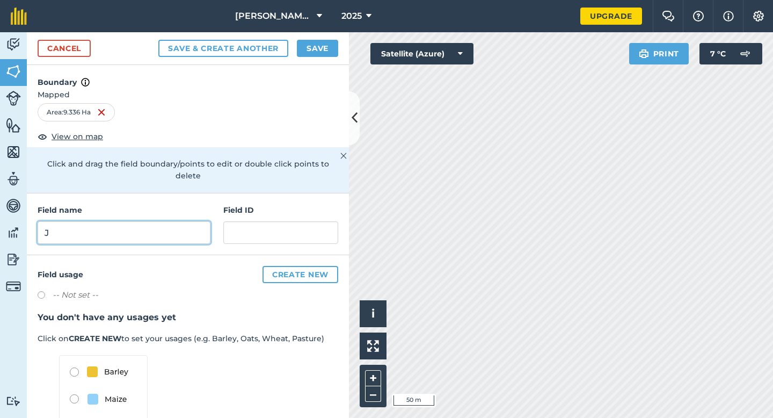
type input "J"
click at [317, 45] on button "Save" at bounding box center [317, 48] width 41 height 17
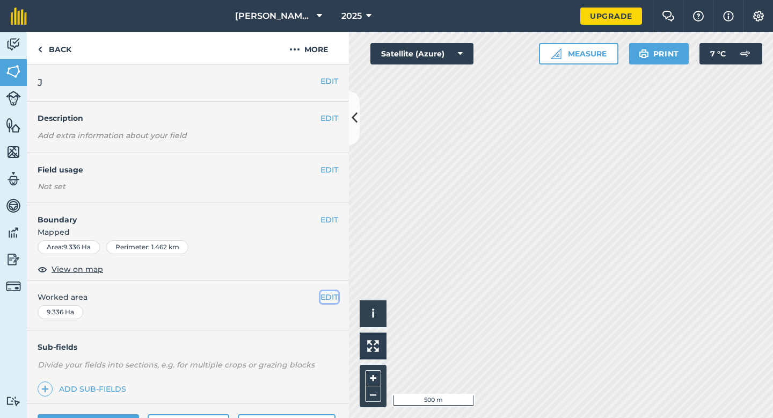
click at [330, 292] on button "EDIT" at bounding box center [329, 297] width 18 height 12
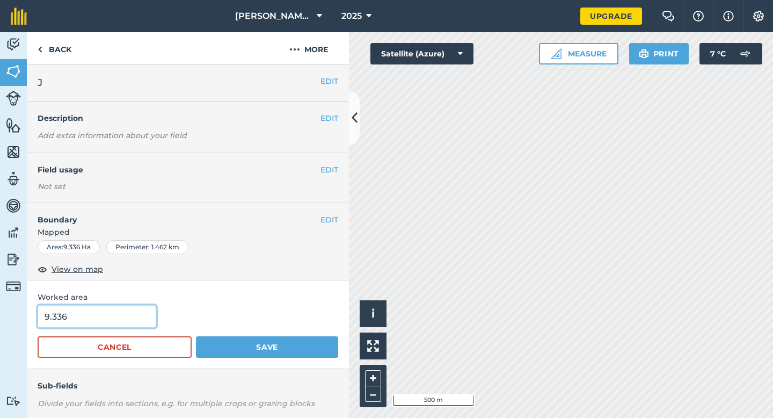
click at [148, 316] on input "9.336" at bounding box center [97, 316] width 119 height 23
type input "10"
click at [196, 336] on button "Save" at bounding box center [267, 346] width 142 height 21
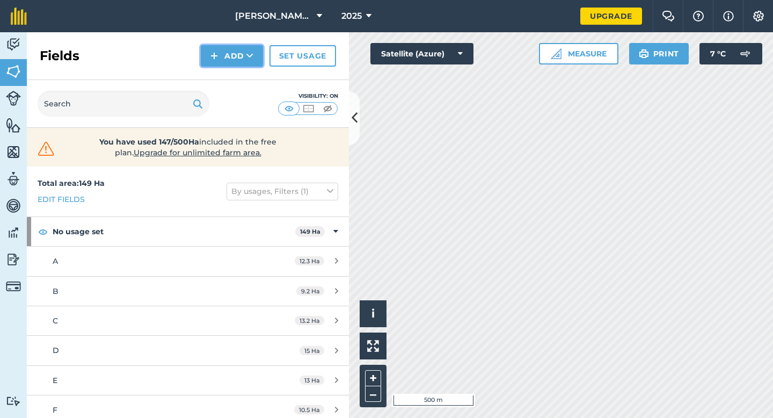
click at [203, 50] on button "Add" at bounding box center [232, 55] width 62 height 21
click at [225, 75] on link "Draw" at bounding box center [231, 80] width 59 height 24
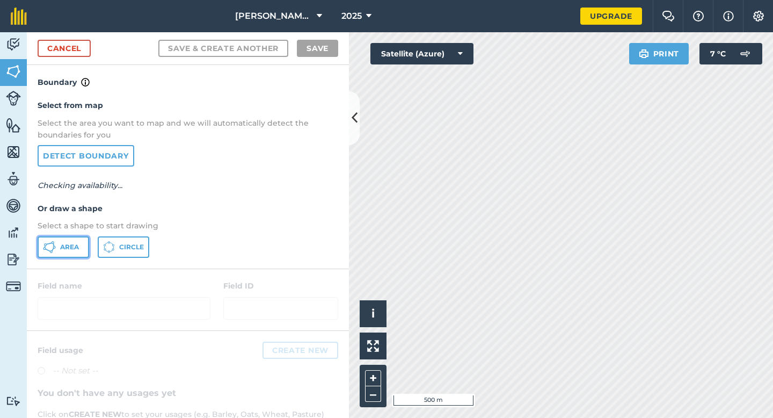
click at [44, 250] on icon at bounding box center [49, 246] width 13 height 13
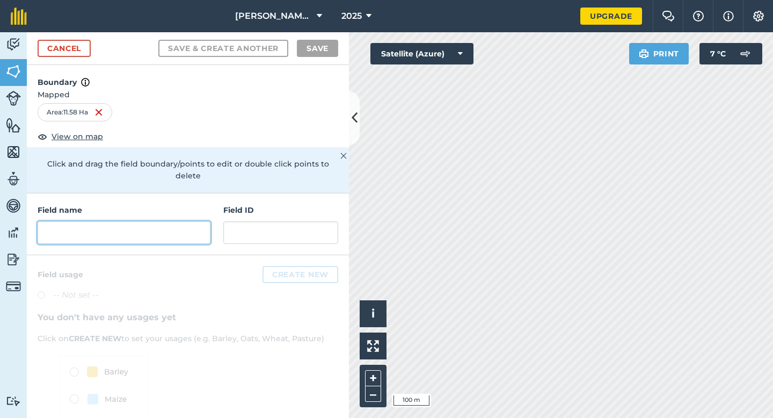
click at [128, 221] on input "text" at bounding box center [124, 232] width 173 height 23
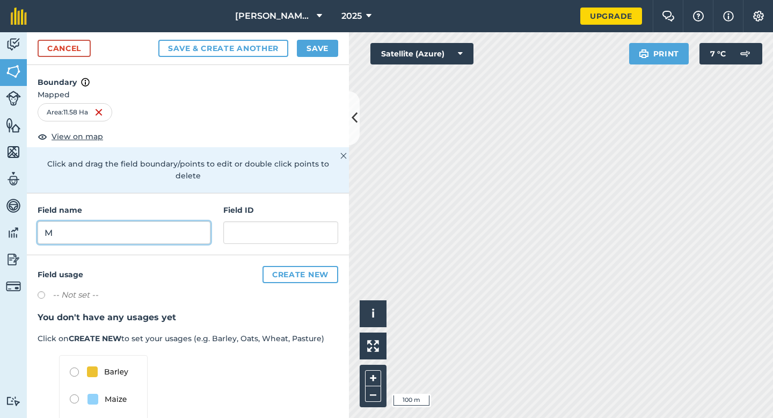
type input "M"
click at [297, 38] on div "Cancel Save & Create Another Save" at bounding box center [188, 48] width 322 height 33
click at [305, 40] on button "Save" at bounding box center [317, 48] width 41 height 17
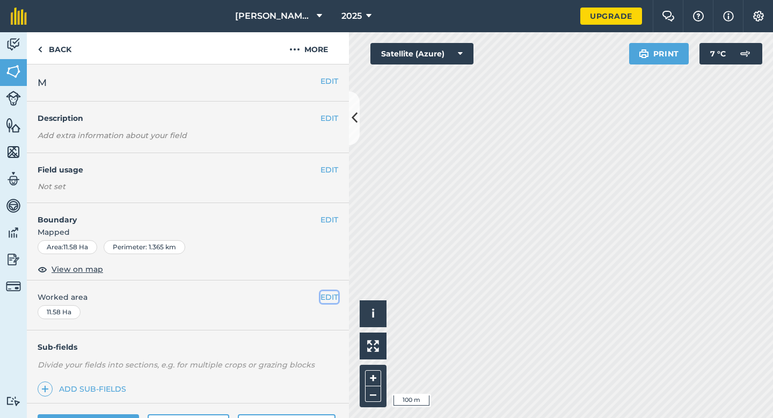
click at [335, 297] on button "EDIT" at bounding box center [329, 297] width 18 height 12
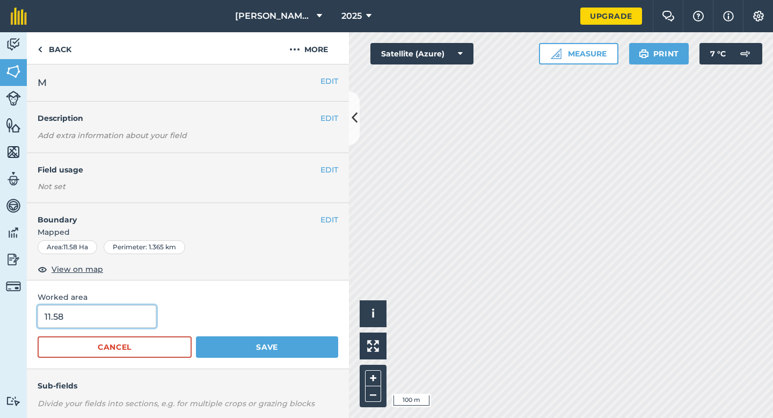
click at [114, 322] on input "11.58" at bounding box center [97, 316] width 119 height 23
type input "12"
click at [196, 336] on button "Save" at bounding box center [267, 346] width 142 height 21
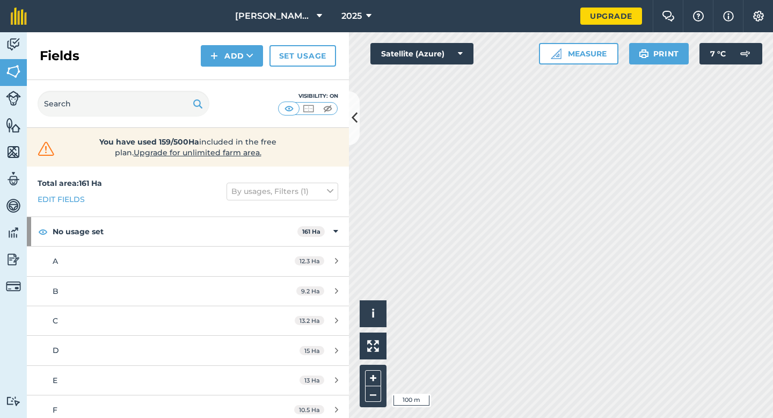
click at [235, 67] on div "Fields Add Set usage" at bounding box center [188, 56] width 322 height 48
click at [235, 71] on div "Fields Add Set usage" at bounding box center [188, 56] width 322 height 48
click at [235, 68] on div "Fields Add Set usage" at bounding box center [188, 56] width 322 height 48
click at [235, 63] on button "Add" at bounding box center [232, 55] width 62 height 21
click at [235, 77] on link "Draw" at bounding box center [231, 80] width 59 height 24
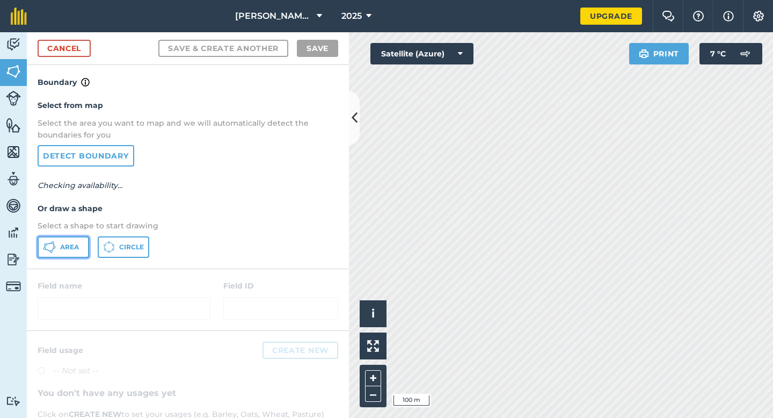
click at [81, 237] on button "Area" at bounding box center [64, 246] width 52 height 21
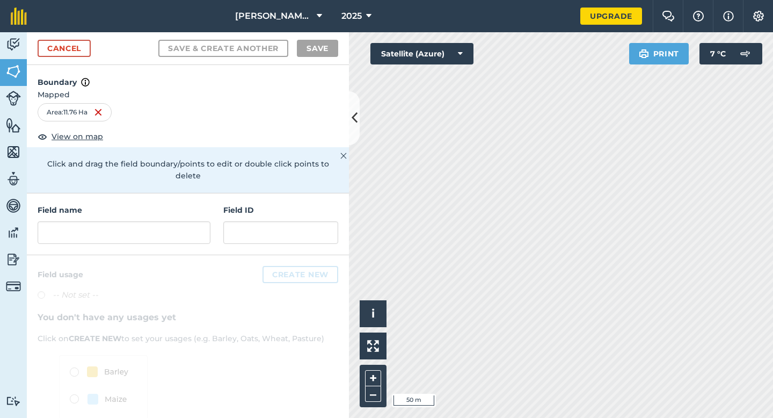
click at [146, 208] on div "Field name" at bounding box center [124, 224] width 173 height 40
click at [146, 221] on input "text" at bounding box center [124, 232] width 173 height 23
type input "M"
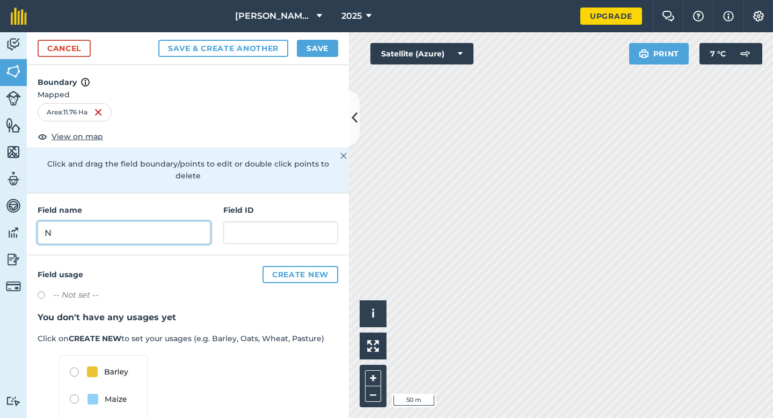
type input "N"
click at [304, 52] on button "Save" at bounding box center [317, 48] width 41 height 17
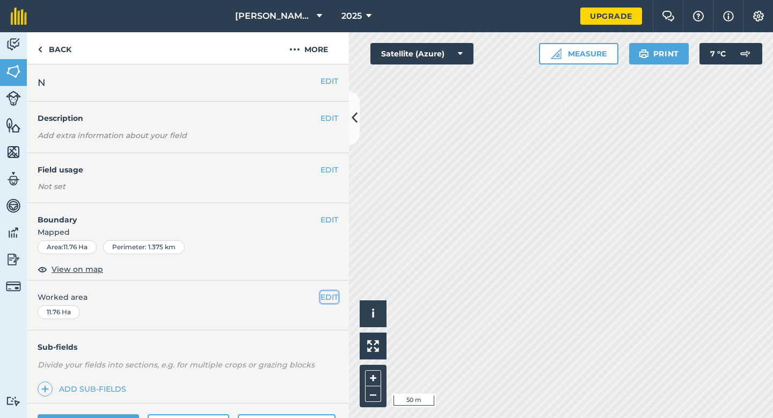
click at [322, 293] on button "EDIT" at bounding box center [329, 297] width 18 height 12
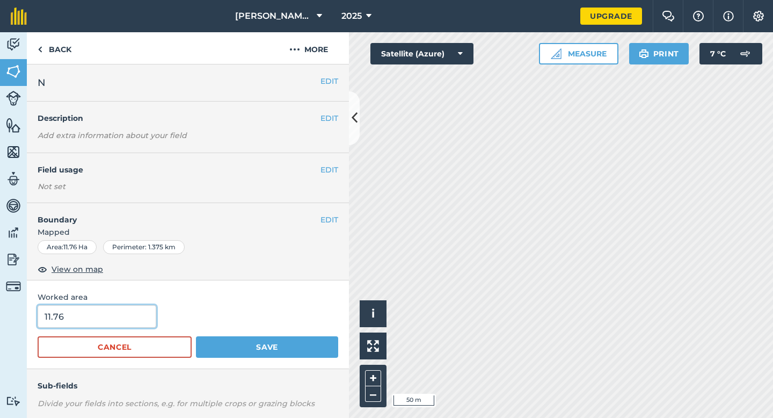
click at [147, 315] on input "11.76" at bounding box center [97, 316] width 119 height 23
type input "12"
click at [196, 336] on button "Save" at bounding box center [267, 346] width 142 height 21
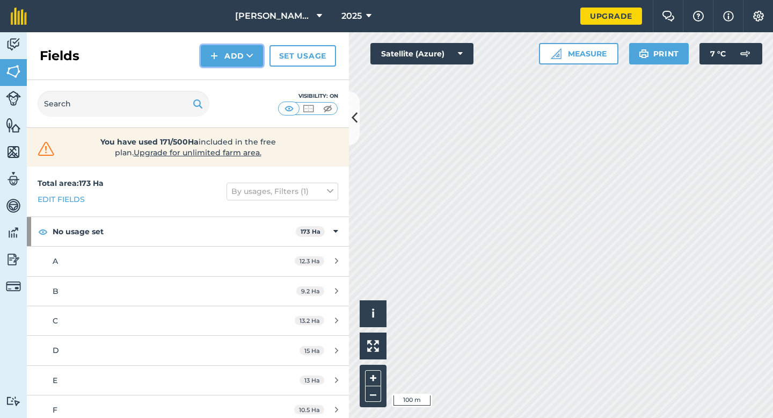
click at [224, 53] on button "Add" at bounding box center [232, 55] width 62 height 21
click at [224, 74] on link "Draw" at bounding box center [231, 80] width 59 height 24
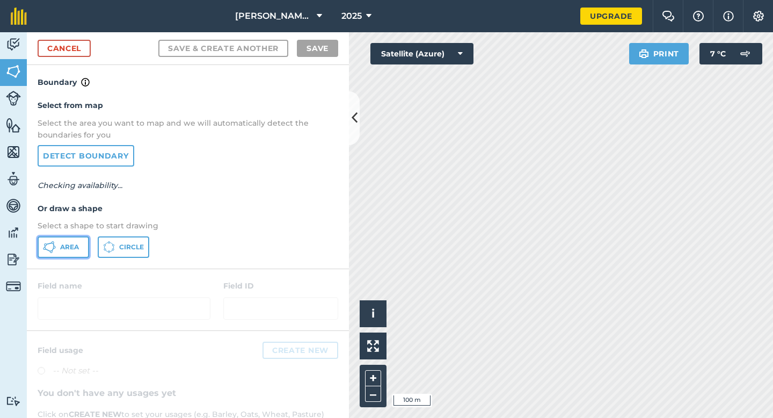
click at [74, 240] on button "Area" at bounding box center [64, 246] width 52 height 21
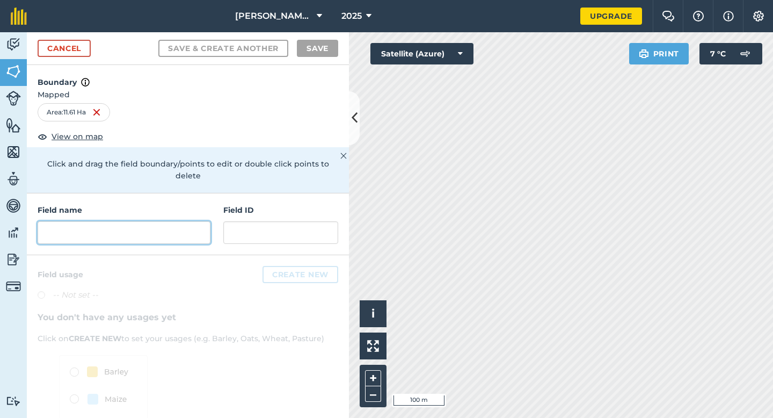
click at [181, 231] on input "text" at bounding box center [124, 232] width 173 height 23
click at [438, 296] on div "Click to start drawing i © 2025 TomTom, Microsoft 200 m + – Satellite (Azure) P…" at bounding box center [561, 224] width 424 height 385
click at [169, 222] on input "text" at bounding box center [124, 232] width 173 height 23
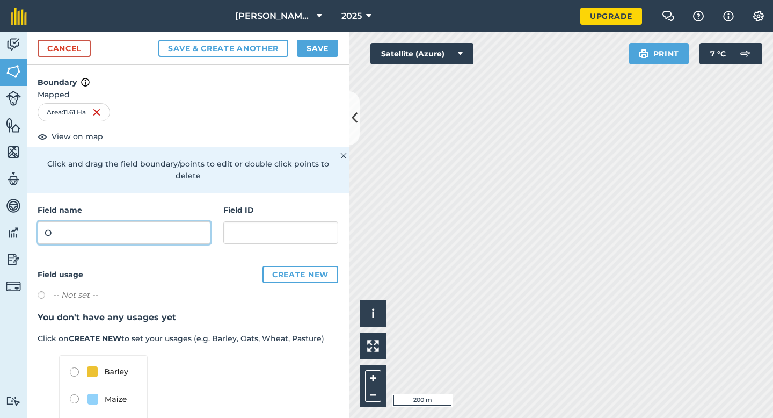
type input "O"
click at [308, 42] on button "Save" at bounding box center [317, 48] width 41 height 17
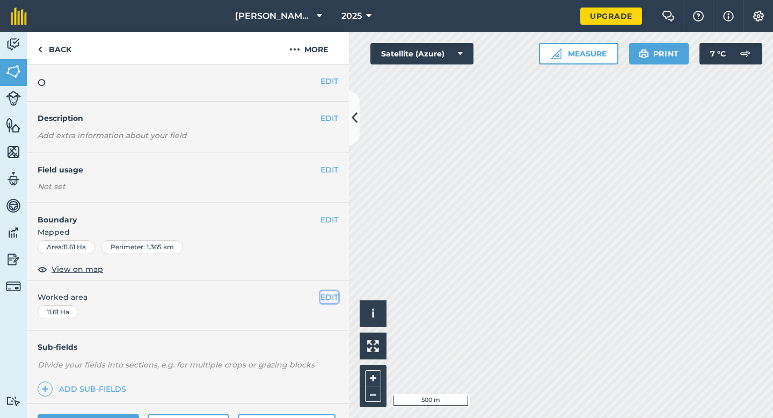
click at [323, 295] on button "EDIT" at bounding box center [329, 297] width 18 height 12
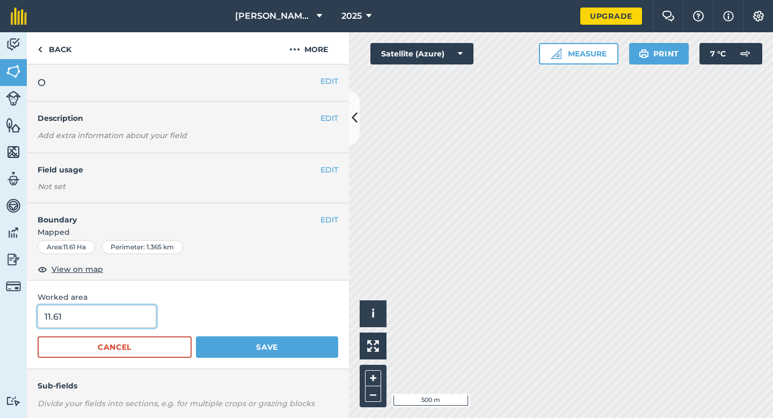
click at [115, 325] on input "11.61" at bounding box center [97, 316] width 119 height 23
type input "12"
click at [196, 336] on button "Save" at bounding box center [267, 346] width 142 height 21
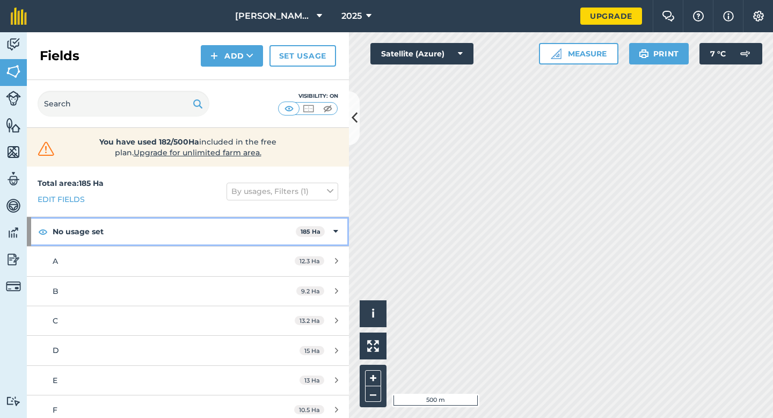
click at [330, 232] on div "No usage set 185 Ha" at bounding box center [188, 231] width 322 height 29
